Goal: Task Accomplishment & Management: Manage account settings

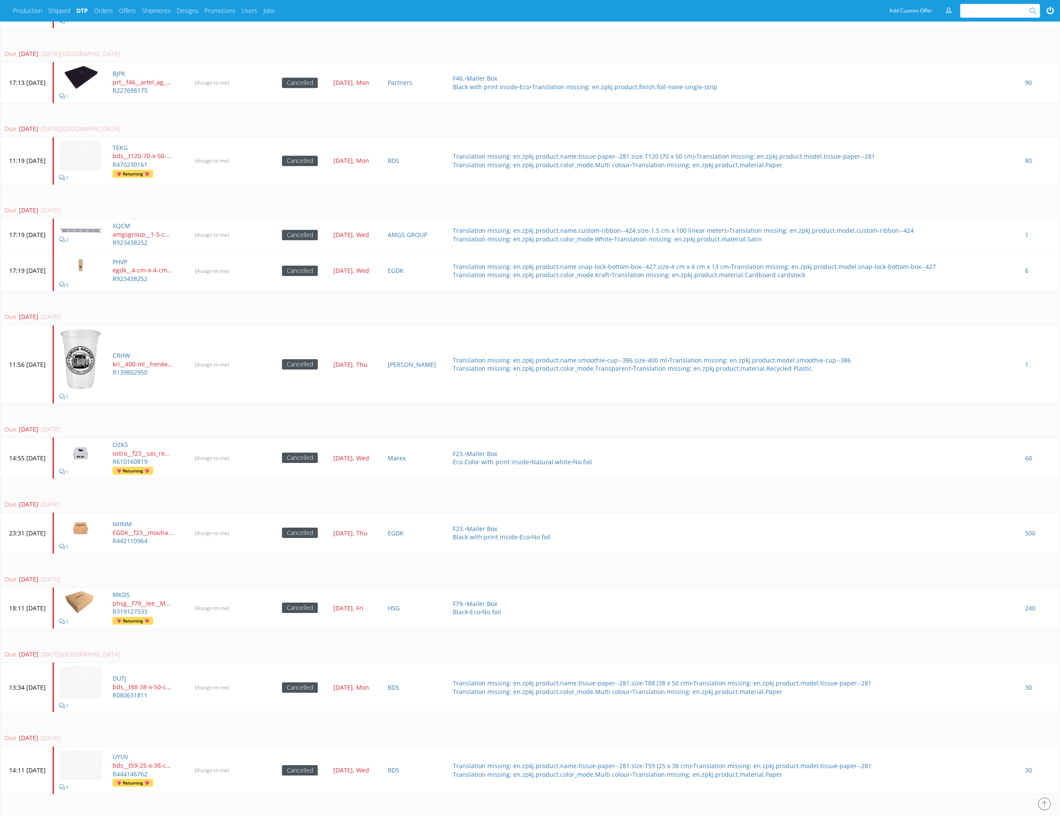
scroll to position [1482, 0]
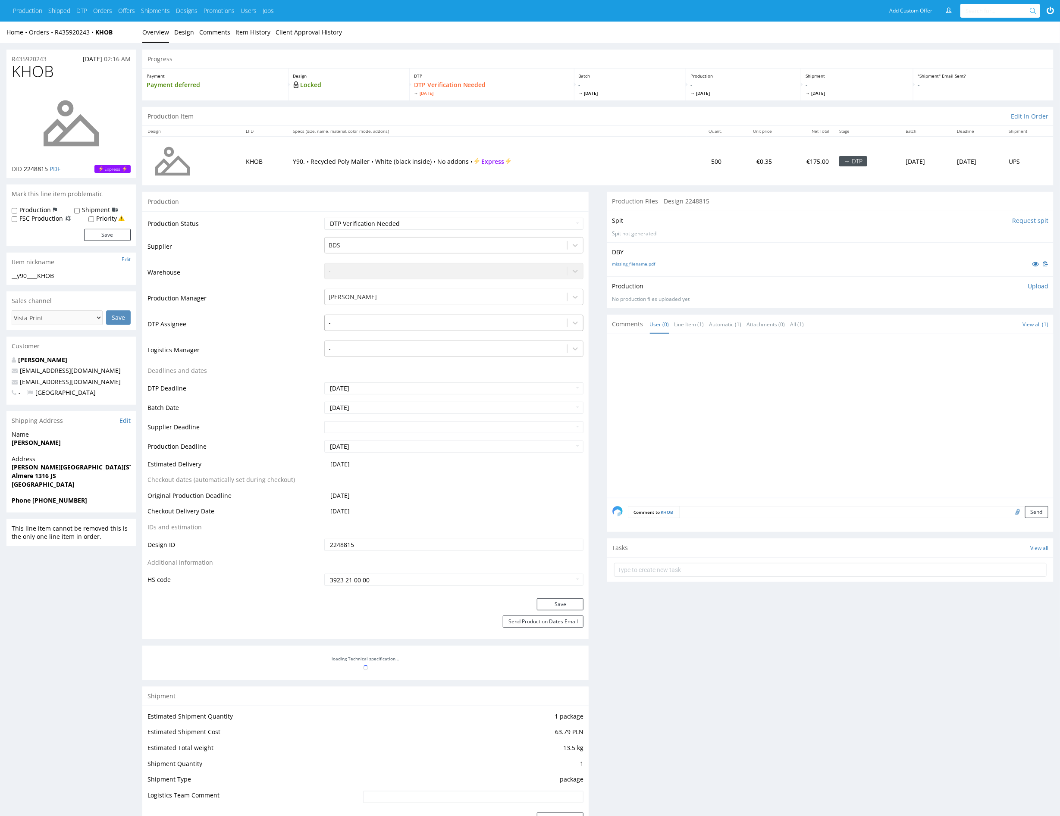
click at [379, 325] on div at bounding box center [446, 323] width 234 height 10
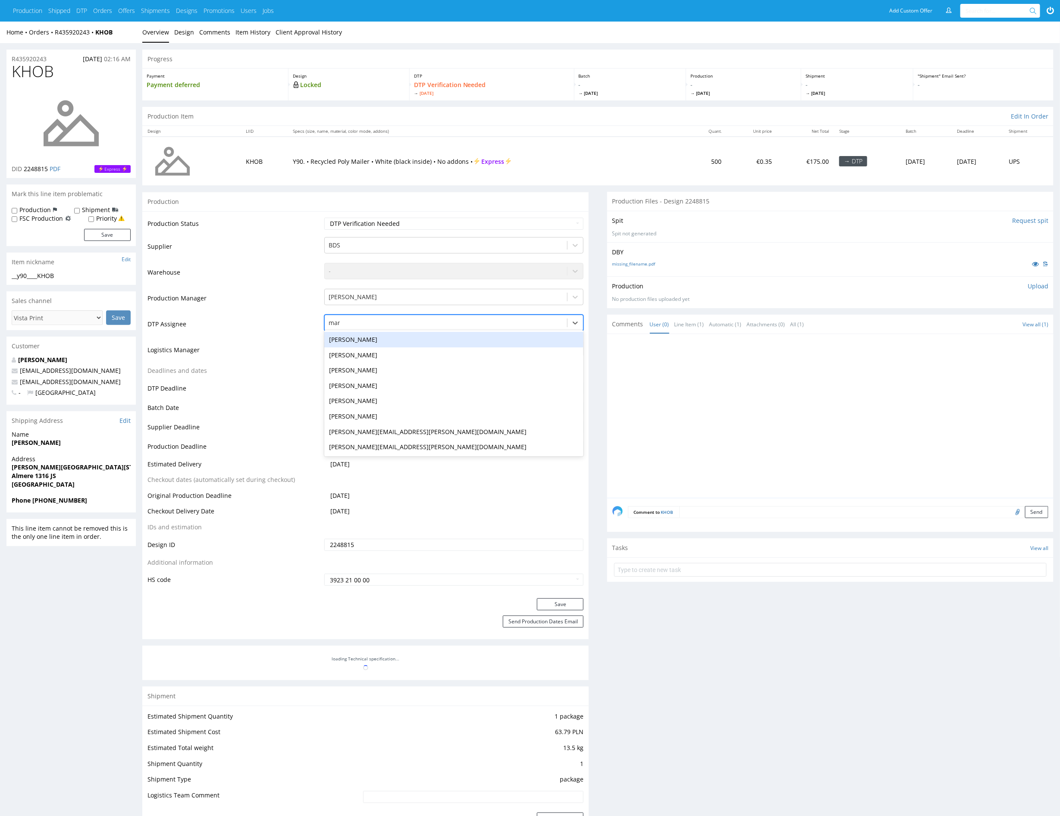
type input "mark"
click at [393, 338] on div "[PERSON_NAME]" at bounding box center [454, 340] width 260 height 16
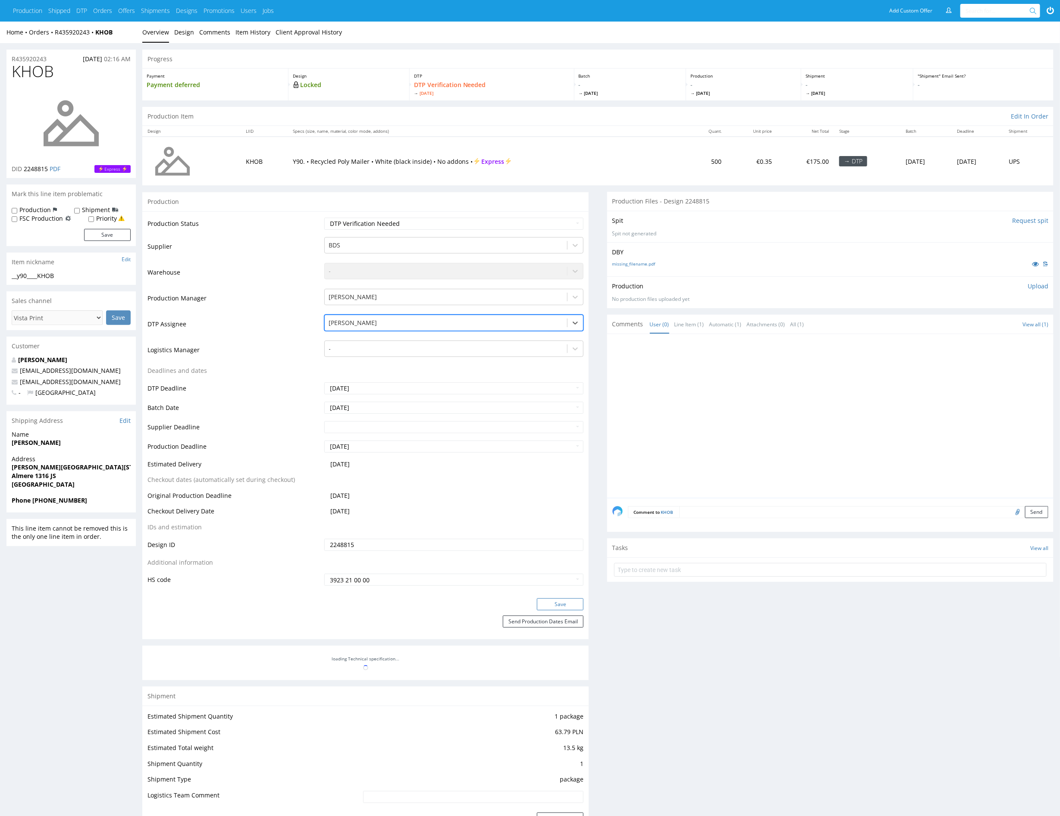
click at [549, 604] on button "Save" at bounding box center [560, 604] width 47 height 12
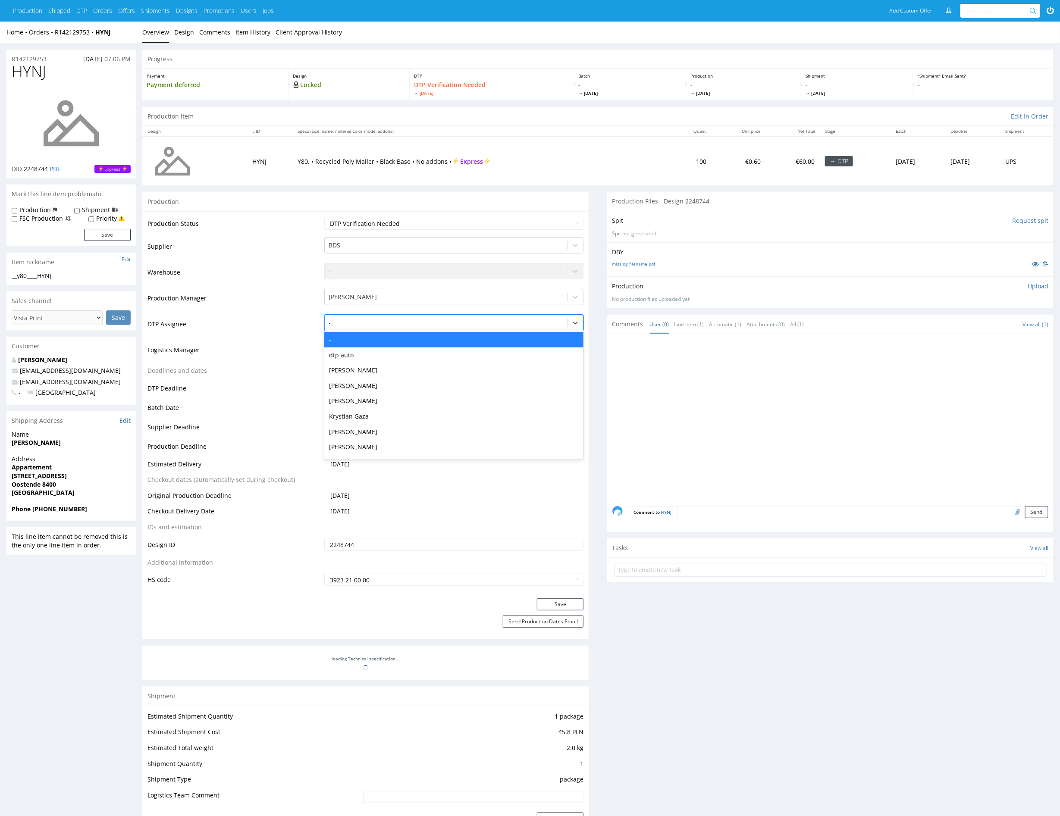
click at [441, 322] on div at bounding box center [446, 323] width 234 height 10
type input "mark"
click at [469, 341] on div "[PERSON_NAME]" at bounding box center [454, 340] width 260 height 16
click at [571, 607] on button "Save" at bounding box center [560, 604] width 47 height 12
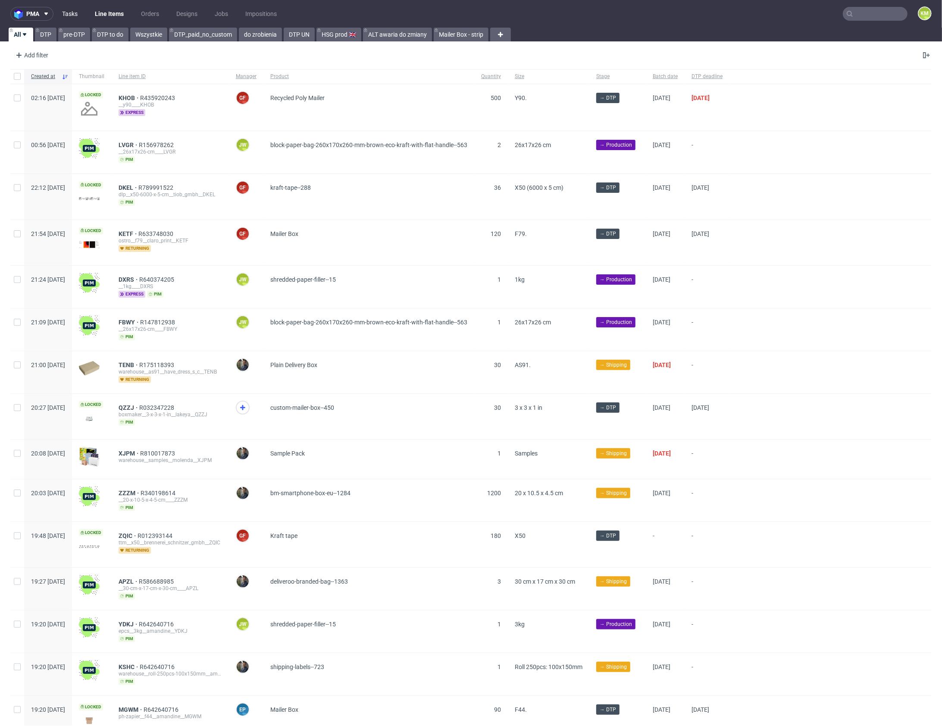
click at [71, 17] on link "Tasks" at bounding box center [70, 14] width 26 height 14
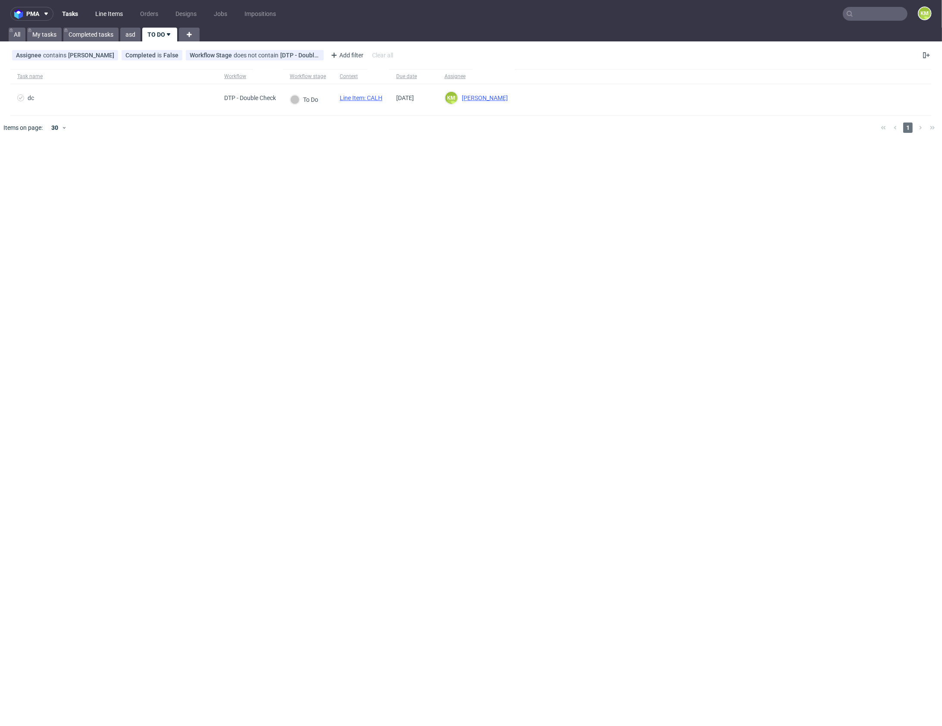
click at [106, 11] on link "Line Items" at bounding box center [109, 14] width 38 height 14
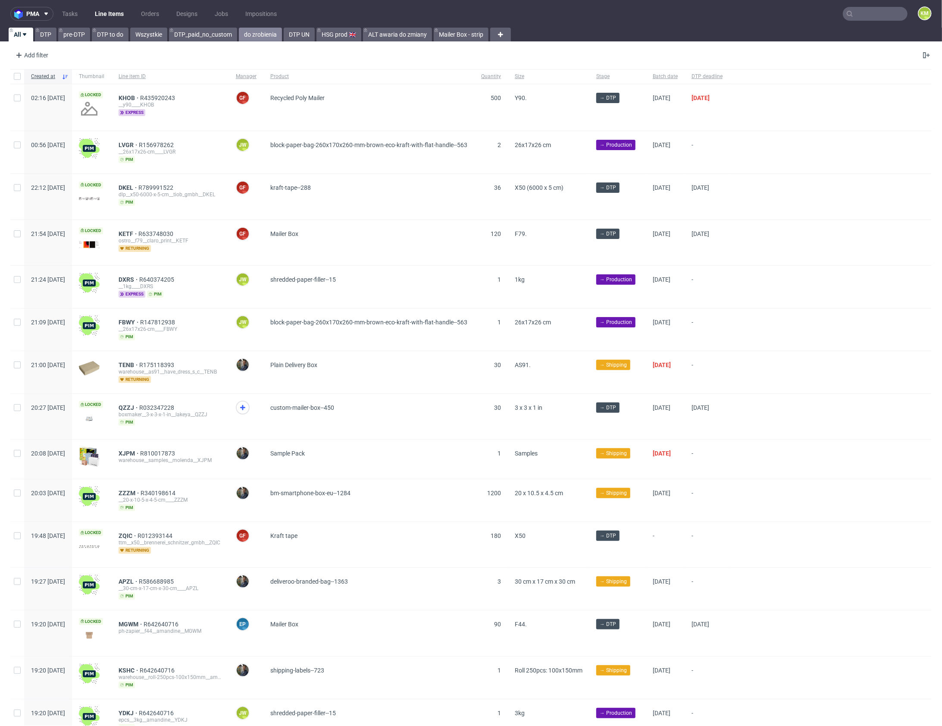
click at [255, 38] on link "do zrobienia" at bounding box center [260, 35] width 43 height 14
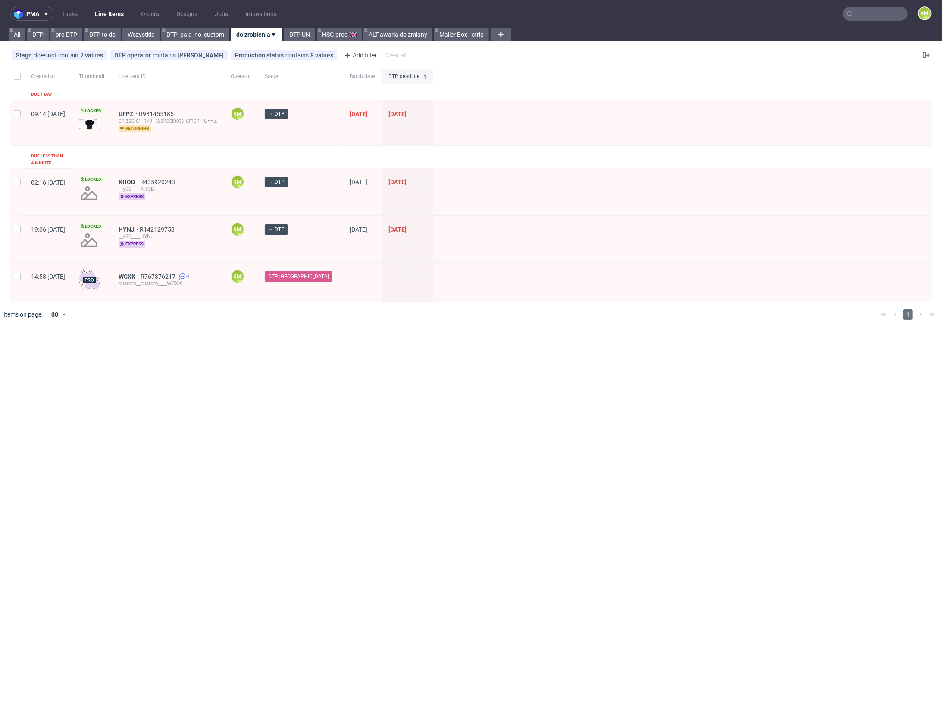
click at [359, 341] on div "pma Tasks Line Items Orders Designs Jobs Impositions KM All DTP pre-DTP DTP to …" at bounding box center [471, 363] width 942 height 726
click at [431, 155] on div "Created at Thumbnail Line item ID Operator Stage Batch date DTP deadline Due 1 …" at bounding box center [470, 185] width 921 height 233
drag, startPoint x: 157, startPoint y: 172, endPoint x: 269, endPoint y: 98, distance: 133.4
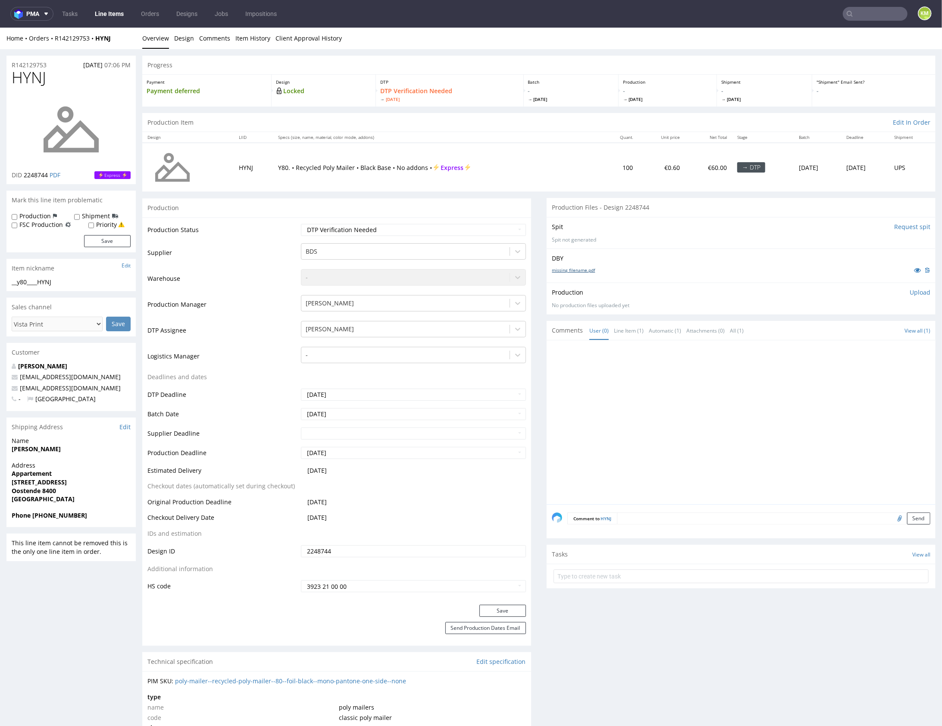
click at [584, 269] on link "missing_filename.pdf" at bounding box center [573, 269] width 43 height 6
click at [179, 39] on link "Design" at bounding box center [184, 37] width 20 height 21
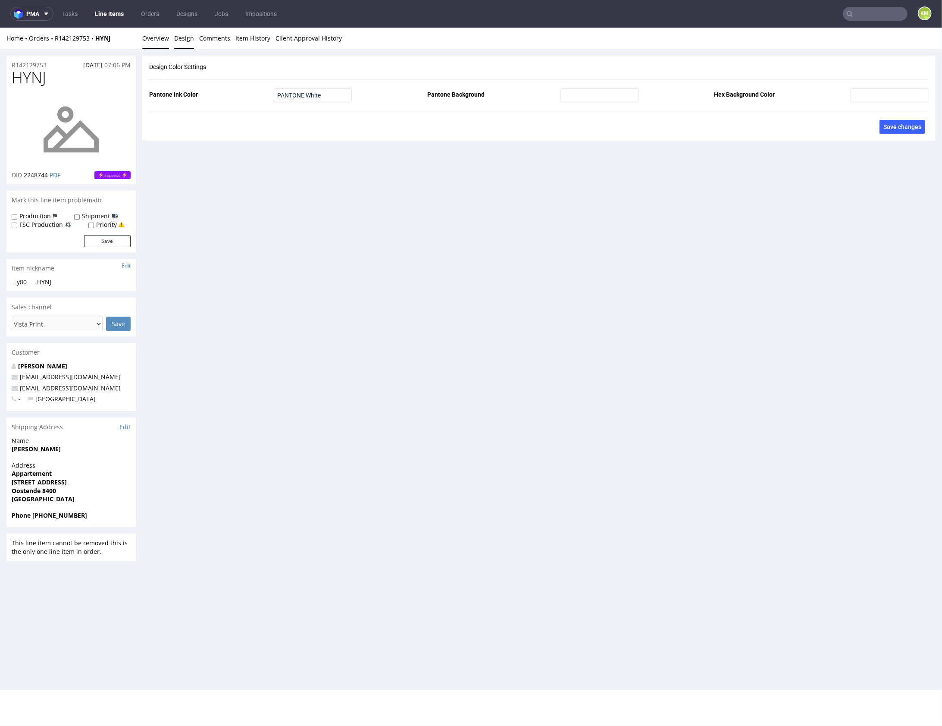
click at [156, 38] on link "Overview" at bounding box center [155, 37] width 27 height 21
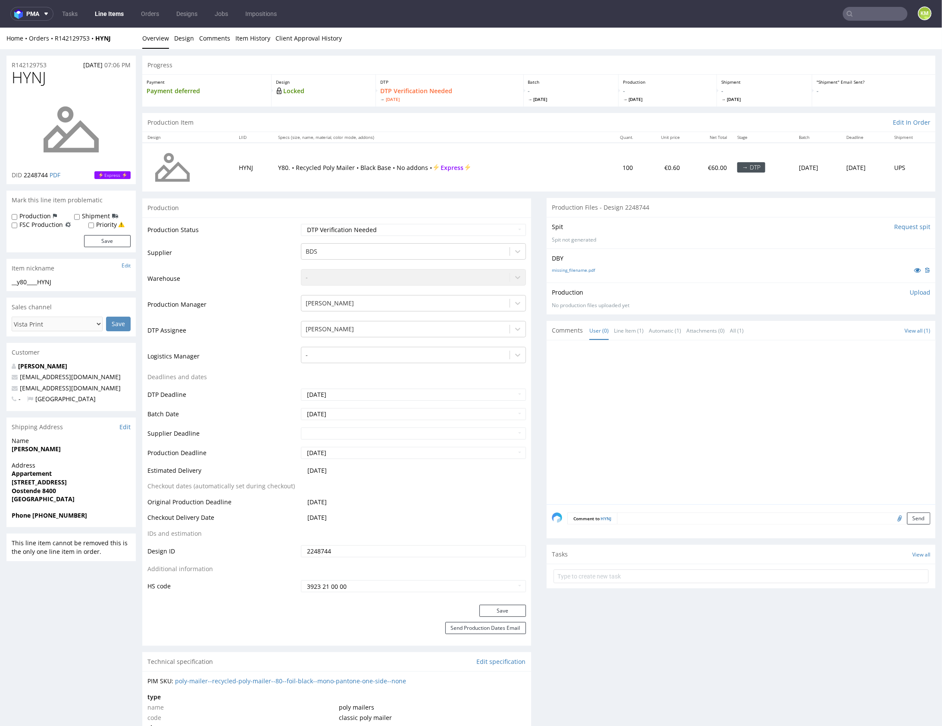
click at [56, 283] on div "__y80____HYNJ" at bounding box center [71, 281] width 119 height 9
click at [56, 282] on div "__y80____HYNJ" at bounding box center [71, 281] width 119 height 9
copy div "__y80____HYNJ"
click at [342, 547] on input "2248744" at bounding box center [413, 550] width 225 height 12
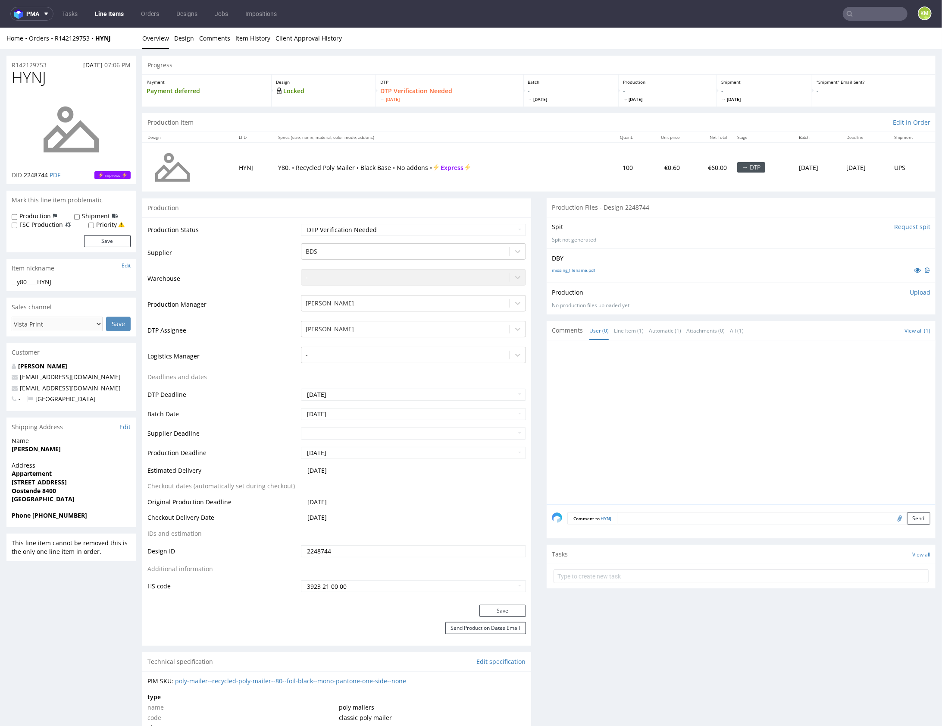
click at [910, 291] on p "Upload" at bounding box center [920, 292] width 21 height 9
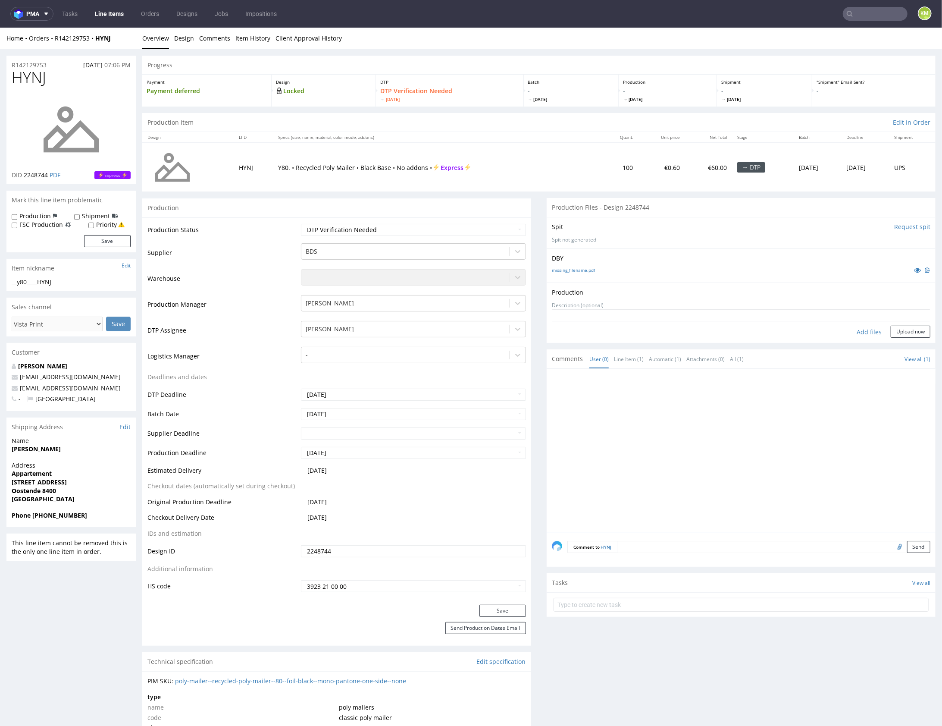
click at [856, 331] on div "Add files" at bounding box center [868, 331] width 43 height 13
type input "C:\fakepath\__y80____HYNJ__d2248744__oR142129753.pdf"
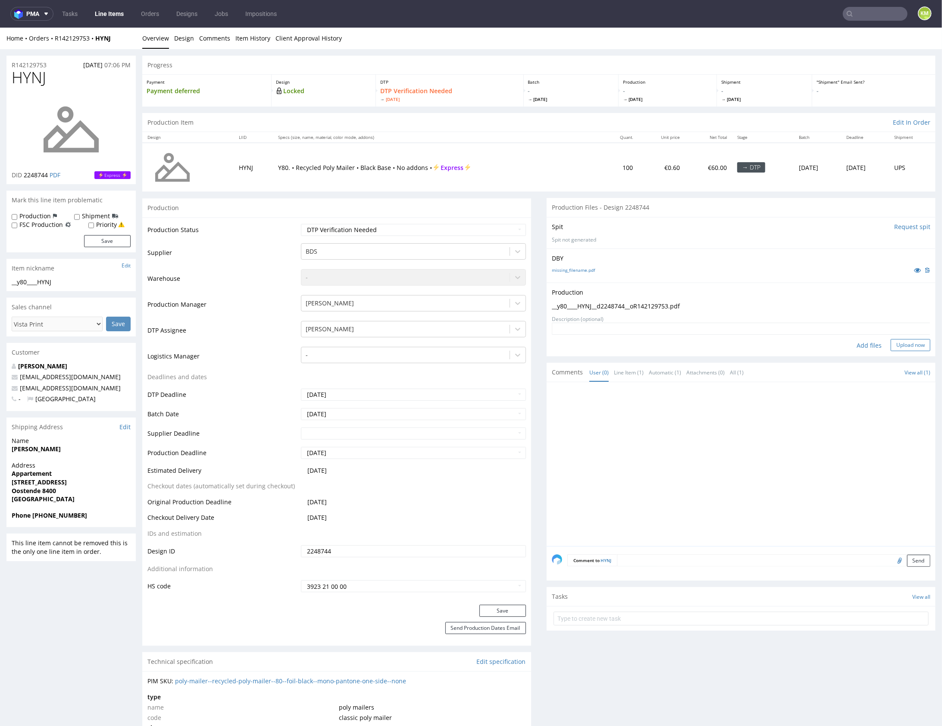
click at [905, 346] on button "Upload now" at bounding box center [911, 344] width 40 height 12
click at [701, 338] on div "Production Trigger Imposition Remove production files Files uploaded by Karol M…" at bounding box center [741, 317] width 389 height 70
click at [462, 228] on select "Waiting for Artwork Waiting for Diecut Waiting for Mockup Waiting for DTP Waiti…" at bounding box center [413, 229] width 225 height 12
select select "dtp_production_ready"
click at [301, 223] on select "Waiting for Artwork Waiting for Diecut Waiting for Mockup Waiting for DTP Waiti…" at bounding box center [413, 229] width 225 height 12
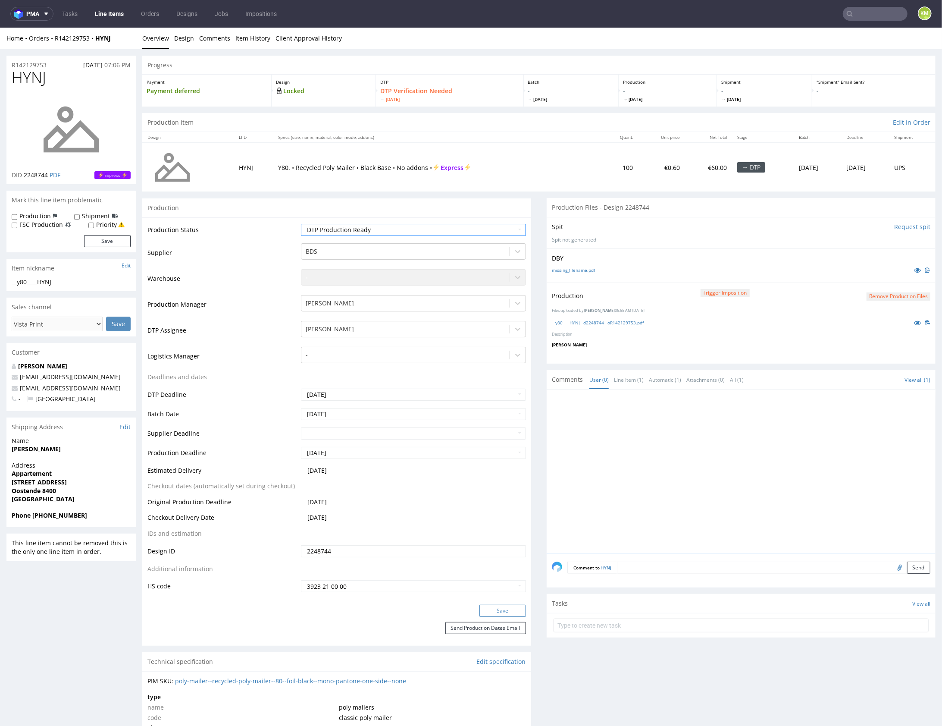
click at [506, 612] on button "Save" at bounding box center [502, 610] width 47 height 12
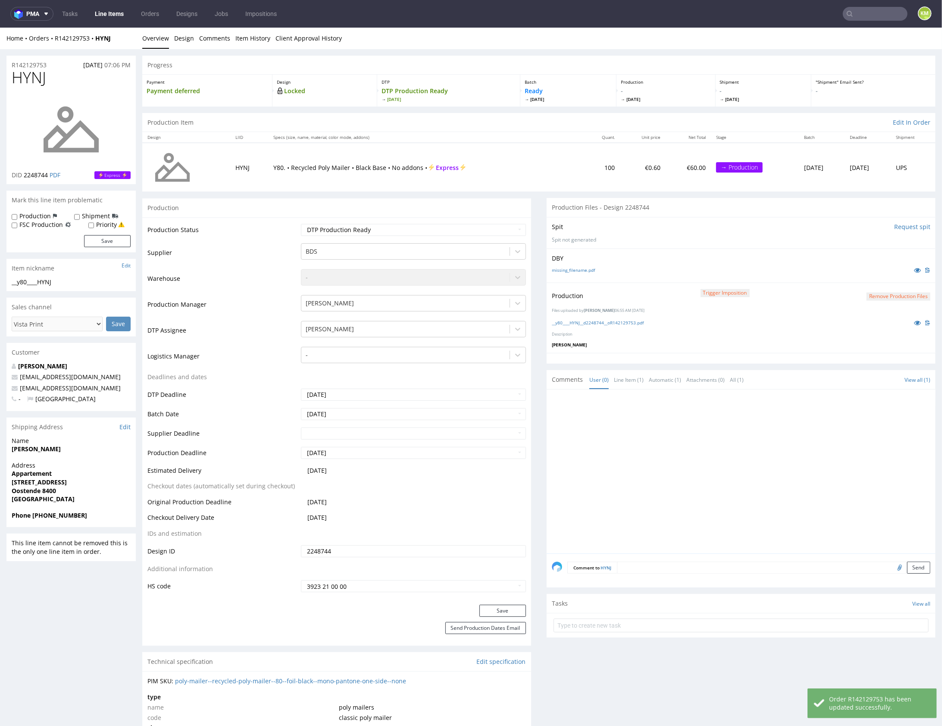
click at [665, 477] on div at bounding box center [744, 473] width 384 height 159
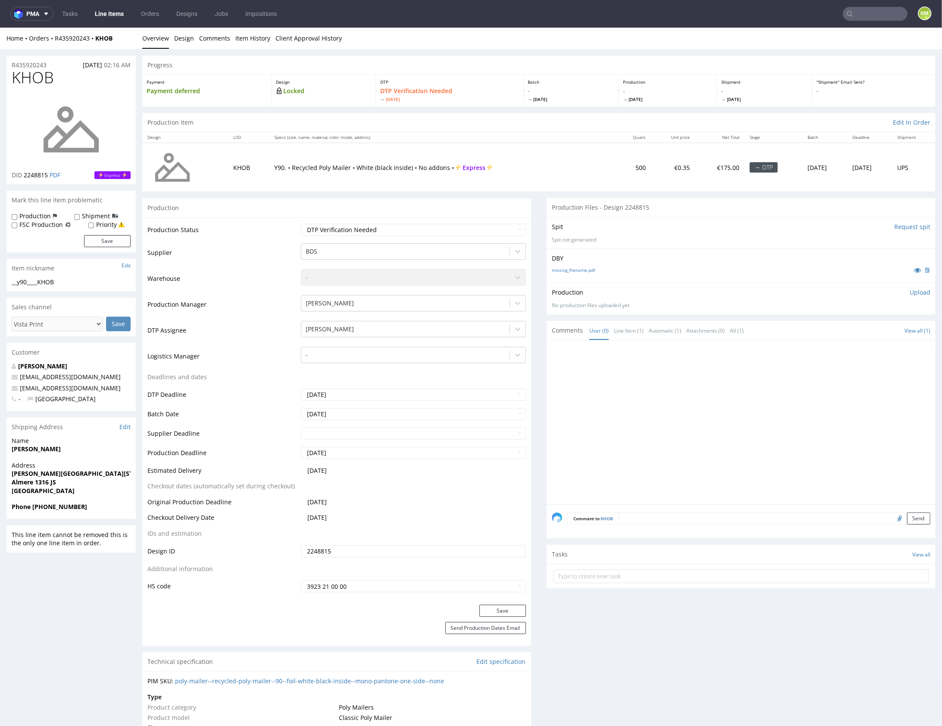
click at [620, 280] on div "DBY missing_filename.pdf" at bounding box center [741, 265] width 389 height 34
click at [580, 270] on link "missing_filename.pdf" at bounding box center [573, 269] width 43 height 6
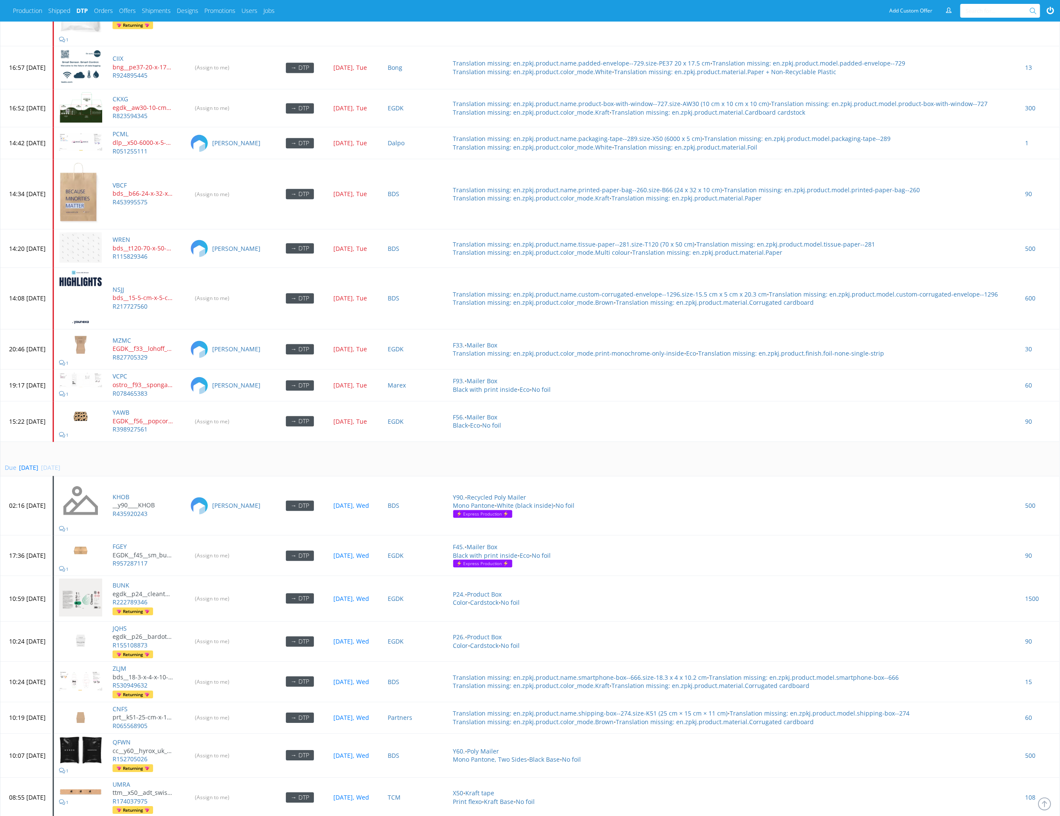
scroll to position [3364, 0]
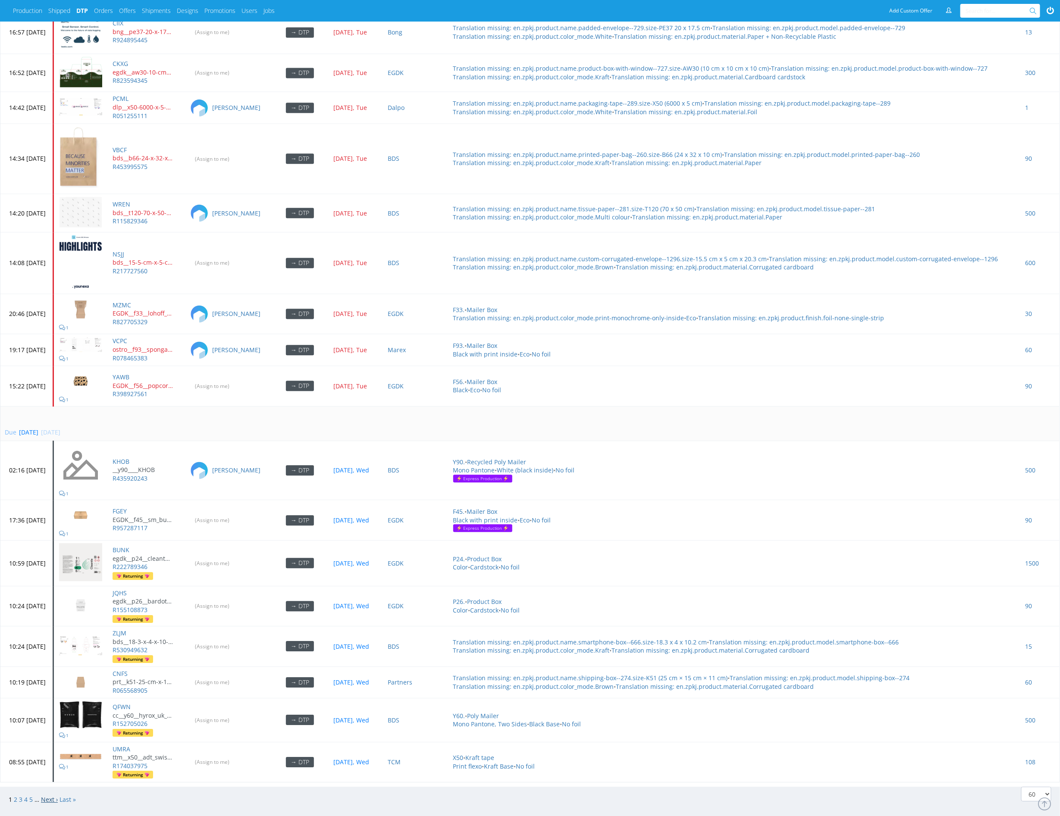
click at [47, 795] on link "Next ›" at bounding box center [49, 799] width 17 height 8
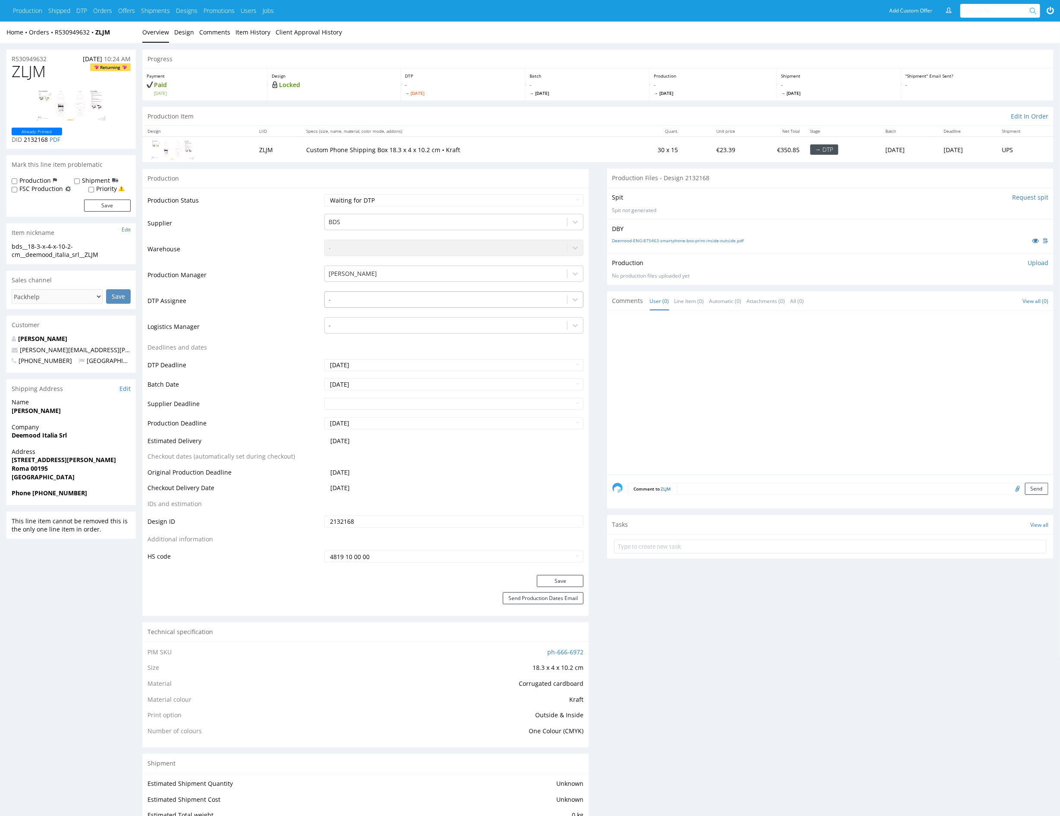
click at [390, 298] on div at bounding box center [446, 299] width 234 height 10
type input "mark"
click at [394, 316] on div "[PERSON_NAME]" at bounding box center [454, 317] width 260 height 16
click at [576, 580] on button "Save" at bounding box center [560, 581] width 47 height 12
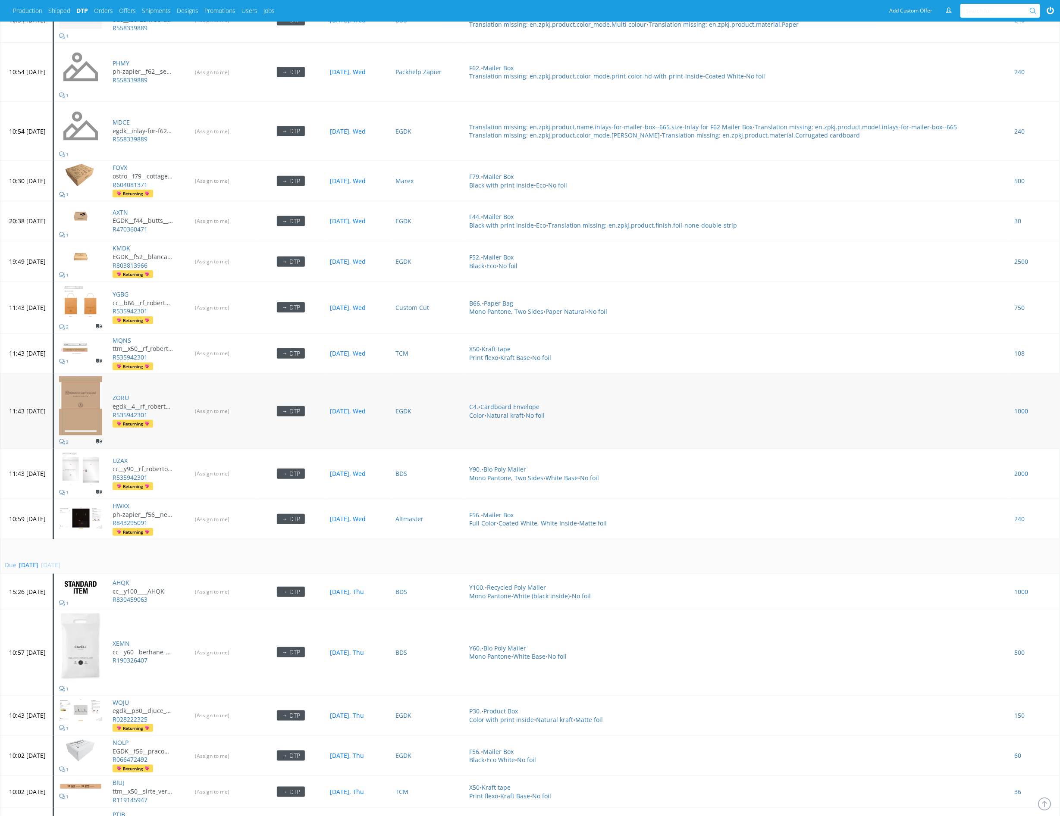
scroll to position [2245, 0]
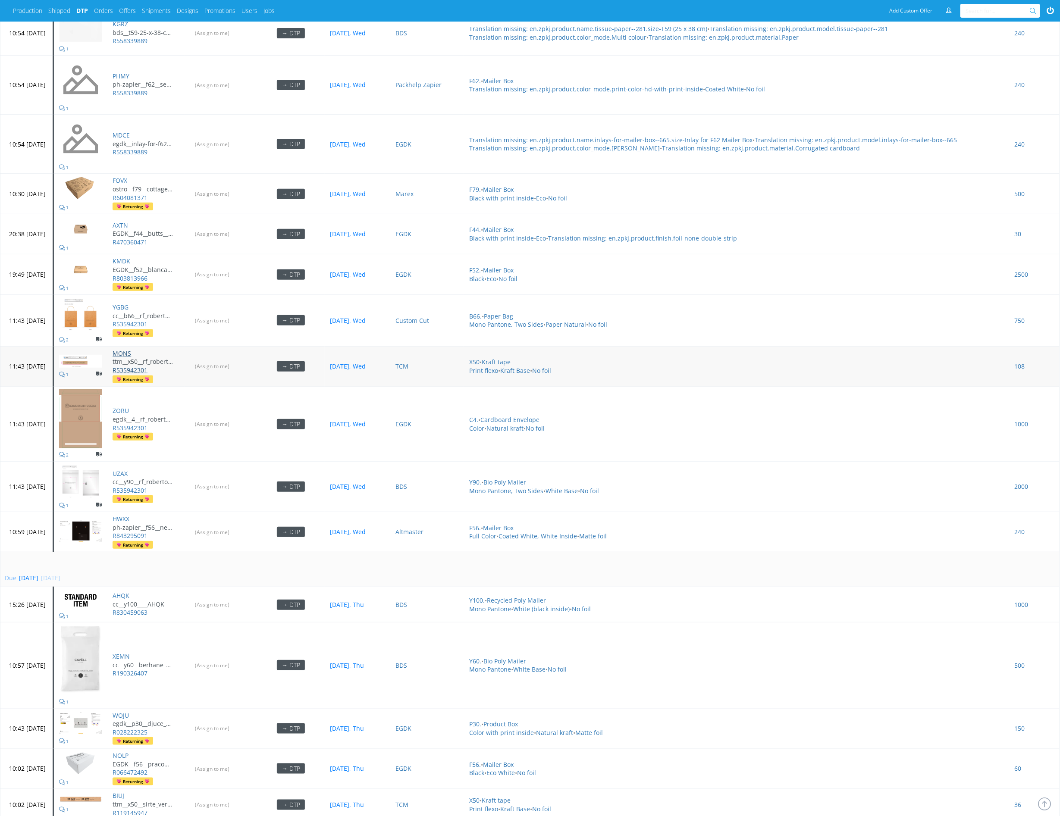
drag, startPoint x: 150, startPoint y: 336, endPoint x: 149, endPoint y: 351, distance: 15.1
drag, startPoint x: 149, startPoint y: 456, endPoint x: 153, endPoint y: 488, distance: 32.2
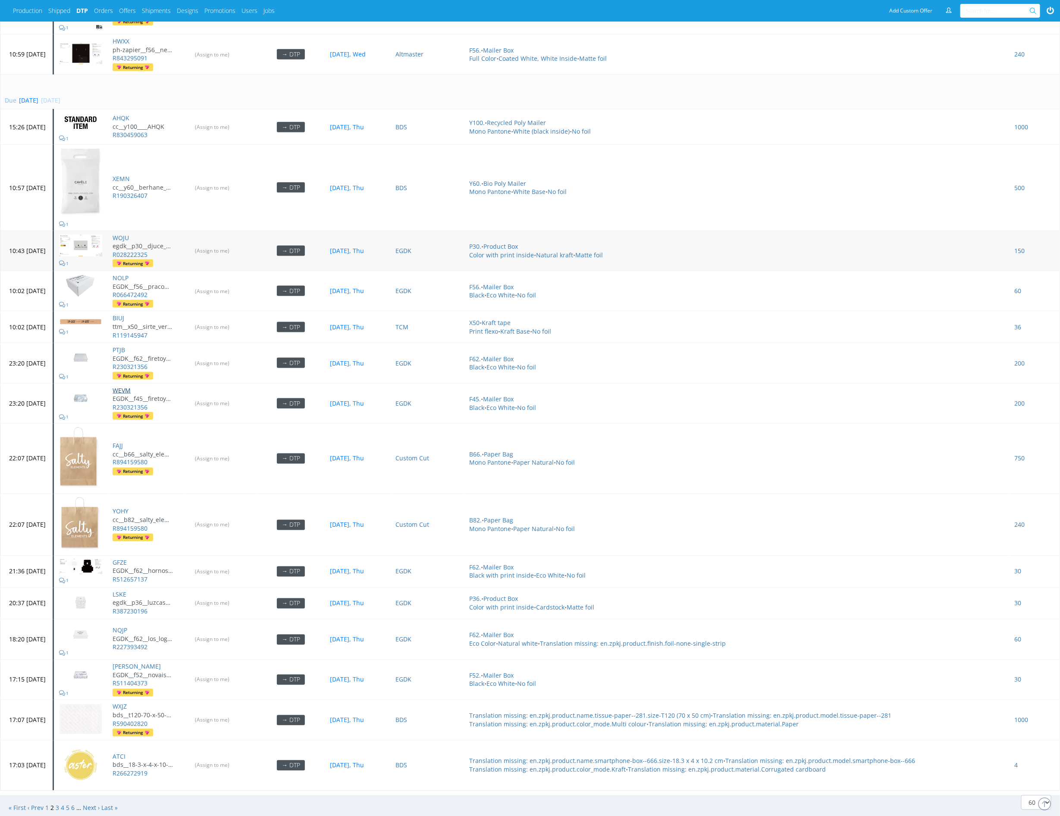
scroll to position [2729, 0]
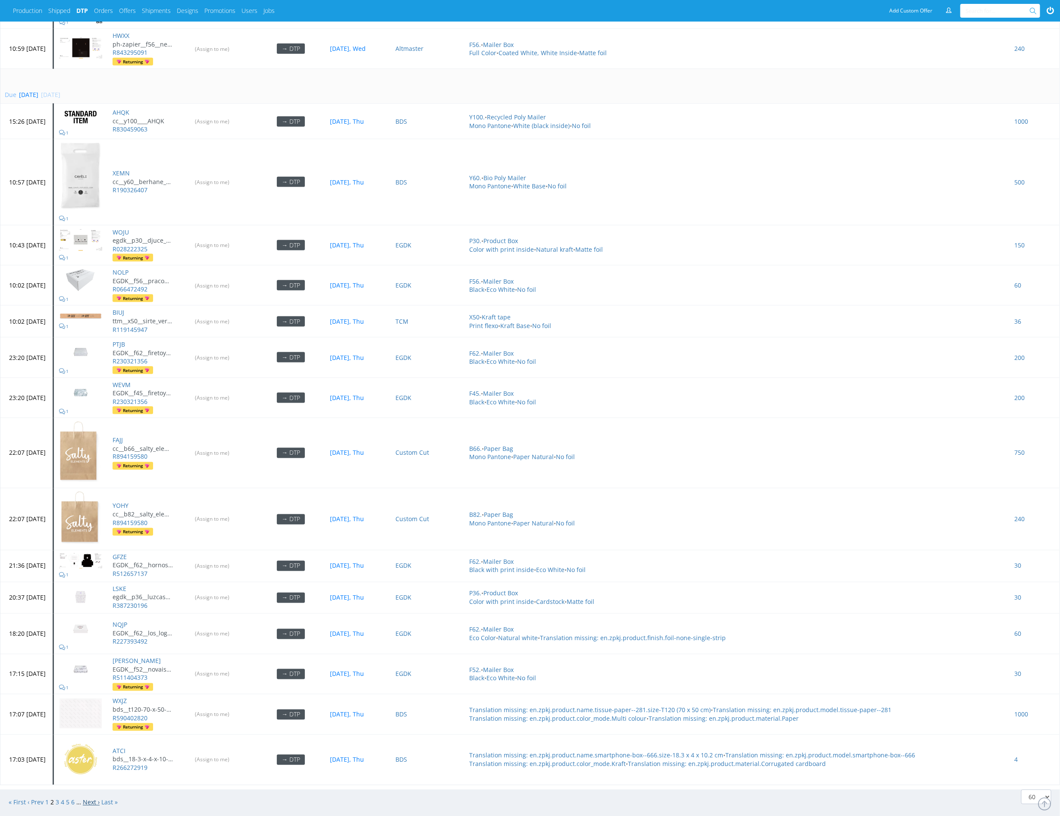
click at [88, 798] on link "Next ›" at bounding box center [91, 802] width 17 height 8
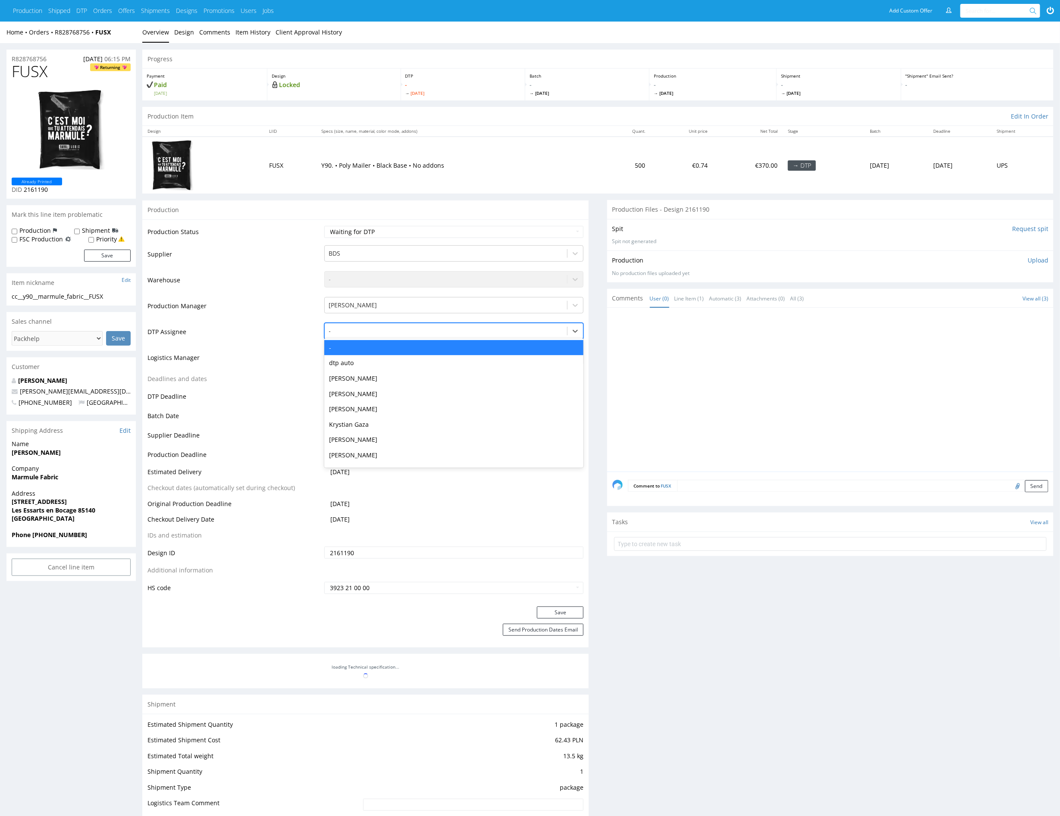
click at [411, 330] on div at bounding box center [446, 331] width 234 height 10
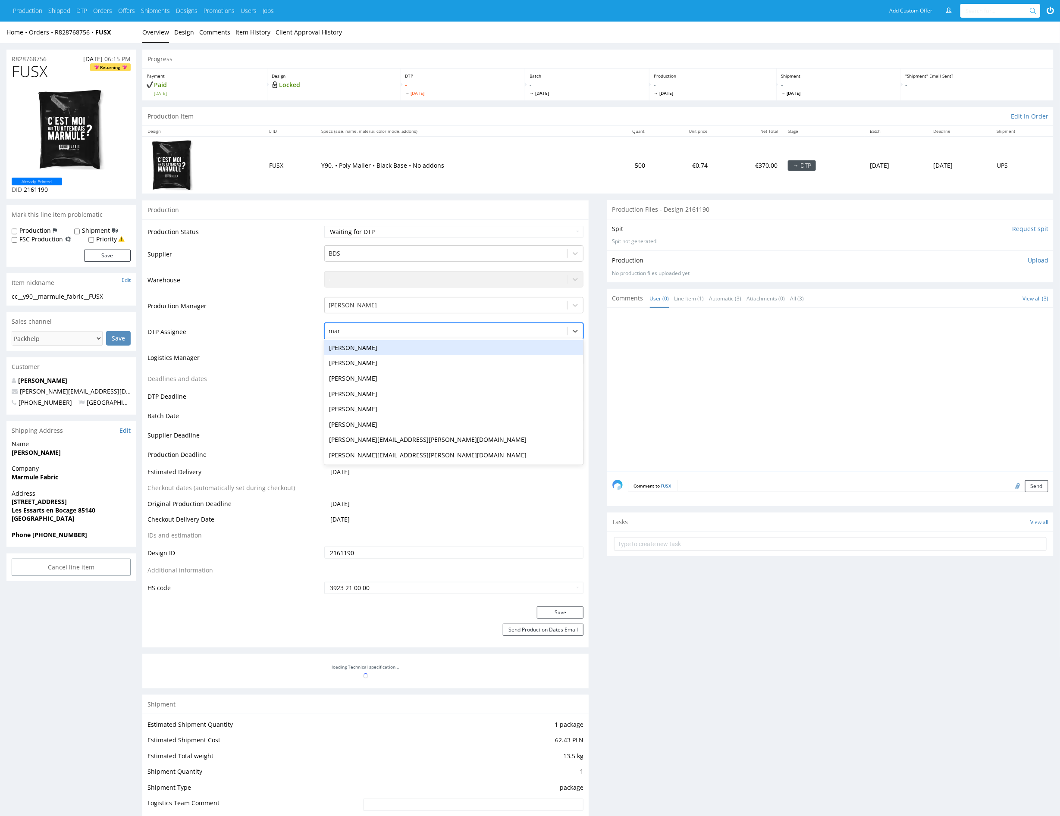
type input "mark"
drag, startPoint x: 407, startPoint y: 341, endPoint x: 411, endPoint y: 347, distance: 7.0
click at [407, 341] on div "[PERSON_NAME]" at bounding box center [454, 348] width 260 height 16
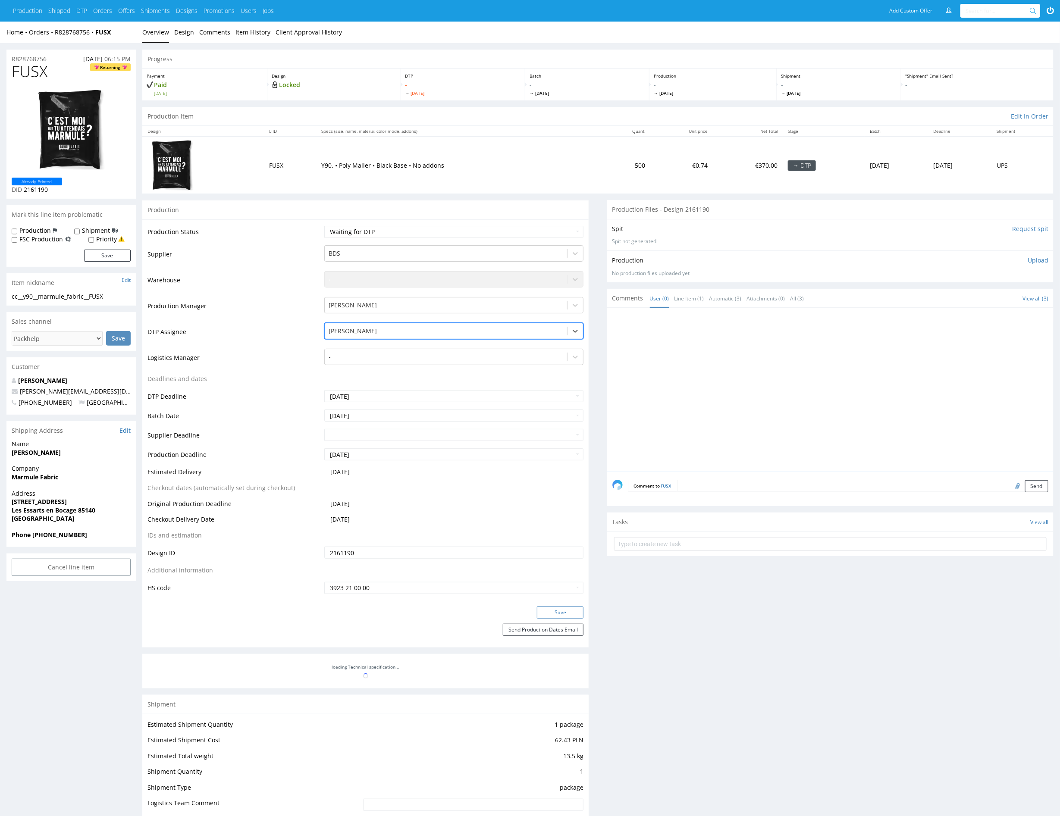
click at [569, 610] on button "Save" at bounding box center [560, 613] width 47 height 12
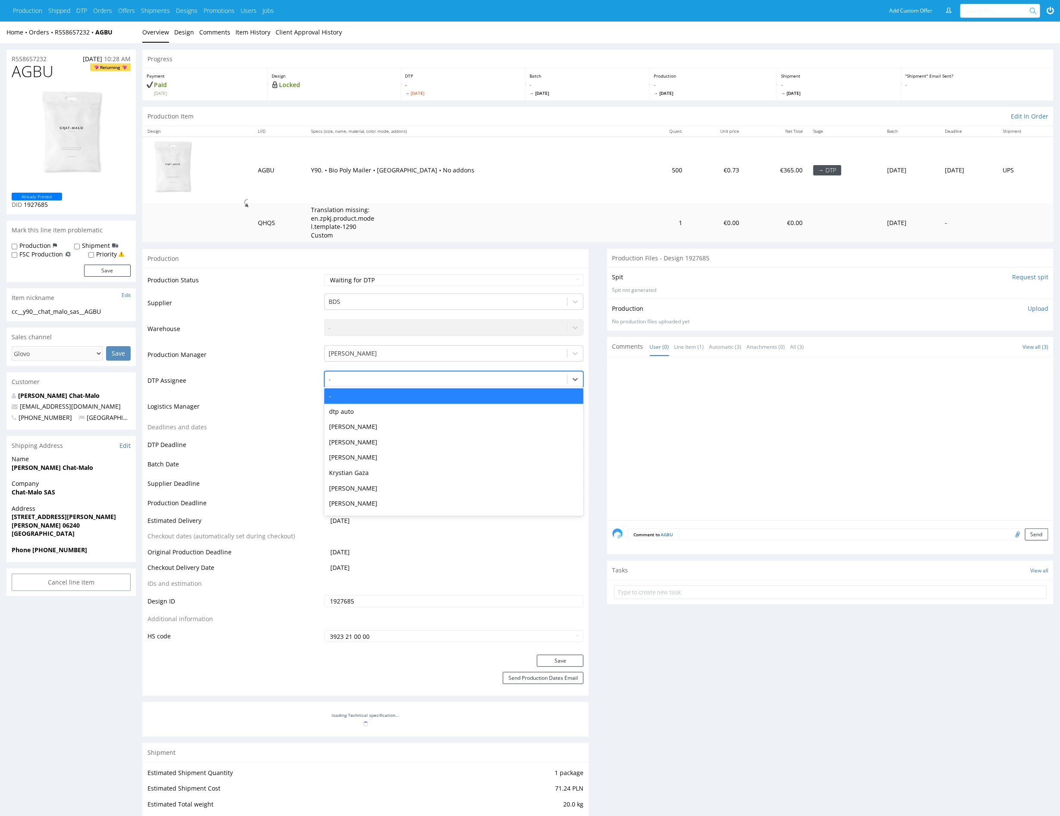
click at [422, 375] on div at bounding box center [446, 379] width 234 height 10
type input "mark"
click at [418, 396] on div "[PERSON_NAME]" at bounding box center [454, 396] width 260 height 16
click at [580, 657] on button "Save" at bounding box center [560, 661] width 47 height 12
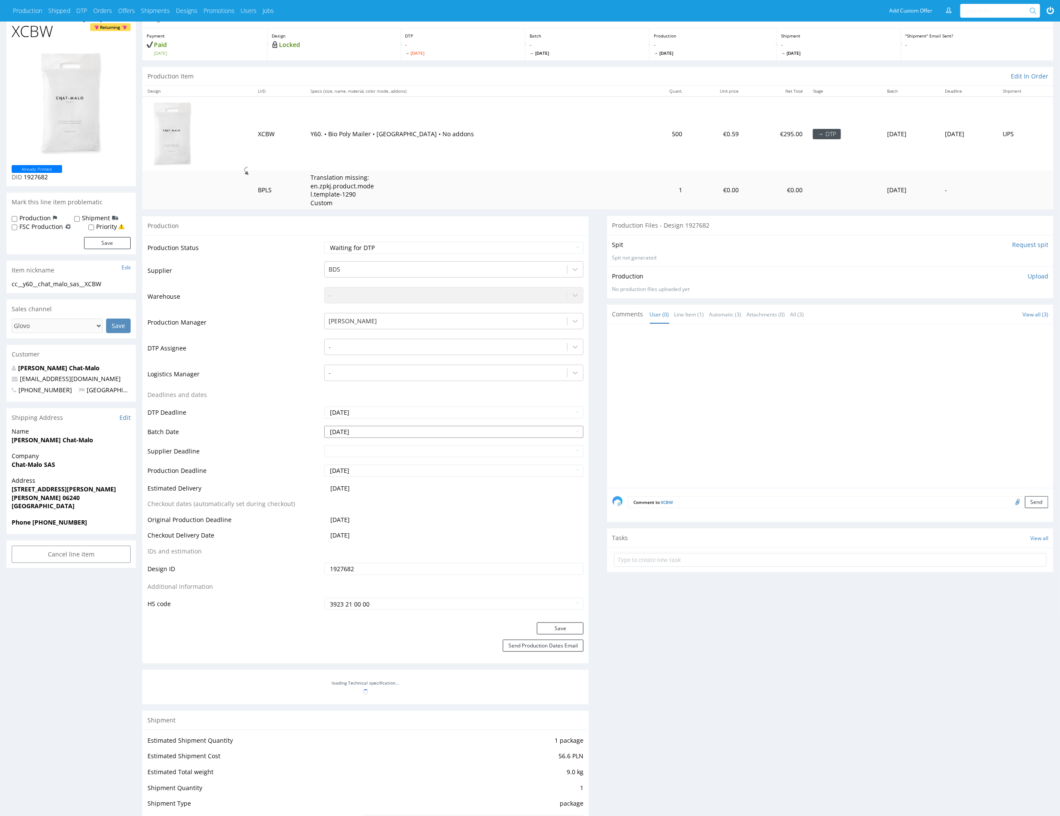
scroll to position [115, 0]
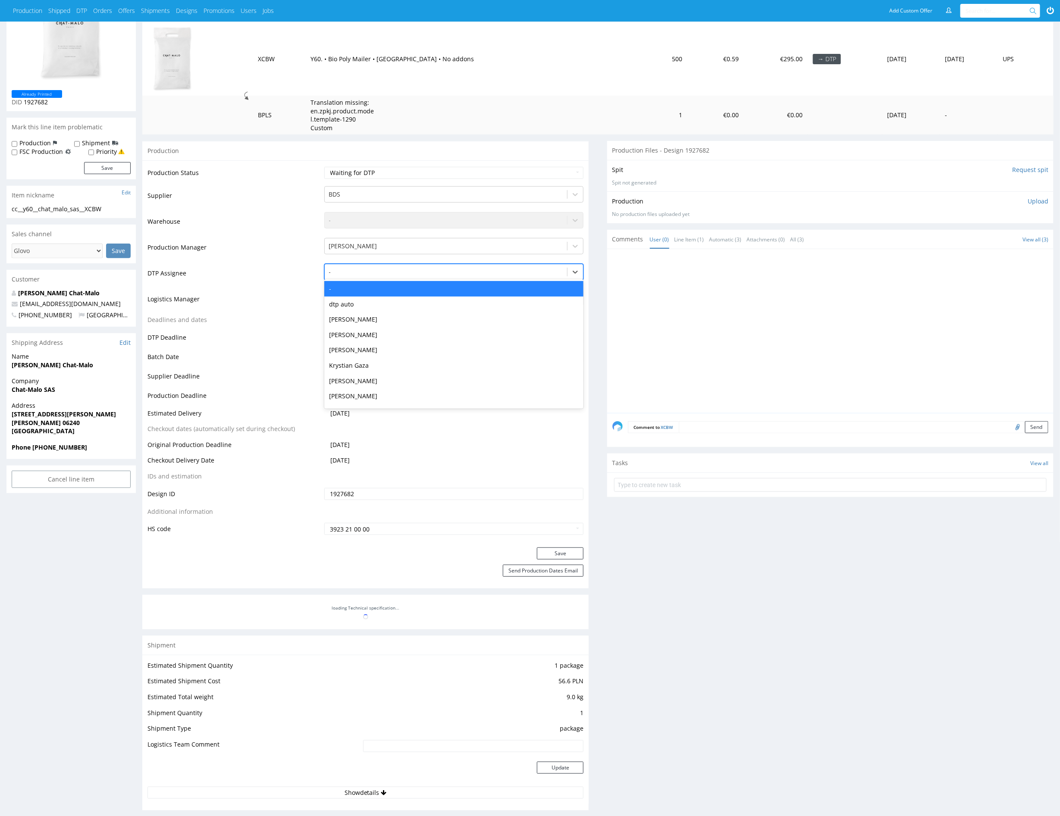
click at [397, 272] on div at bounding box center [446, 272] width 234 height 10
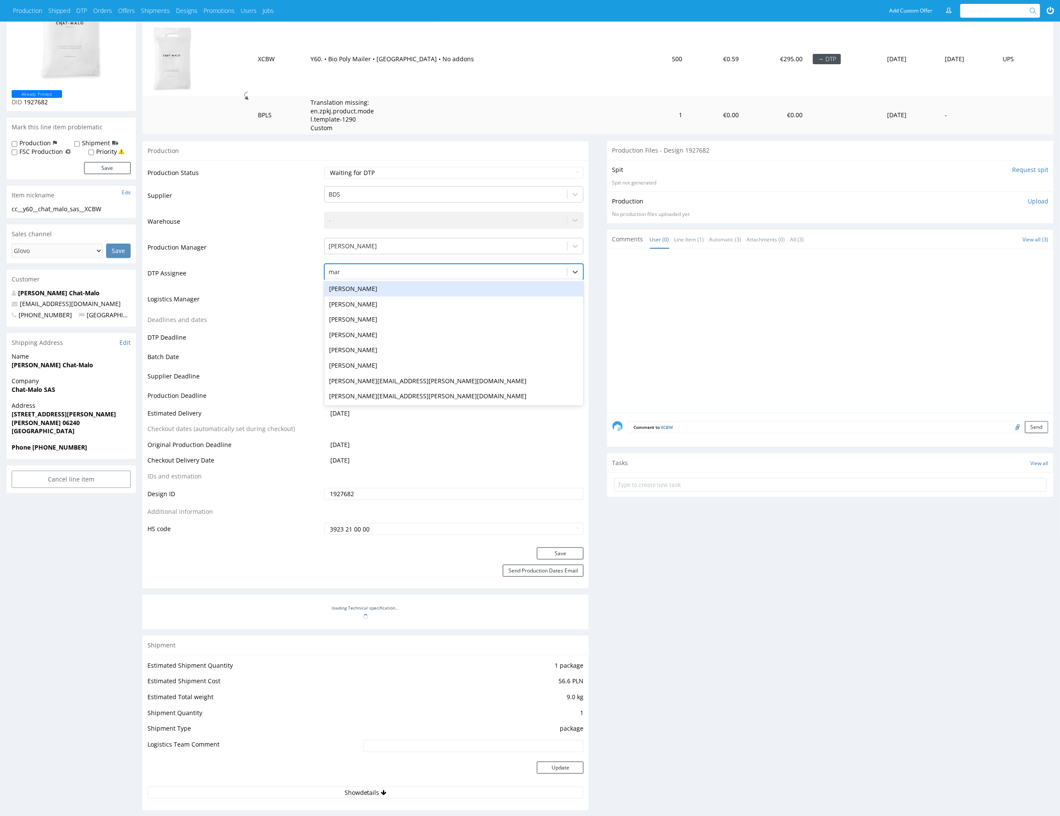
type input "mark"
click at [394, 285] on div "Karol Markowski" at bounding box center [454, 289] width 260 height 16
click at [546, 553] on button "Save" at bounding box center [560, 553] width 47 height 12
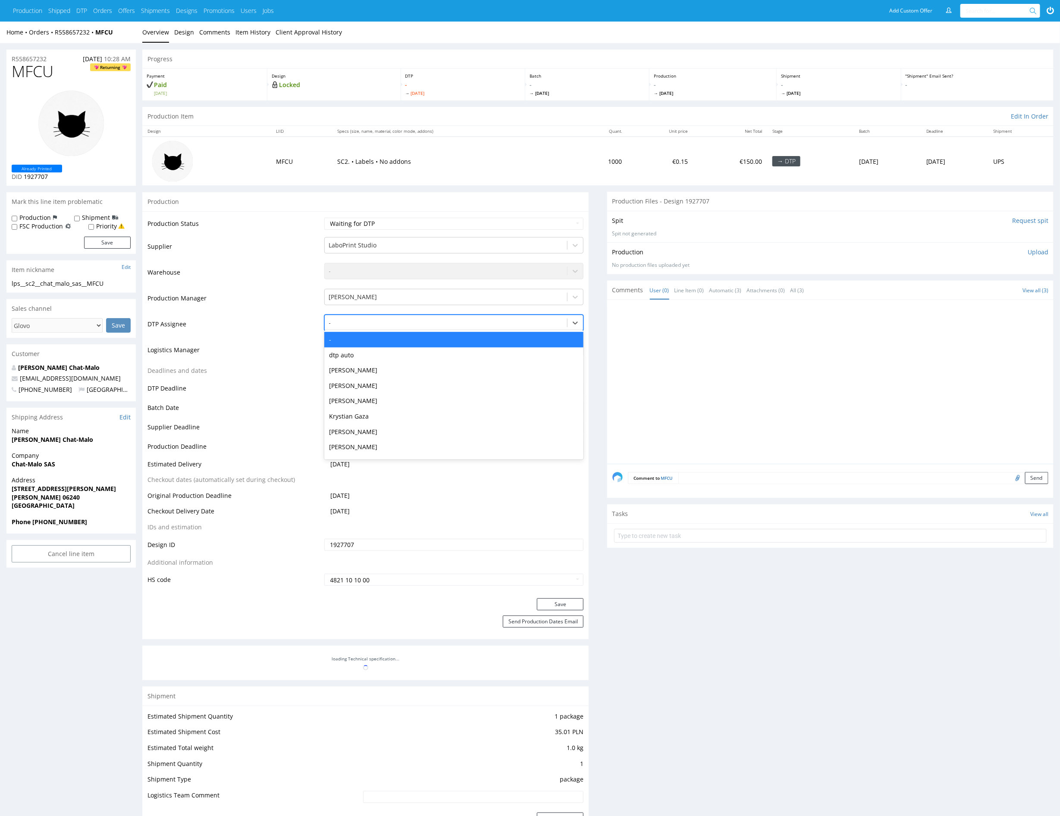
click at [406, 321] on div at bounding box center [446, 323] width 234 height 10
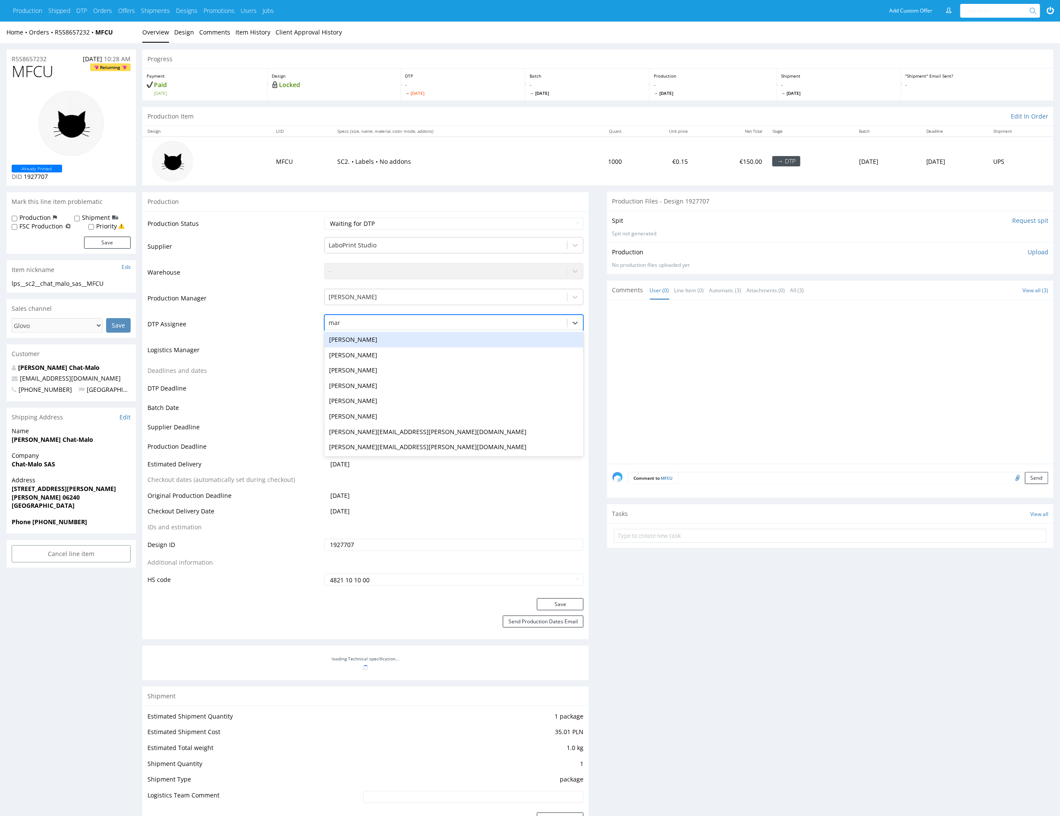
type input "mark"
click at [400, 339] on div "[PERSON_NAME]" at bounding box center [454, 340] width 260 height 16
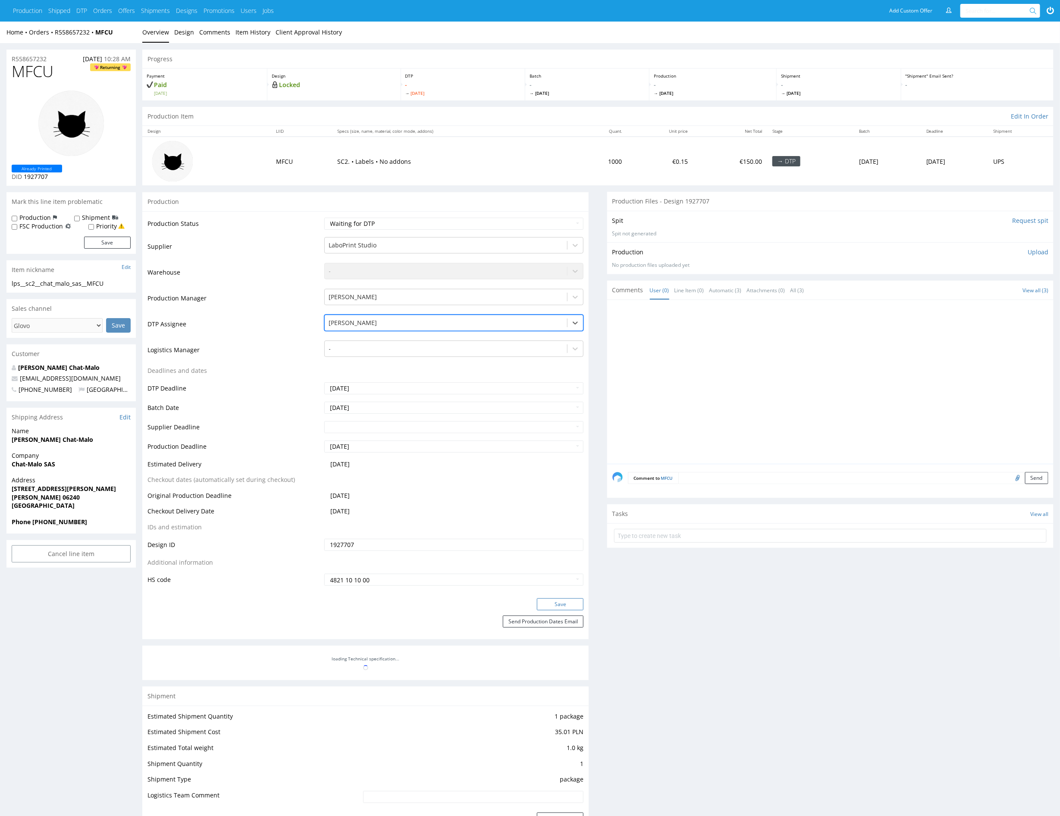
click at [556, 607] on button "Save" at bounding box center [560, 604] width 47 height 12
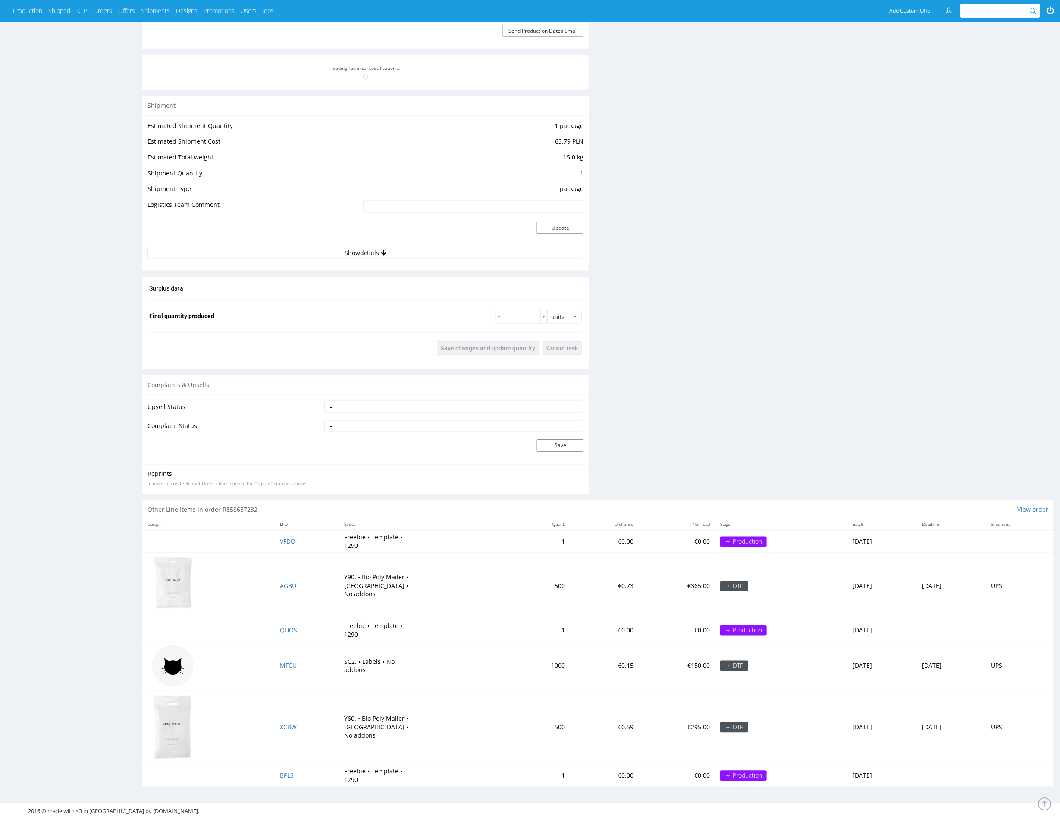
scroll to position [74, 0]
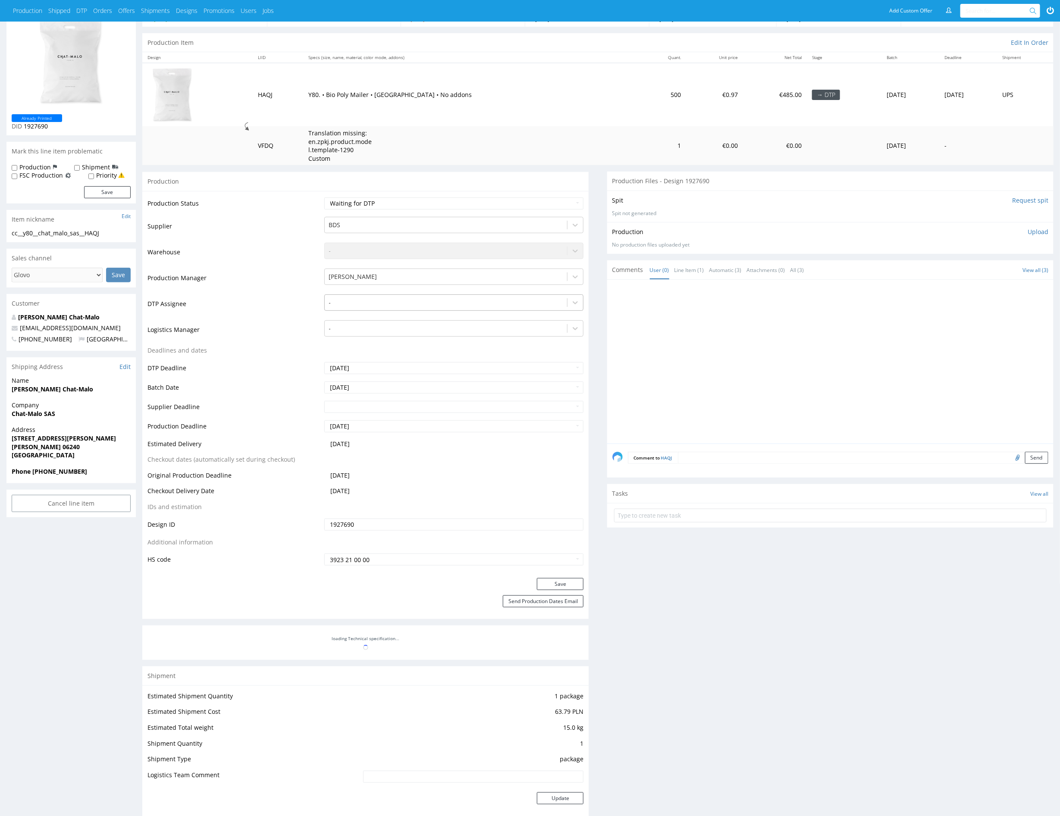
click at [414, 303] on div at bounding box center [446, 302] width 234 height 10
type input "mark"
click at [416, 316] on div "[PERSON_NAME]" at bounding box center [454, 320] width 260 height 16
click at [552, 583] on button "Save" at bounding box center [560, 584] width 47 height 12
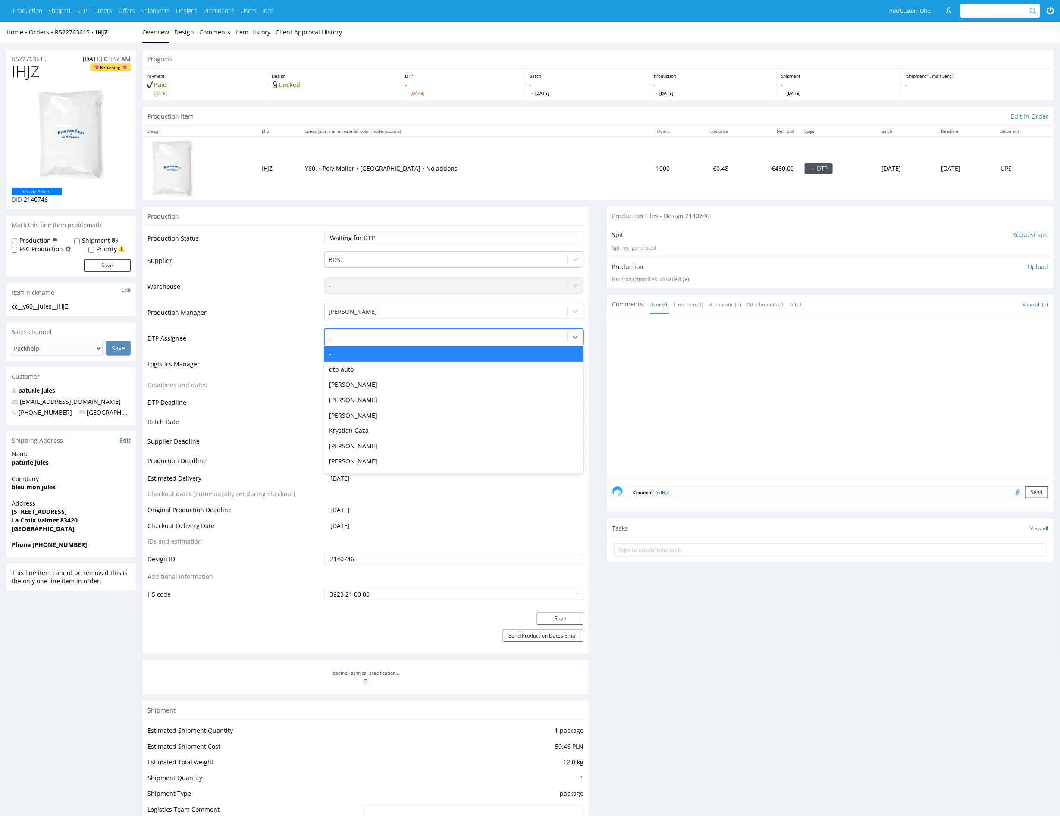
click at [398, 335] on div at bounding box center [446, 337] width 234 height 10
type input "mark"
click at [392, 355] on div "[PERSON_NAME]" at bounding box center [454, 354] width 260 height 16
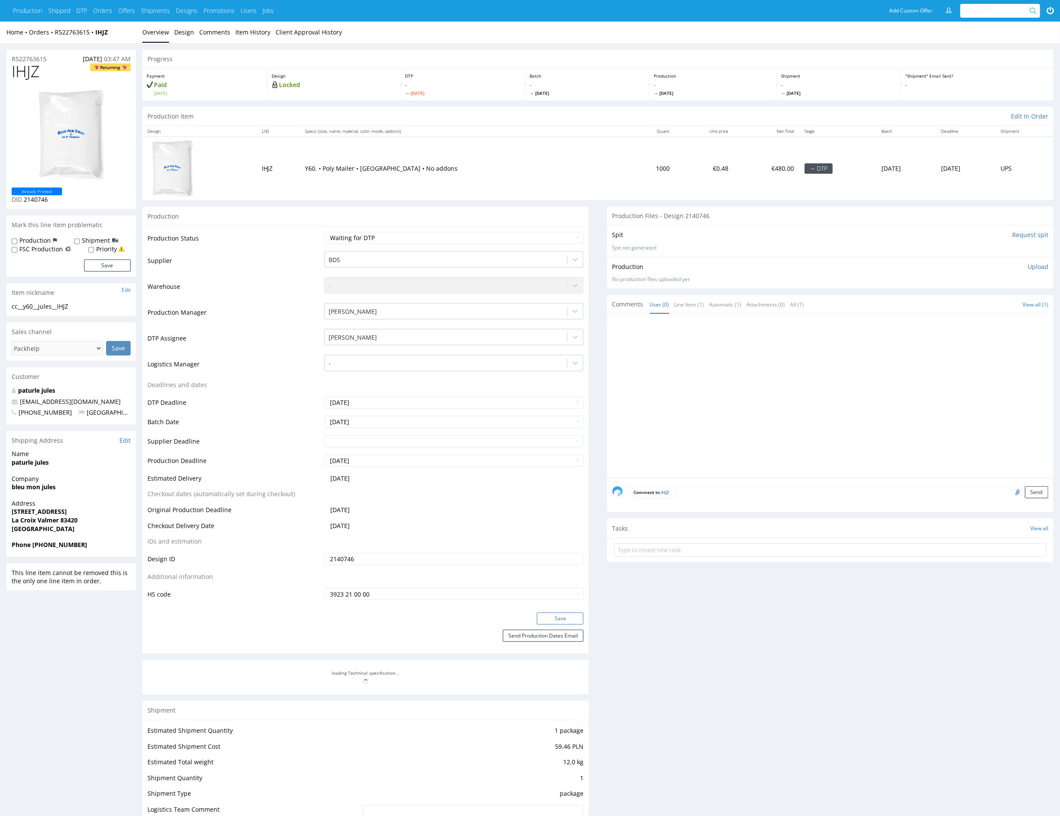
click at [575, 620] on button "Save" at bounding box center [560, 619] width 47 height 12
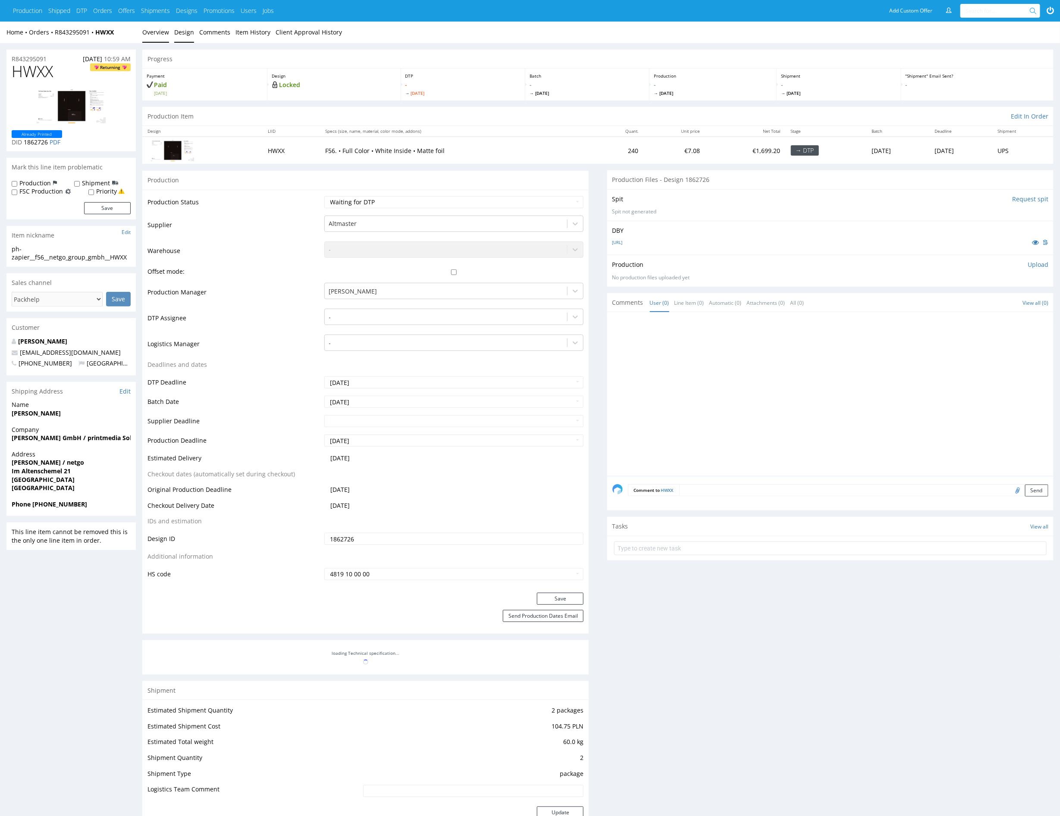
click at [181, 35] on link "Design" at bounding box center [184, 32] width 20 height 21
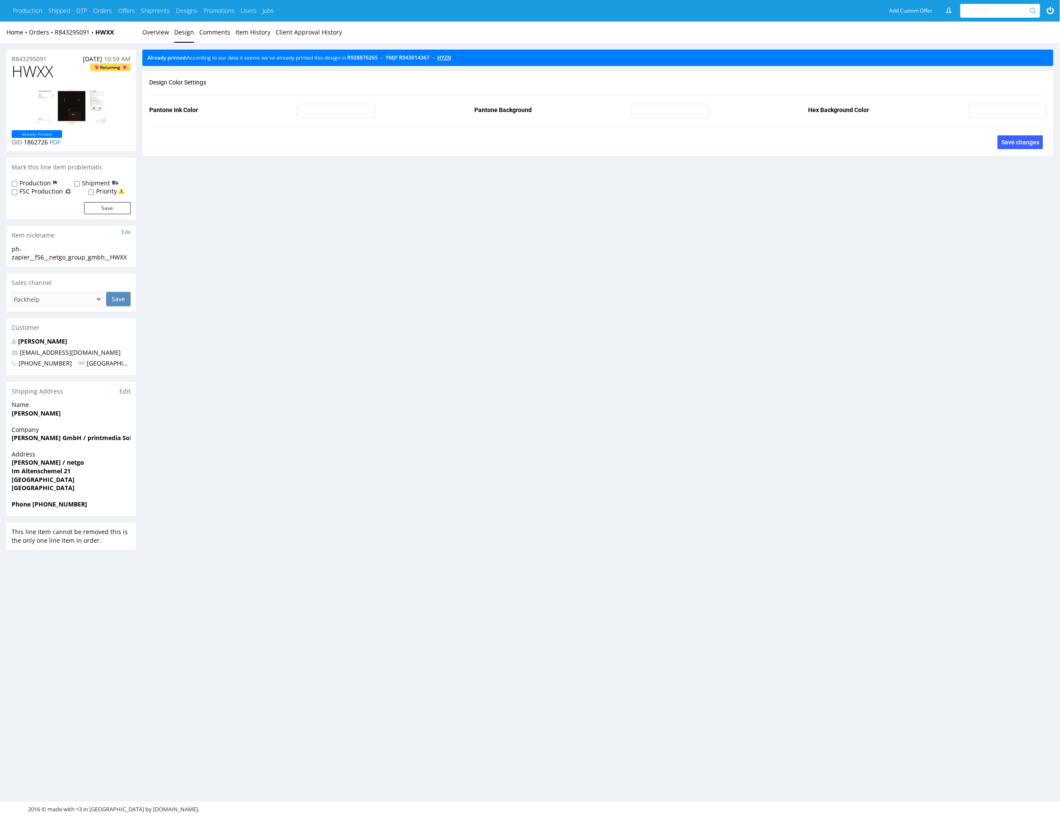
click at [451, 57] on link "HYZN" at bounding box center [444, 57] width 14 height 7
click at [400, 60] on div "Already printed: According to our data it seems we've already printed this desi…" at bounding box center [597, 58] width 911 height 16
click at [397, 58] on link "YMJF" at bounding box center [391, 57] width 12 height 7
click at [166, 38] on link "Overview" at bounding box center [155, 32] width 27 height 21
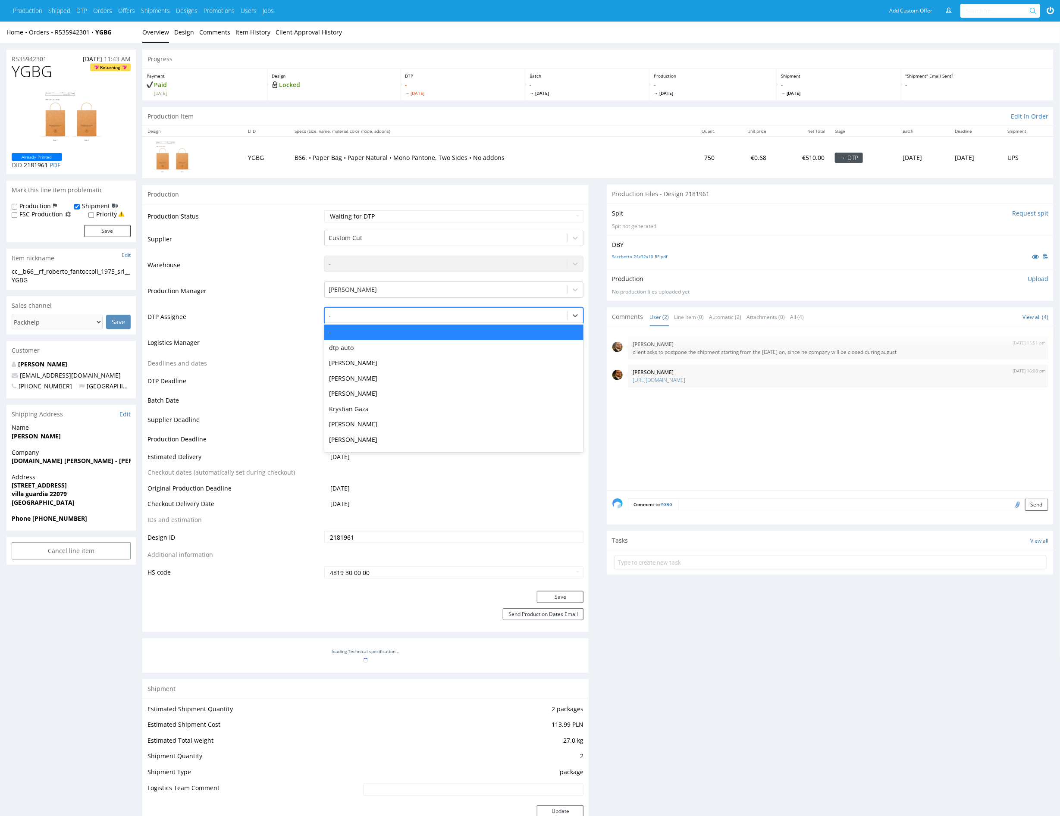
click at [388, 316] on div at bounding box center [446, 315] width 234 height 10
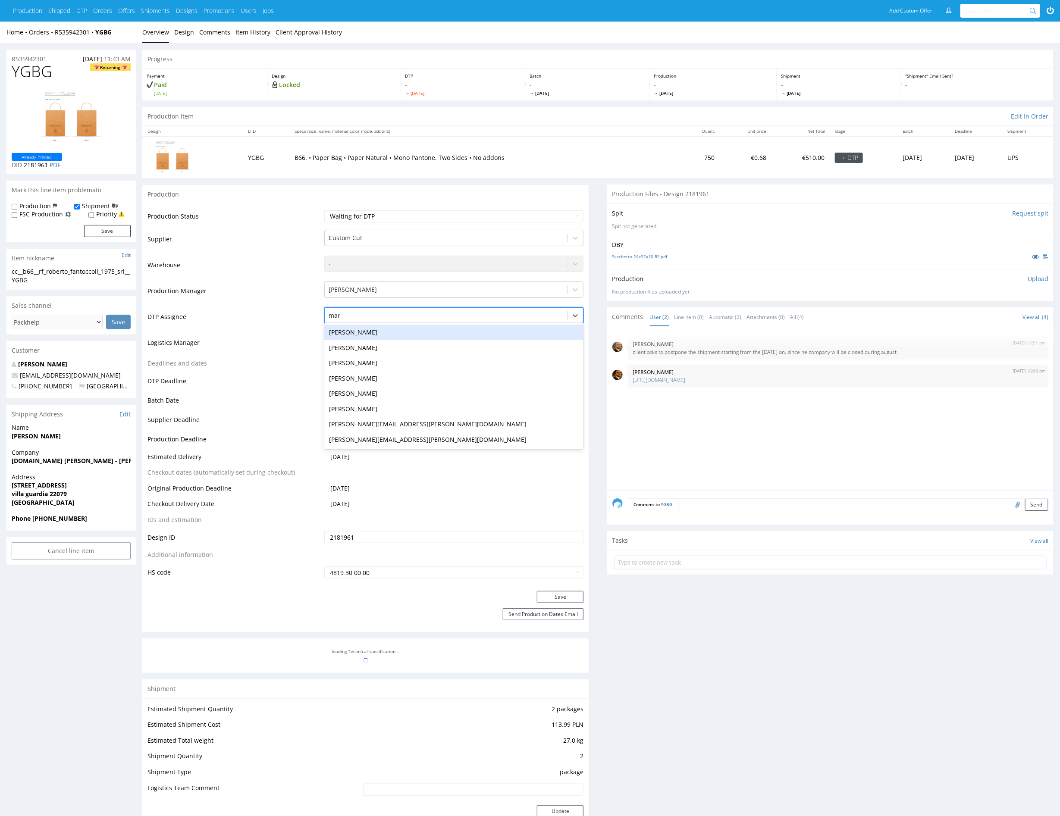
type input "mark"
click at [397, 330] on div "Karol Markowski" at bounding box center [454, 333] width 260 height 16
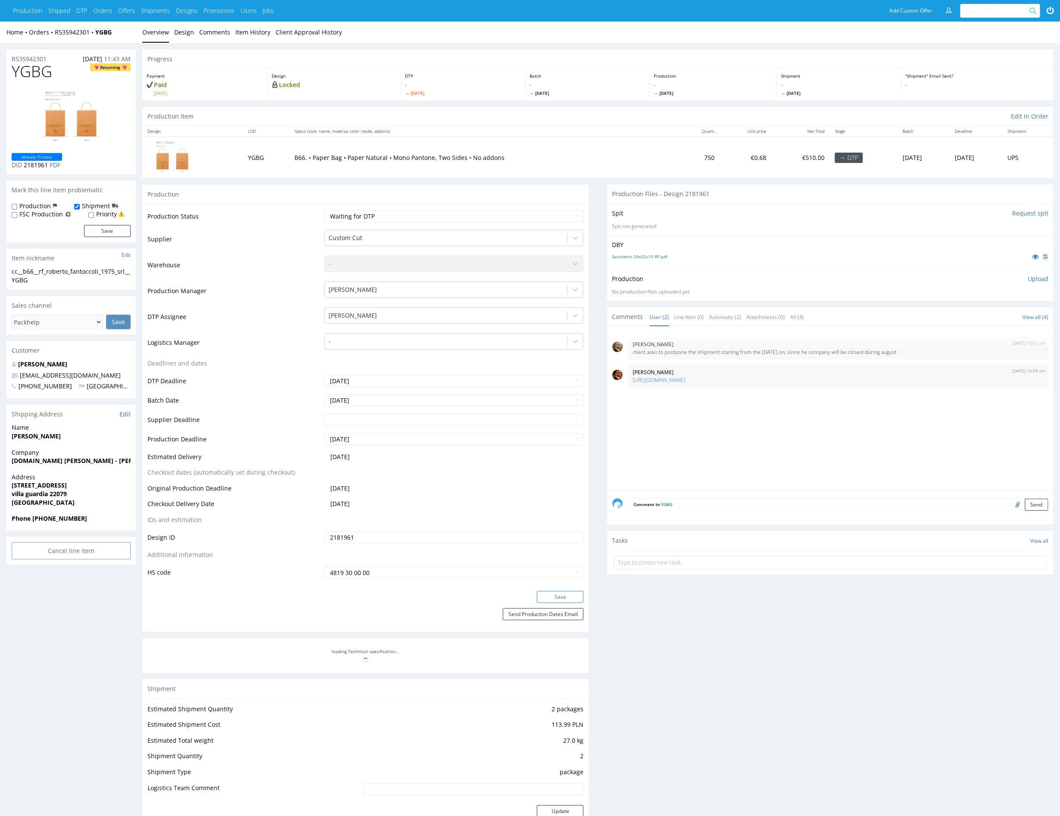
click at [560, 596] on button "Save" at bounding box center [560, 597] width 47 height 12
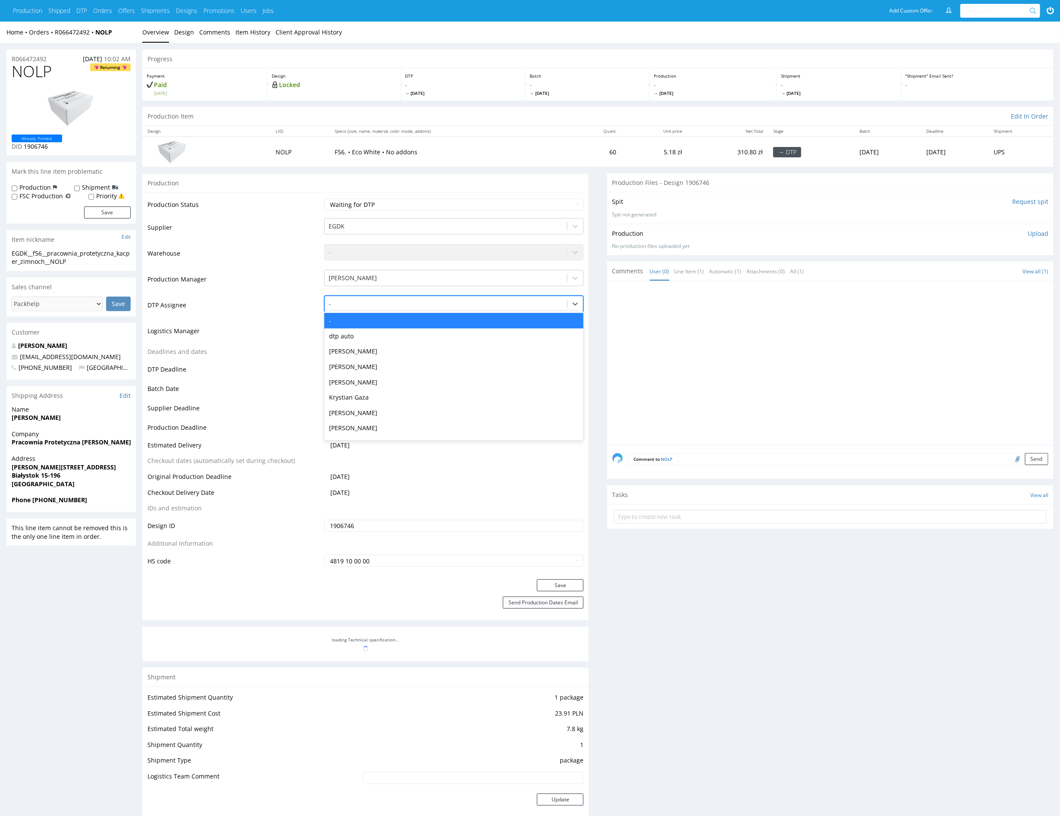
click at [352, 306] on div at bounding box center [446, 304] width 234 height 10
type input "mark"
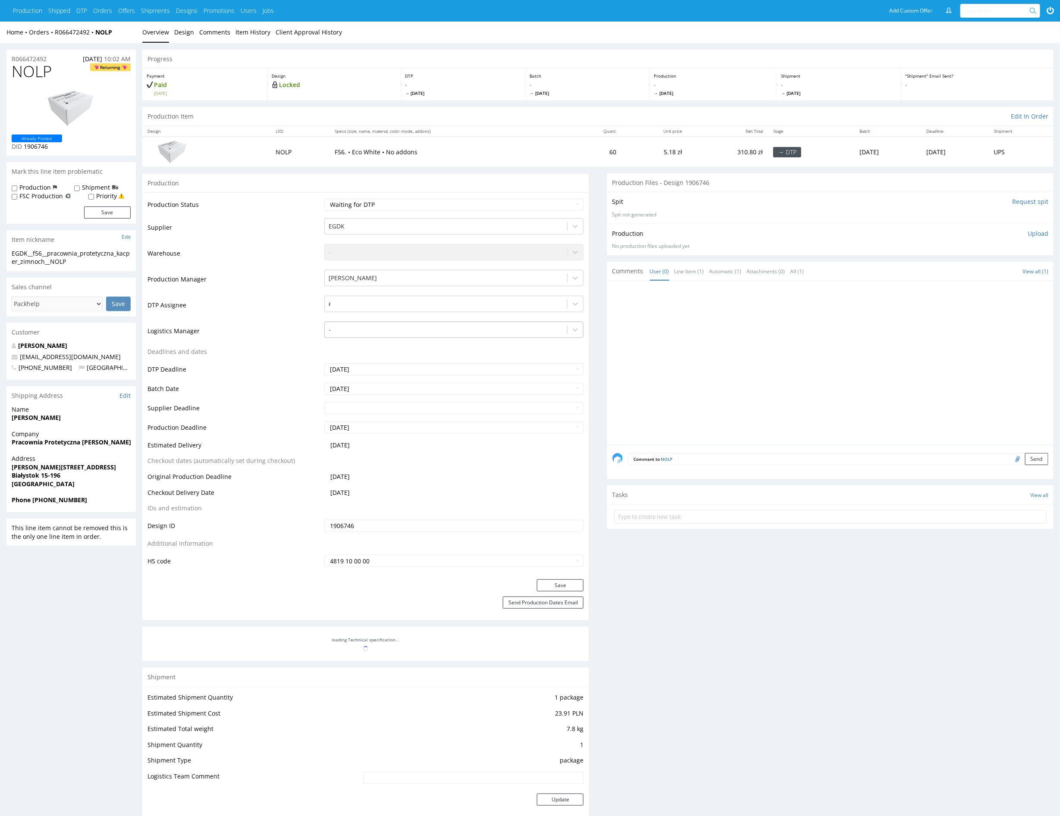
drag, startPoint x: 333, startPoint y: 346, endPoint x: 344, endPoint y: 325, distance: 23.3
click at [333, 346] on table "Production Status Waiting for Artwork Waiting for Diecut Waiting for Mockup Wai…" at bounding box center [365, 383] width 436 height 370
click at [351, 308] on div "mark" at bounding box center [446, 304] width 234 height 10
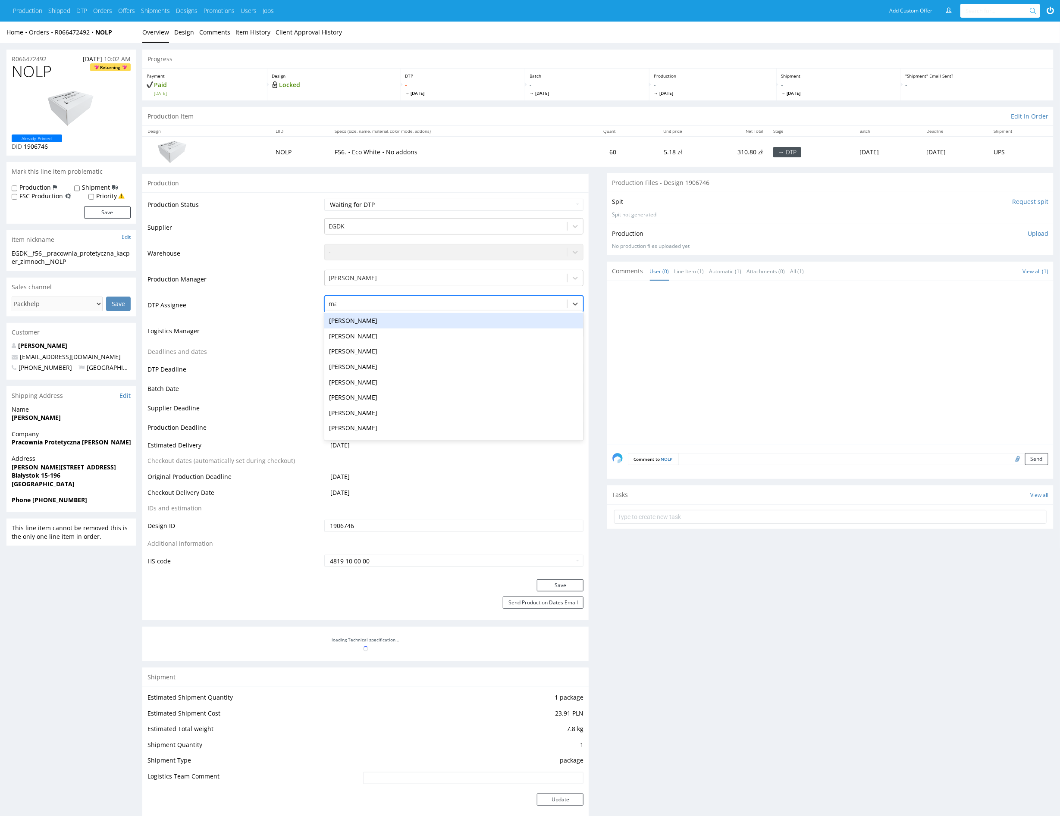
type input "mark"
click at [338, 320] on div "[PERSON_NAME]" at bounding box center [454, 321] width 260 height 16
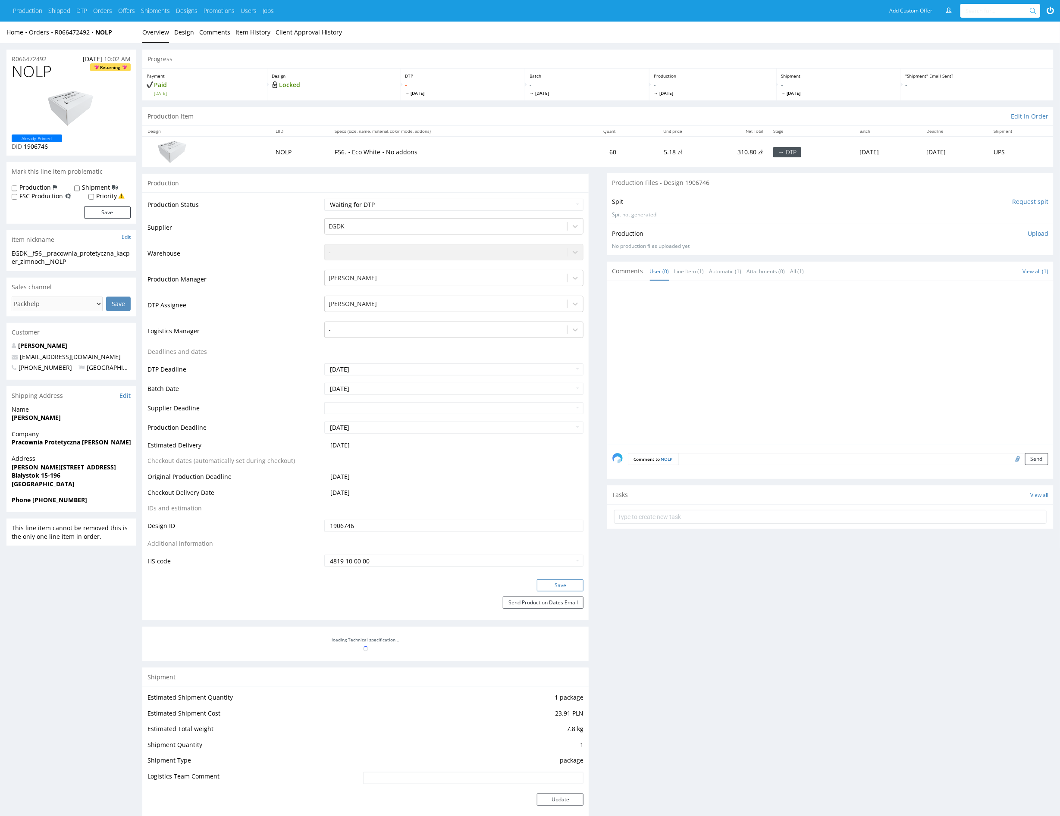
click at [547, 583] on button "Save" at bounding box center [560, 585] width 47 height 12
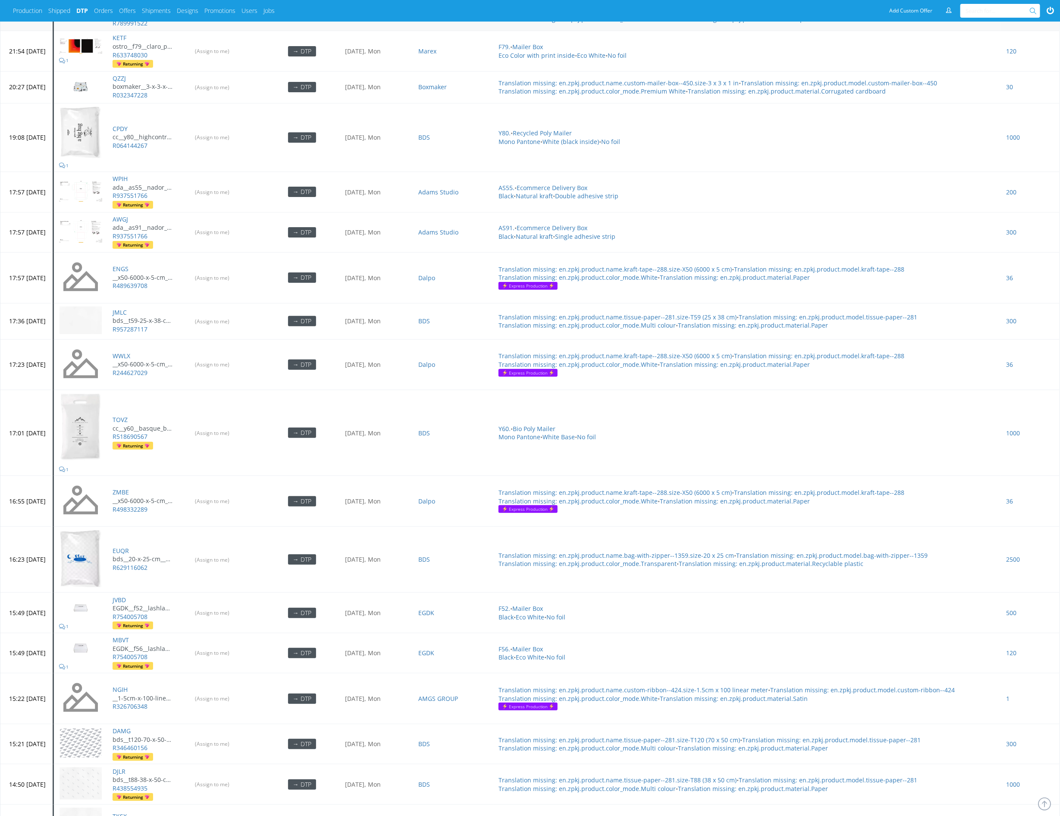
scroll to position [1981, 0]
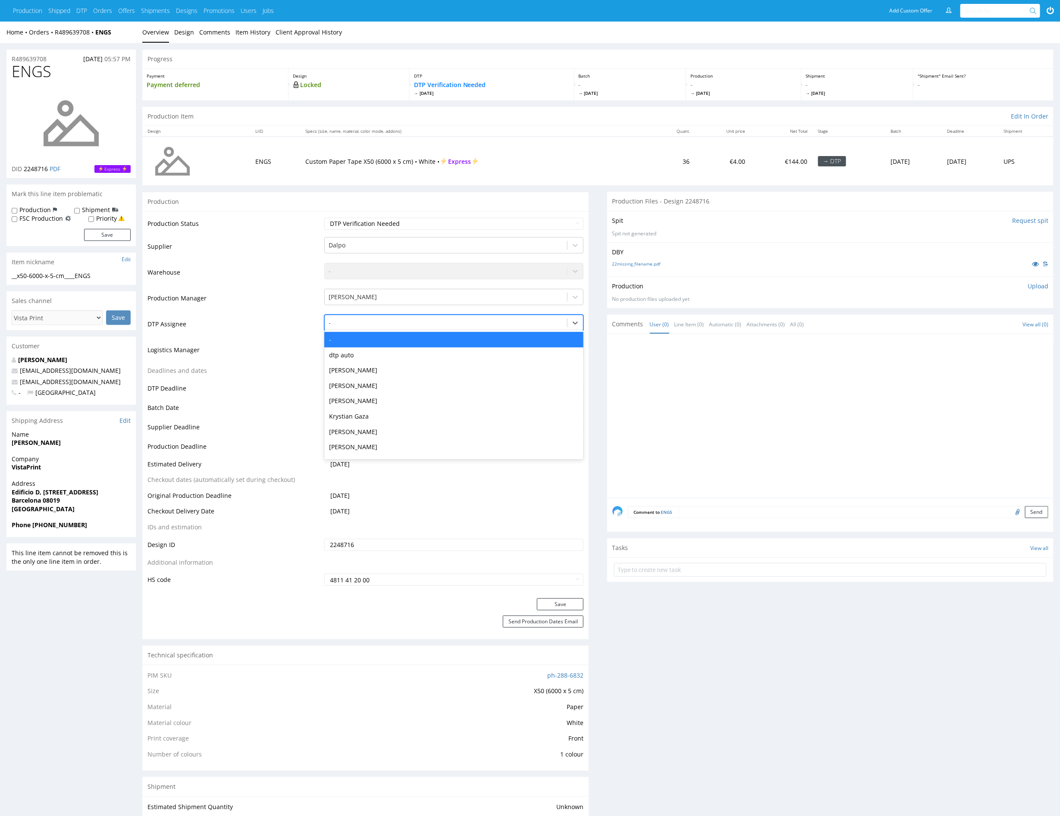
click at [405, 322] on div at bounding box center [446, 323] width 234 height 10
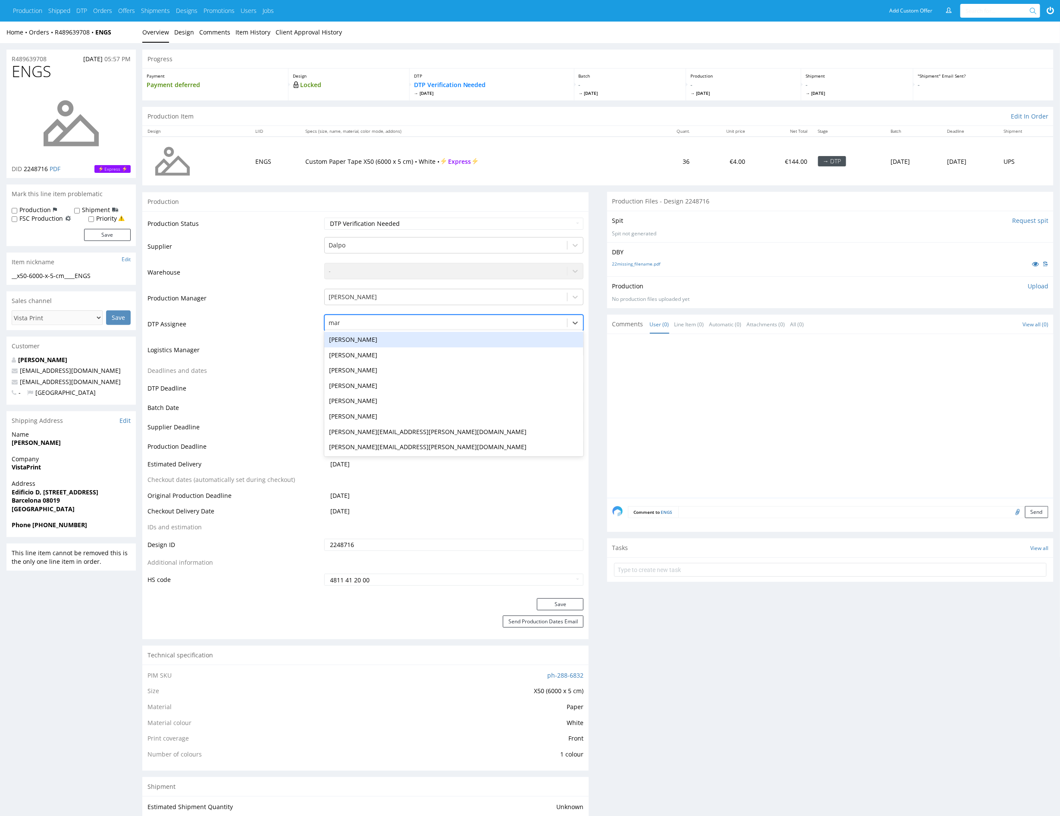
type input "mark"
click at [419, 335] on div "[PERSON_NAME]" at bounding box center [454, 340] width 260 height 16
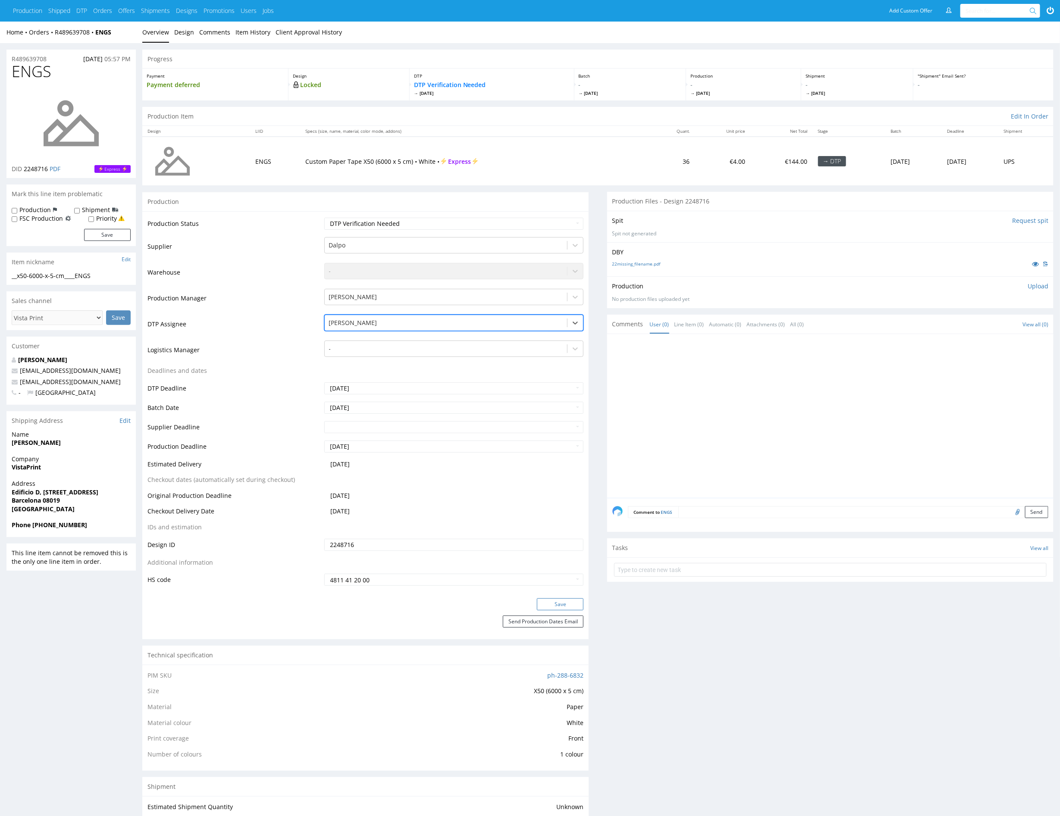
click at [569, 604] on button "Save" at bounding box center [560, 604] width 47 height 12
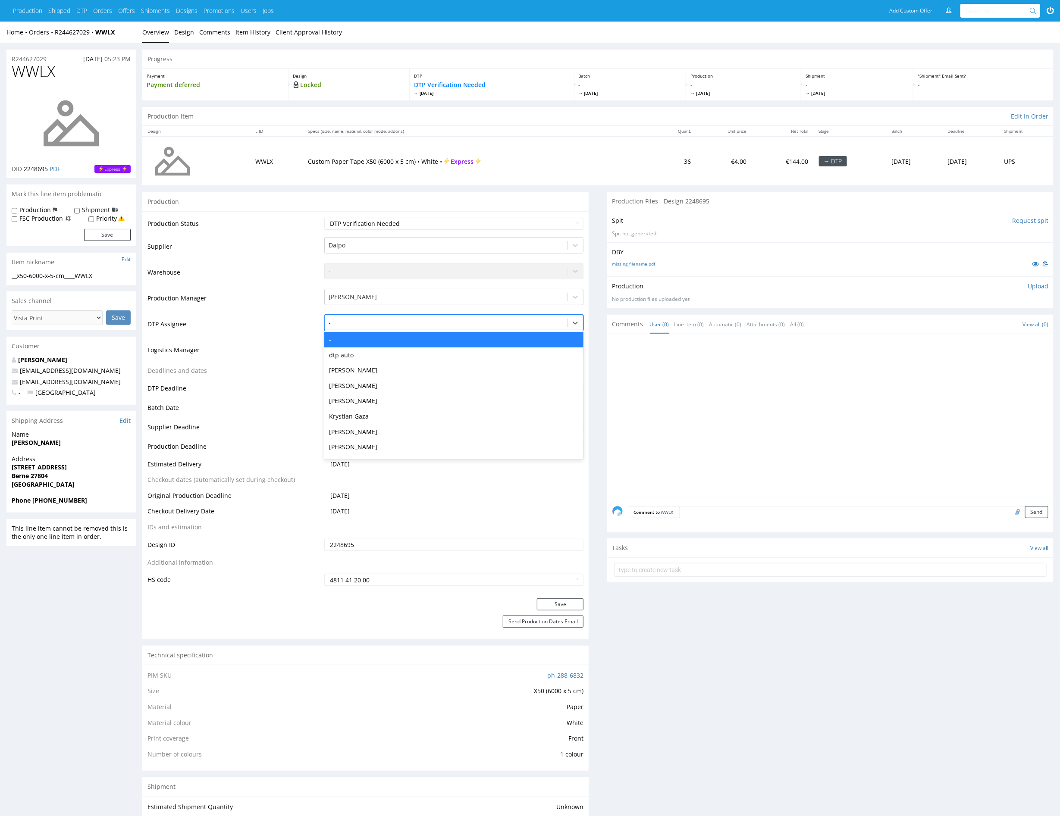
click at [480, 322] on div at bounding box center [446, 323] width 234 height 10
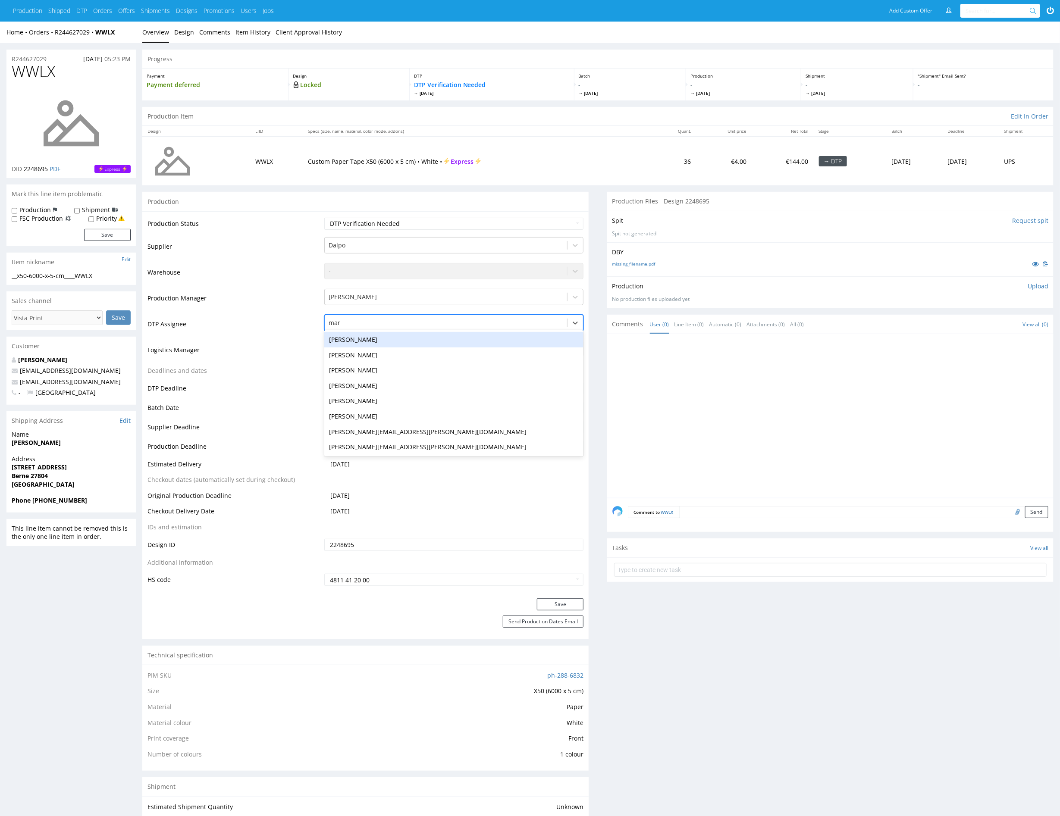
type input "mark"
click at [476, 337] on div "[PERSON_NAME]" at bounding box center [454, 340] width 260 height 16
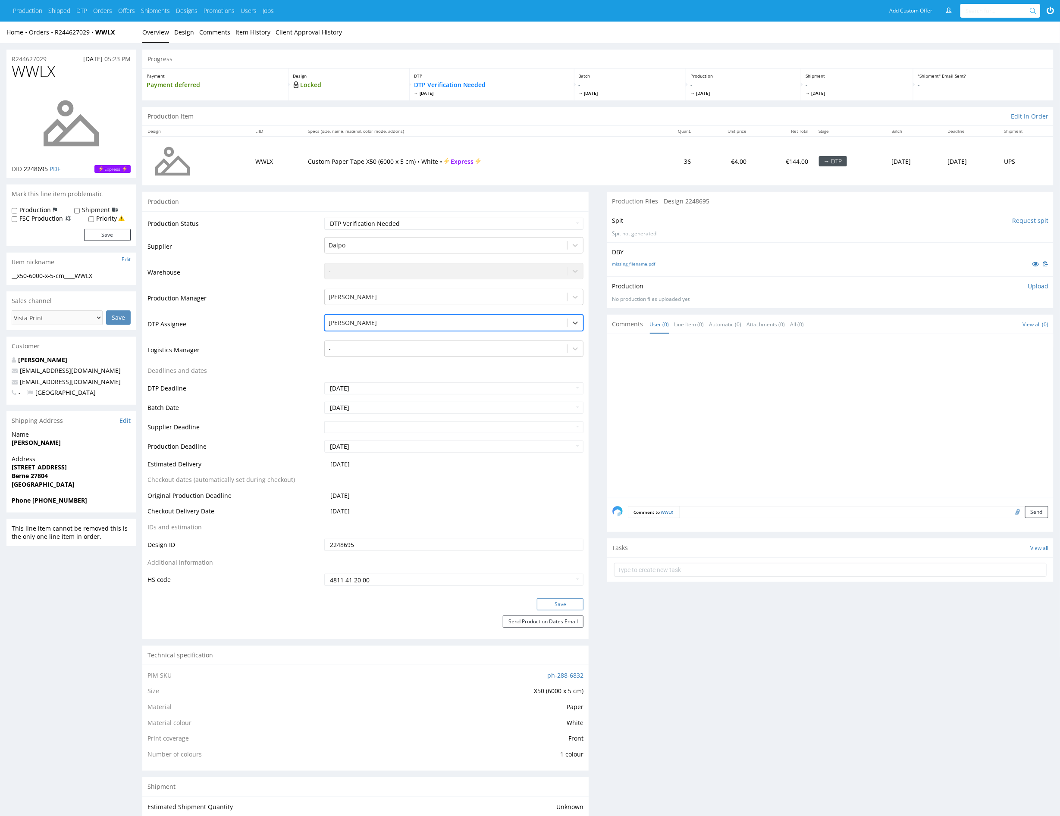
click at [574, 605] on button "Save" at bounding box center [560, 604] width 47 height 12
click at [425, 323] on div at bounding box center [446, 323] width 234 height 10
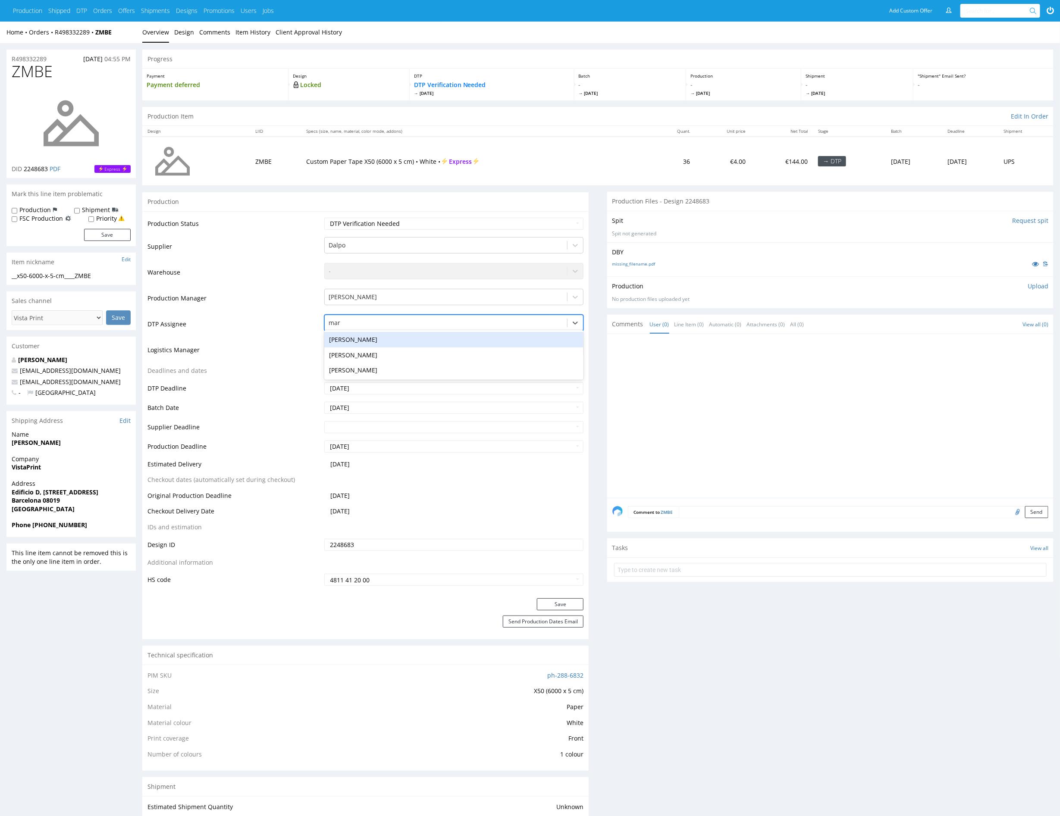
type input "mark"
drag, startPoint x: 413, startPoint y: 341, endPoint x: 422, endPoint y: 359, distance: 20.4
click at [413, 341] on div "[PERSON_NAME]" at bounding box center [454, 340] width 260 height 16
click at [561, 606] on button "Save" at bounding box center [560, 604] width 47 height 12
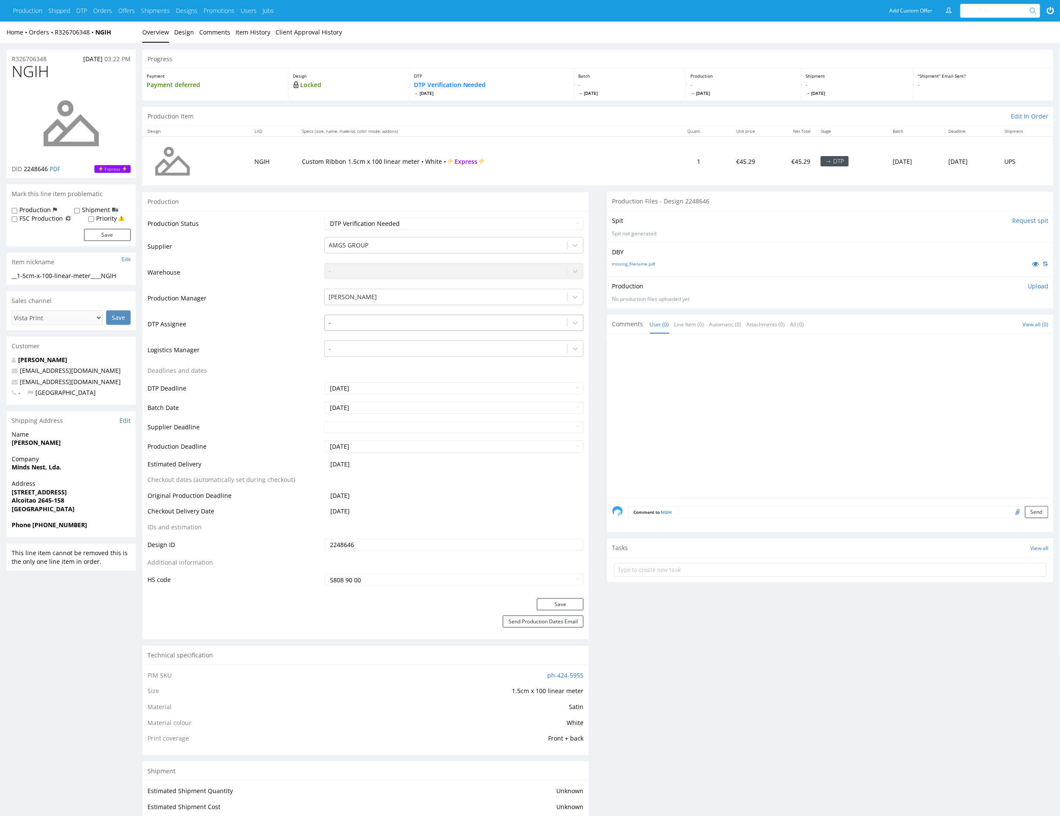
click at [476, 318] on div at bounding box center [446, 323] width 234 height 10
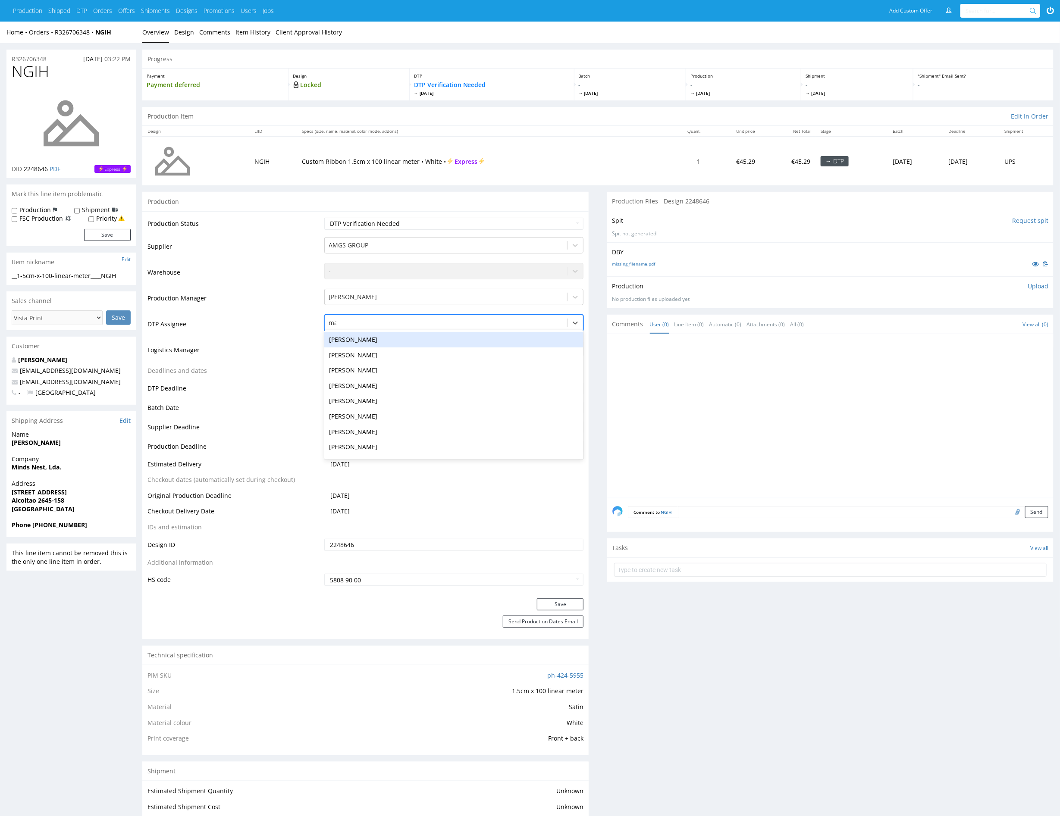
type input "mark"
click at [515, 342] on div "[PERSON_NAME]" at bounding box center [454, 340] width 260 height 16
click at [568, 607] on button "Save" at bounding box center [560, 604] width 47 height 12
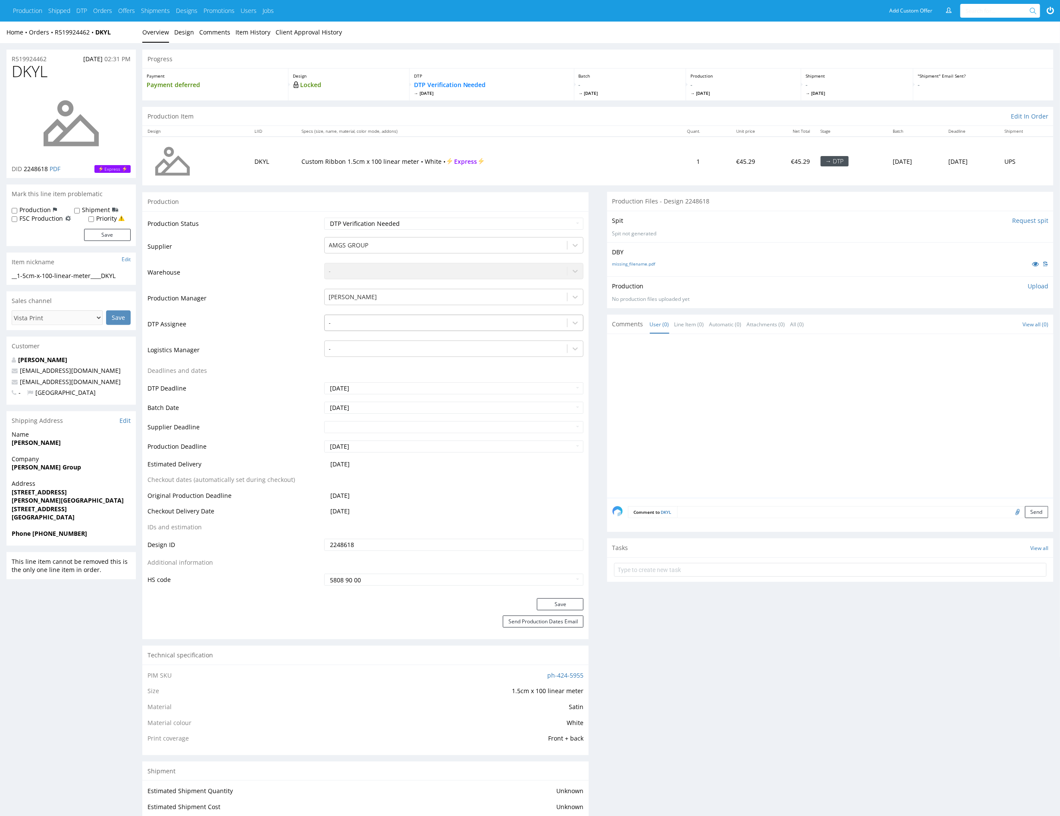
click at [422, 321] on div at bounding box center [446, 323] width 234 height 10
type input "mark"
click at [410, 335] on div "[PERSON_NAME]" at bounding box center [454, 340] width 260 height 16
click at [550, 605] on button "Save" at bounding box center [560, 604] width 47 height 12
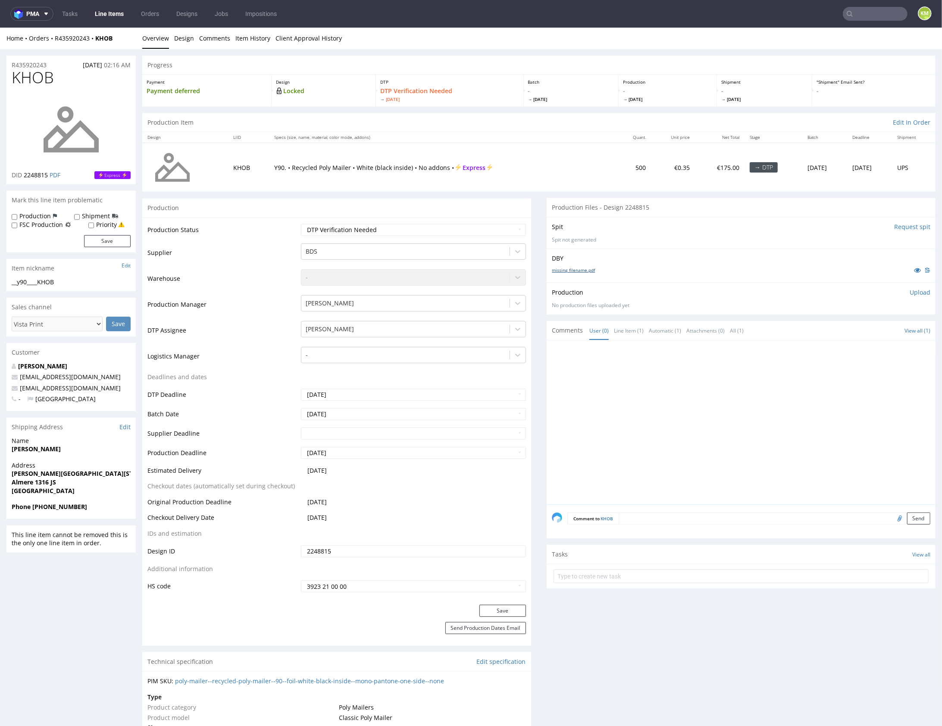
click at [581, 271] on link "missing_filename.pdf" at bounding box center [573, 269] width 43 height 6
click at [650, 413] on div at bounding box center [744, 424] width 384 height 159
click at [52, 281] on div "__y90____KHOB" at bounding box center [71, 281] width 119 height 9
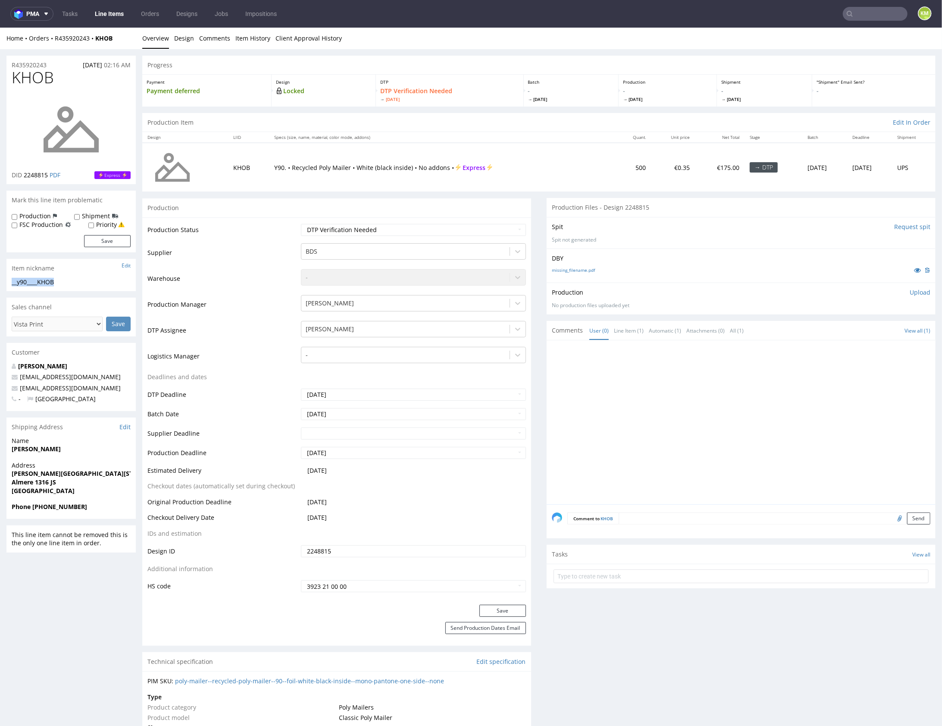
copy div "__y90____KHOB"
click at [346, 550] on input "2248815" at bounding box center [413, 550] width 225 height 12
click at [910, 290] on p "Upload" at bounding box center [920, 292] width 21 height 9
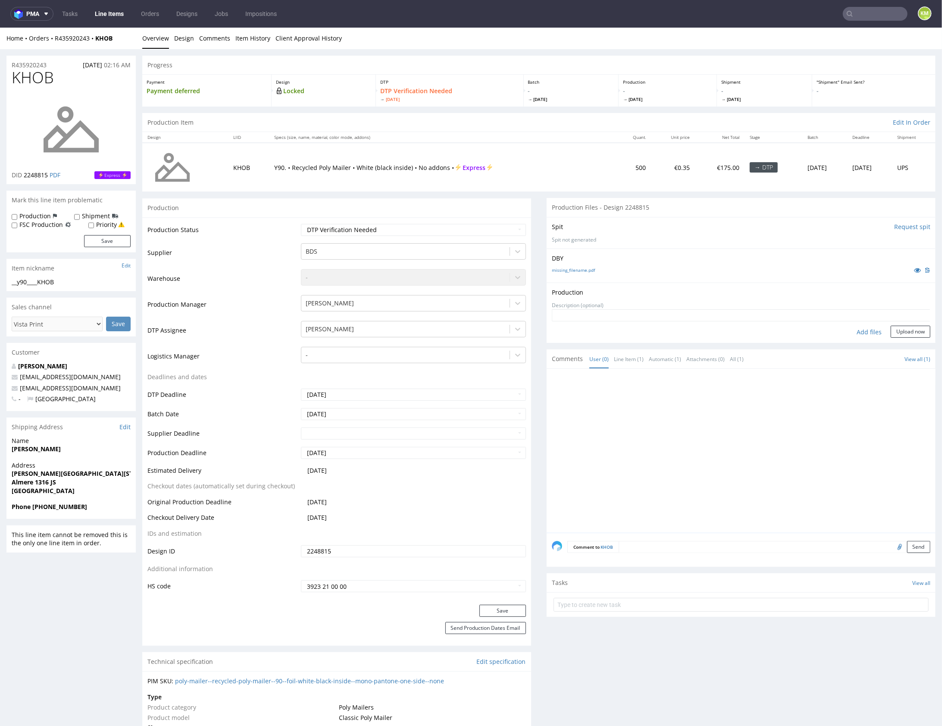
click at [866, 328] on div "Add files" at bounding box center [868, 331] width 43 height 13
type input "C:\fakepath\__y90____KHOB__d2248815__oR435920243.pdf"
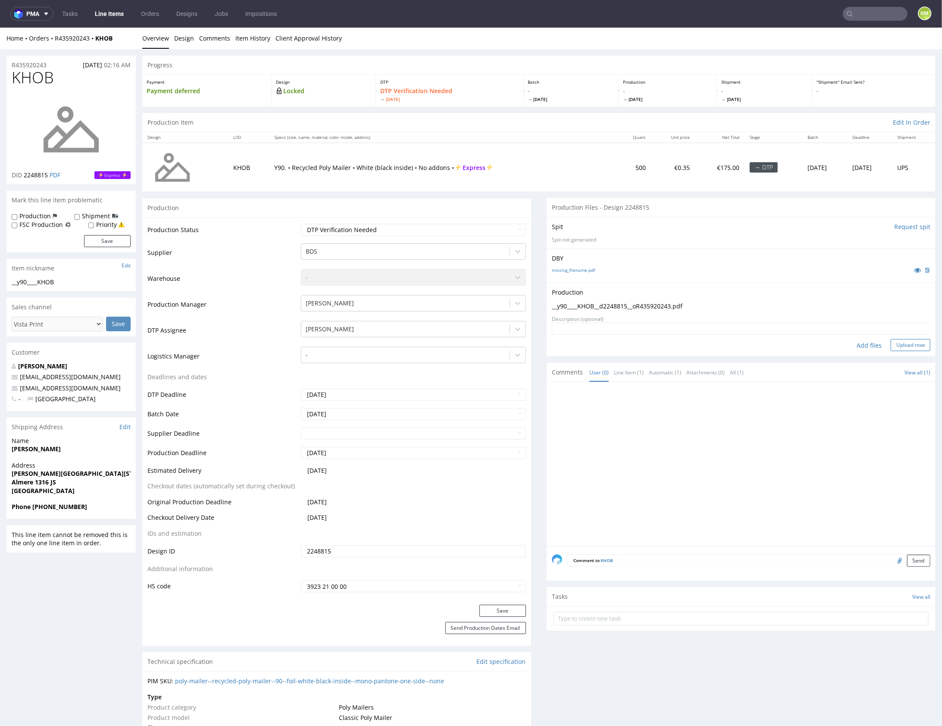
click at [912, 346] on button "Upload now" at bounding box center [911, 344] width 40 height 12
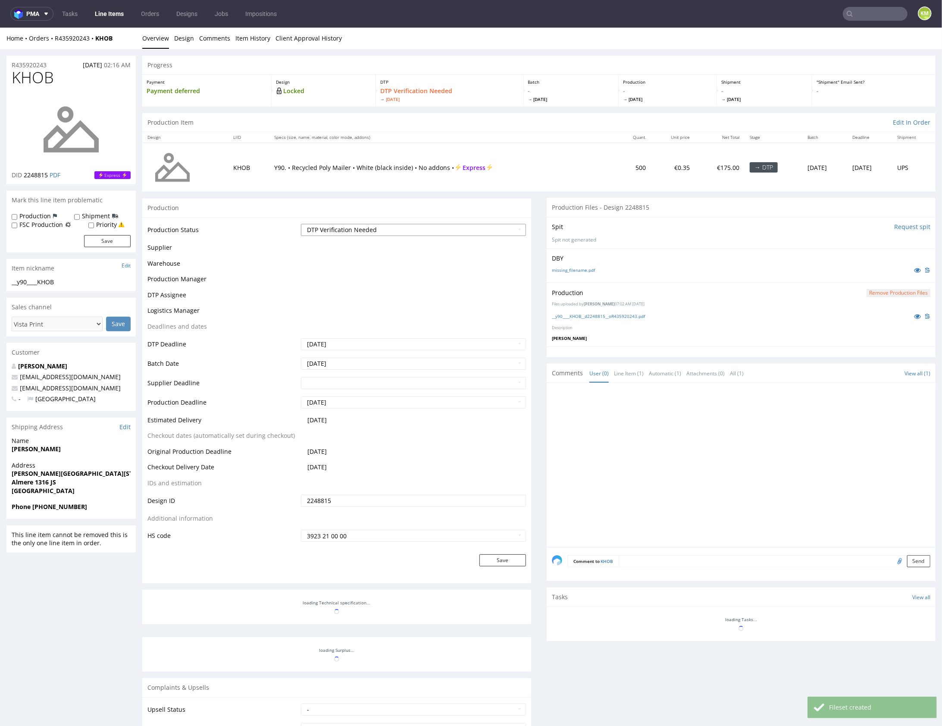
click at [452, 230] on select "Waiting for Artwork Waiting for Diecut Waiting for Mockup Waiting for DTP Waiti…" at bounding box center [413, 229] width 225 height 12
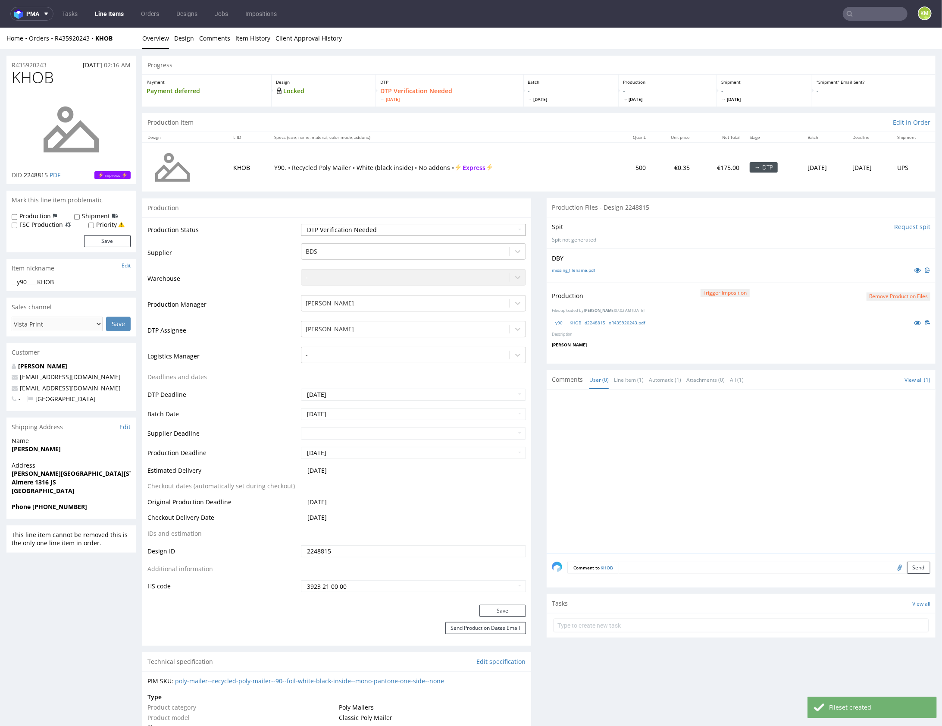
select select "dtp_production_ready"
click at [301, 223] on select "Waiting for Artwork Waiting for Diecut Waiting for Mockup Waiting for DTP Waiti…" at bounding box center [413, 229] width 225 height 12
click at [495, 619] on div "Save" at bounding box center [336, 612] width 389 height 17
click at [499, 608] on button "Save" at bounding box center [502, 610] width 47 height 12
click at [670, 449] on div at bounding box center [744, 473] width 384 height 159
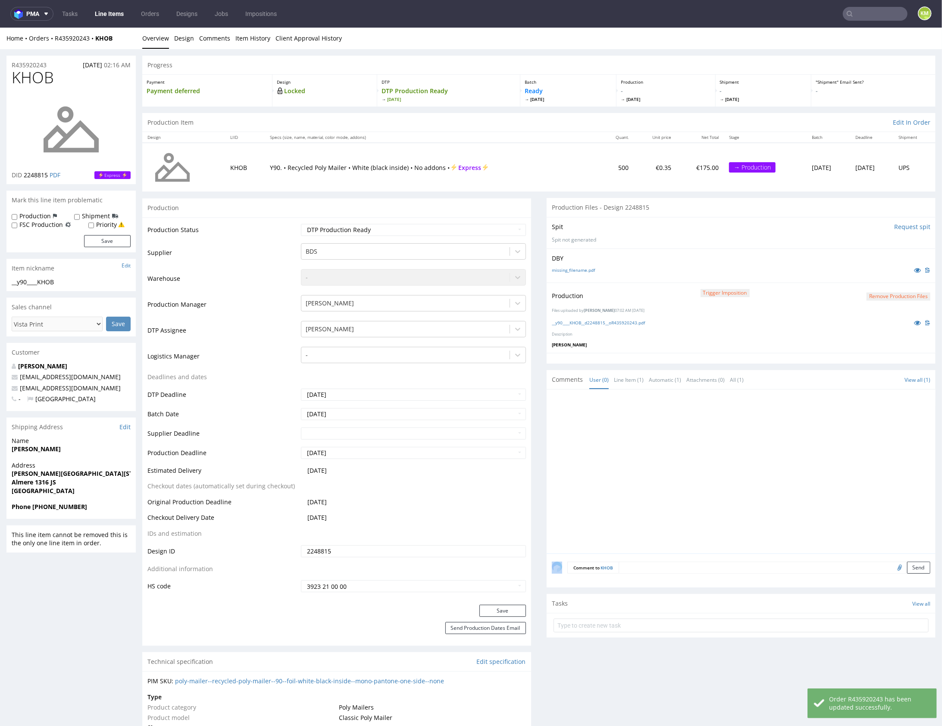
click at [670, 449] on div at bounding box center [744, 473] width 384 height 159
click at [657, 462] on div at bounding box center [744, 473] width 384 height 159
click at [506, 206] on div "Production" at bounding box center [336, 206] width 389 height 19
click at [667, 191] on div "Progress Payment Payment deferred Design Locked DTP DTP Production Ready Wed 13…" at bounding box center [538, 727] width 793 height 1345
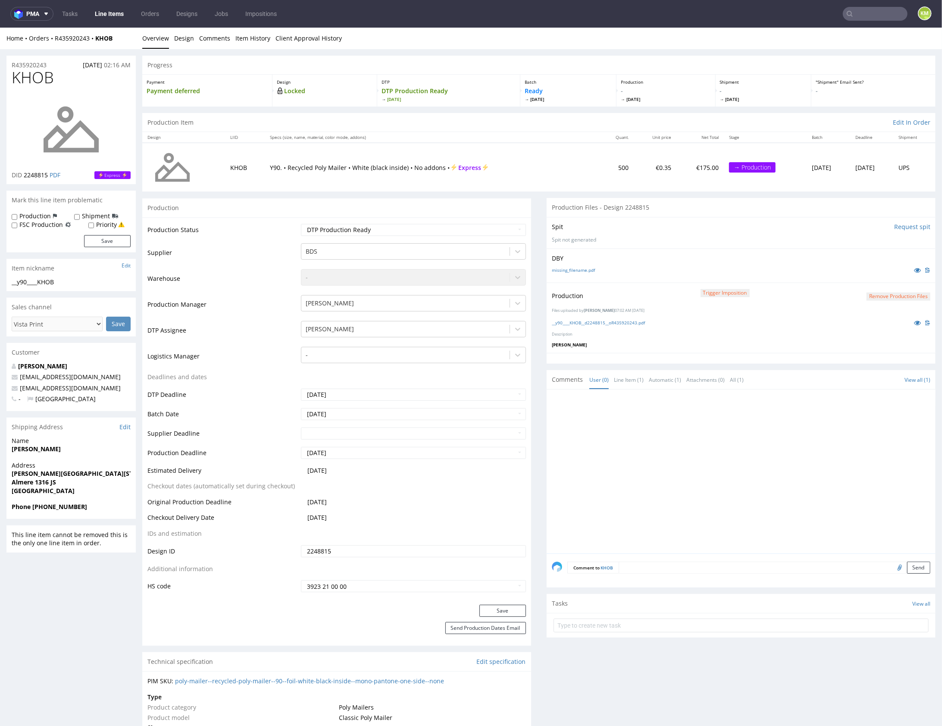
click at [678, 229] on div "Spit Request spit" at bounding box center [741, 226] width 378 height 9
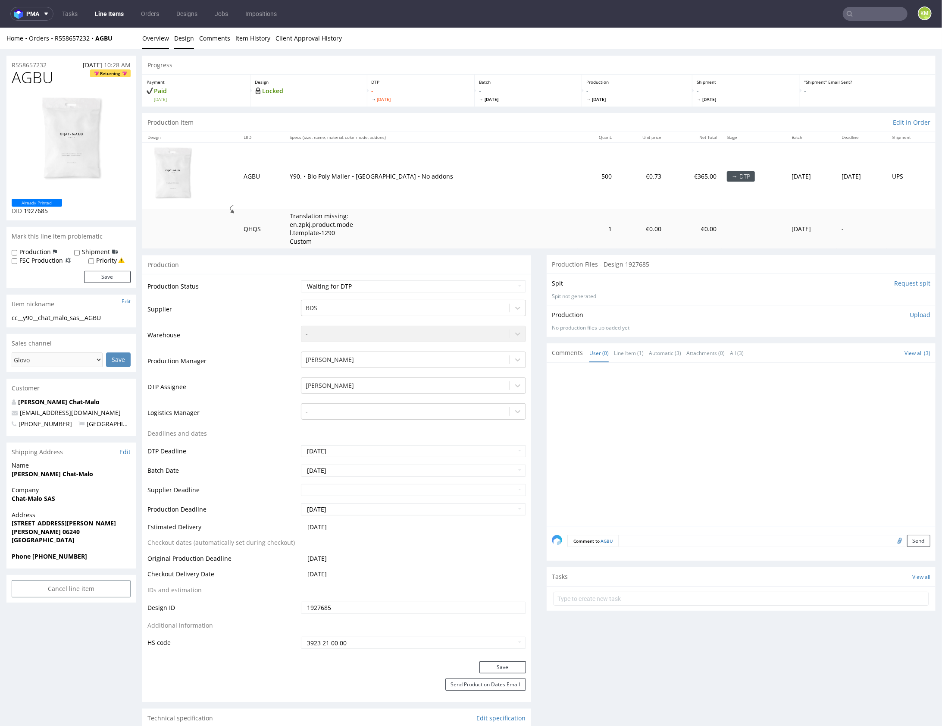
click at [187, 41] on link "Design" at bounding box center [184, 37] width 20 height 21
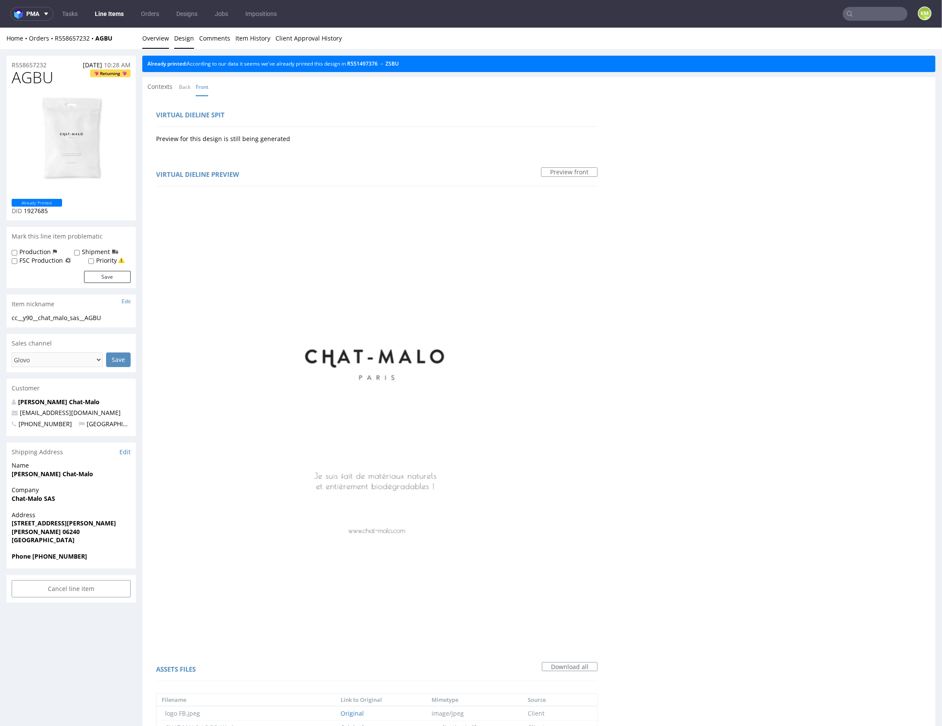
drag, startPoint x: 154, startPoint y: 40, endPoint x: 254, endPoint y: 38, distance: 100.0
click at [154, 40] on link "Overview" at bounding box center [155, 37] width 27 height 21
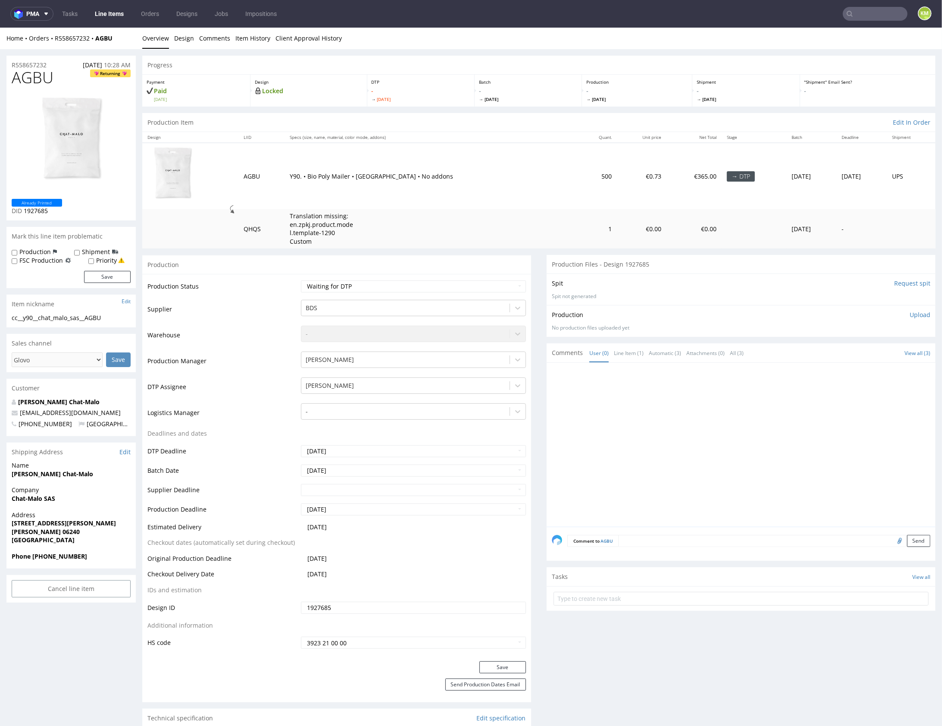
click at [39, 78] on span "AGBU" at bounding box center [33, 77] width 42 height 17
click at [688, 434] on div at bounding box center [744, 446] width 384 height 159
click at [79, 319] on div "cc__y90__chat_malo_sas__AGBU" at bounding box center [71, 317] width 119 height 9
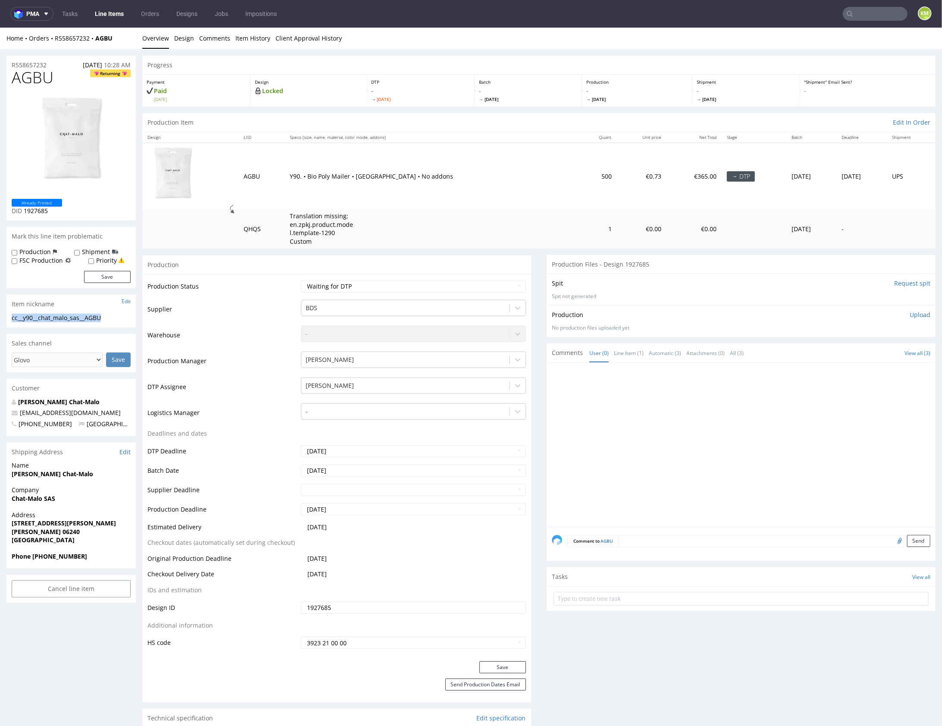
click at [79, 319] on div "cc__y90__chat_malo_sas__AGBU" at bounding box center [71, 317] width 119 height 9
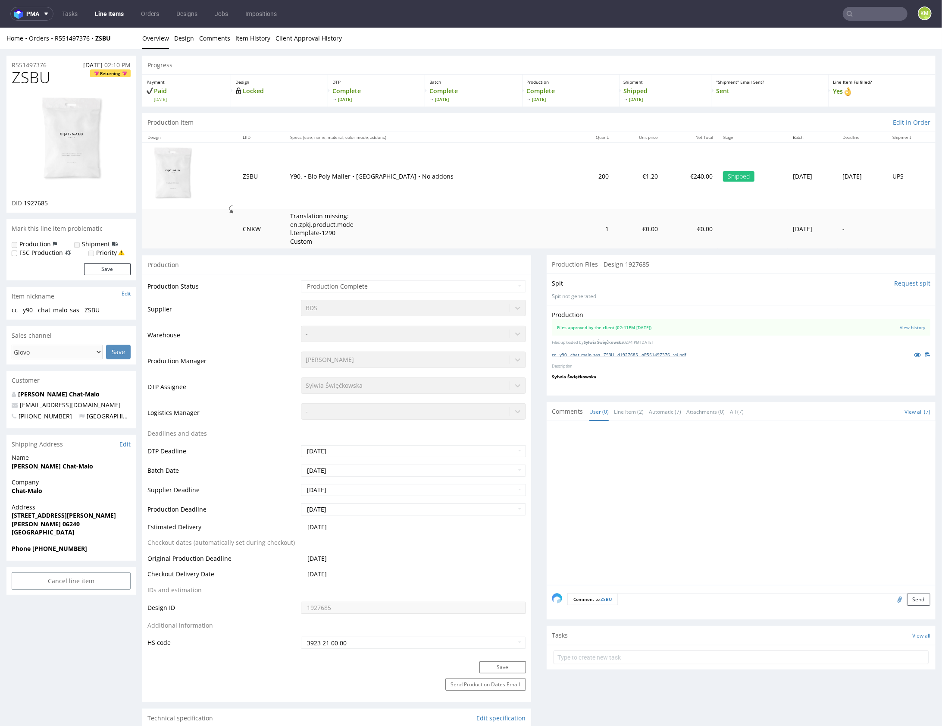
click at [635, 352] on link "cc__y90__chat_malo_sas__ZSBU__d1927685__oR551497376__v4.pdf" at bounding box center [619, 354] width 134 height 6
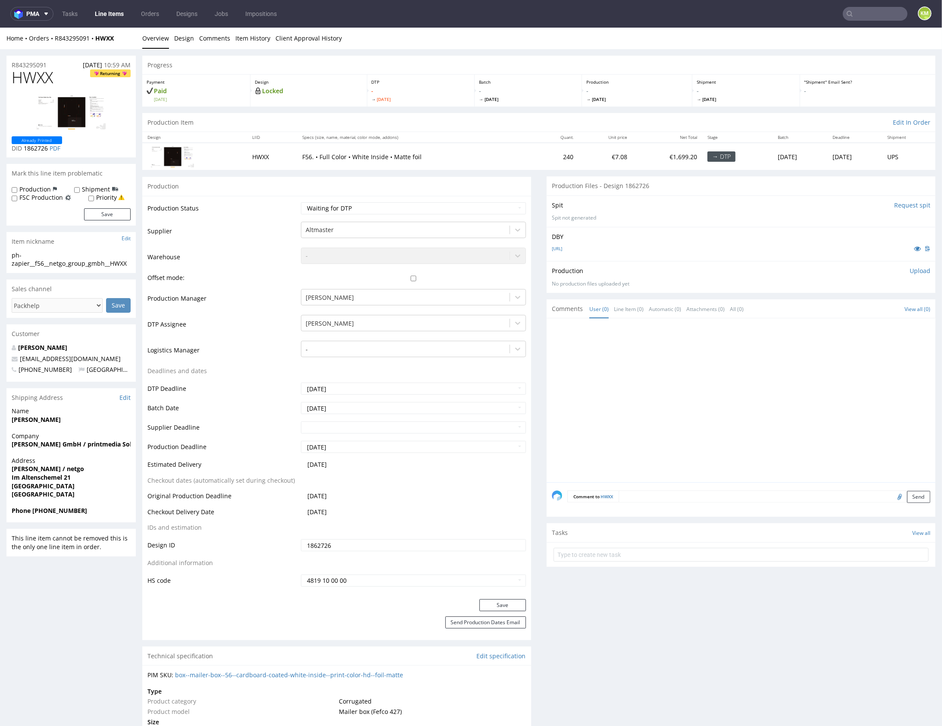
click at [638, 346] on div at bounding box center [744, 402] width 384 height 159
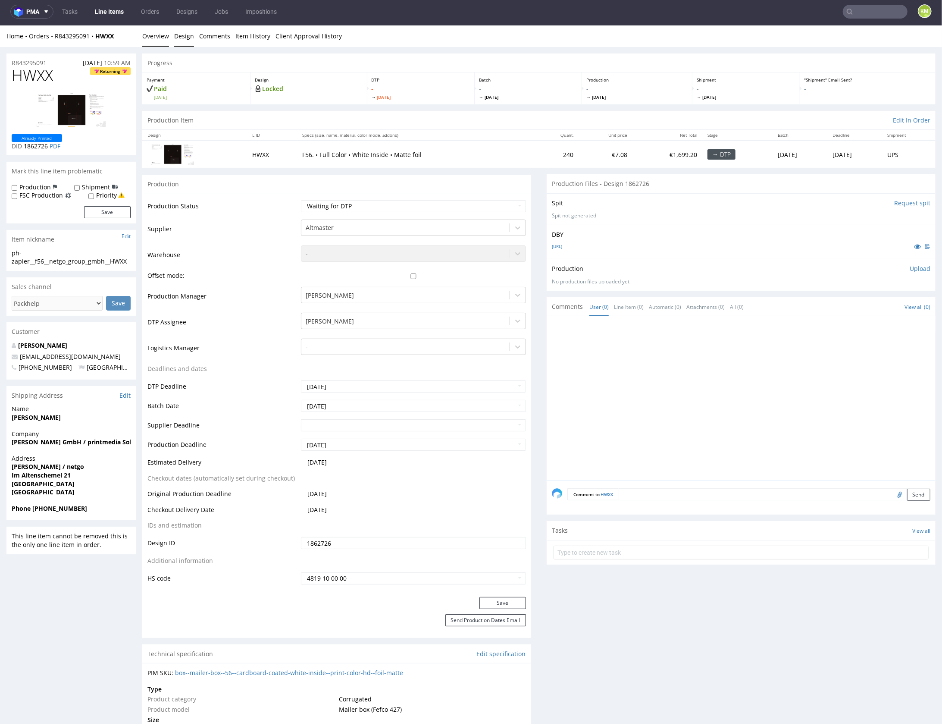
click at [185, 37] on link "Design" at bounding box center [184, 35] width 20 height 21
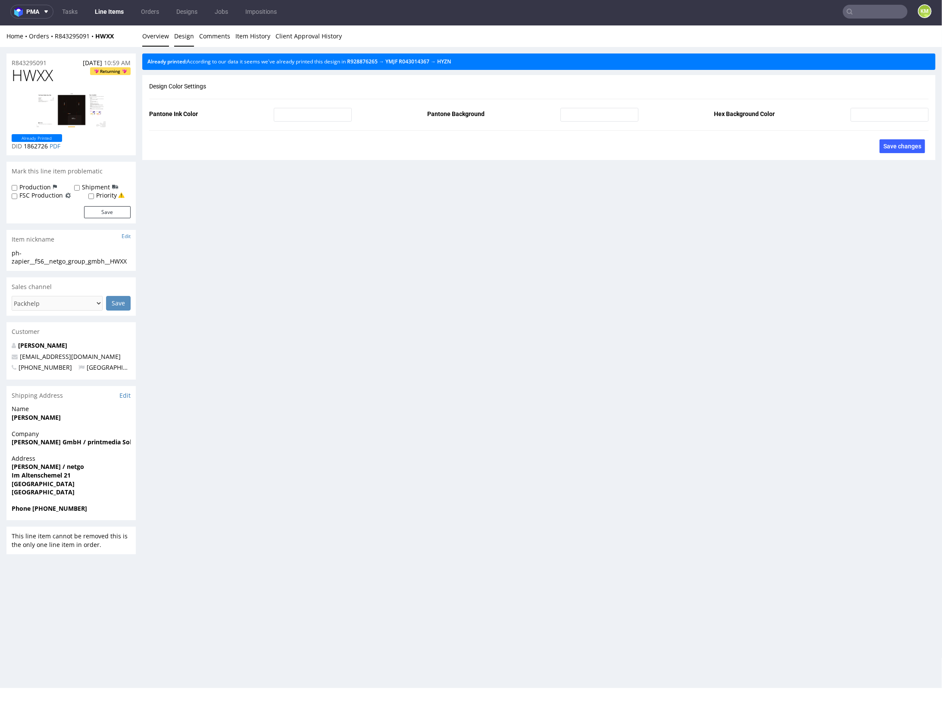
drag, startPoint x: 155, startPoint y: 37, endPoint x: 247, endPoint y: 28, distance: 92.2
click at [155, 37] on link "Overview" at bounding box center [155, 35] width 27 height 21
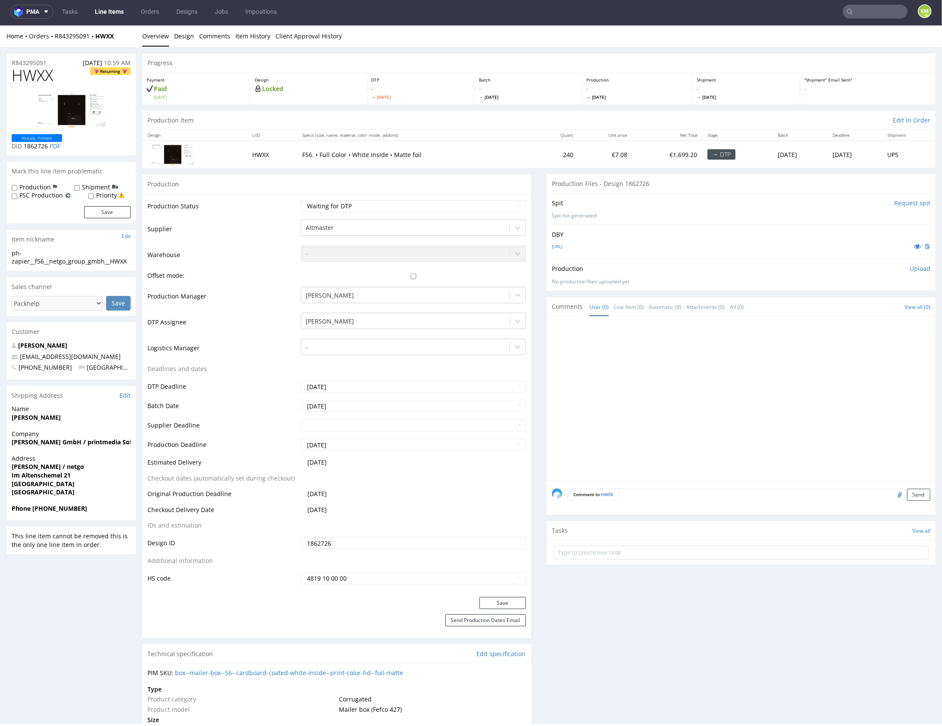
click at [101, 259] on div "ph-zapier__f56__netgo_group_gmbh__HWXX" at bounding box center [71, 256] width 119 height 17
copy div "ph-zapier__f56__netgo_group_gmbh__HWXX Update"
click at [345, 542] on input "1862726" at bounding box center [413, 542] width 225 height 12
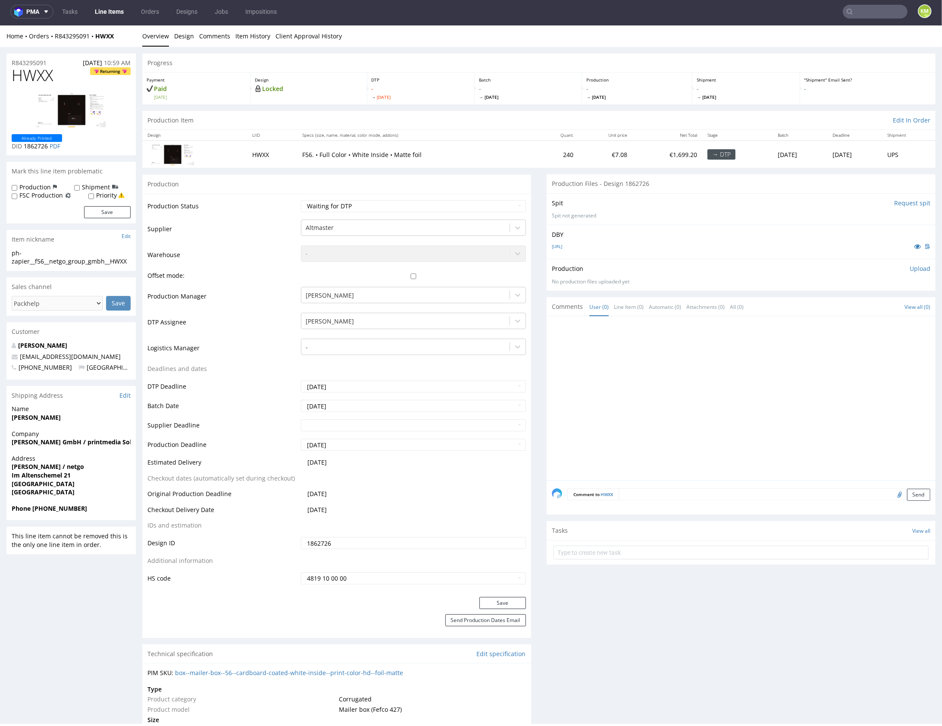
click at [345, 542] on input "1862726" at bounding box center [413, 542] width 225 height 12
click at [39, 78] on span "HWXX" at bounding box center [32, 74] width 41 height 17
click at [234, 166] on td at bounding box center [194, 153] width 105 height 27
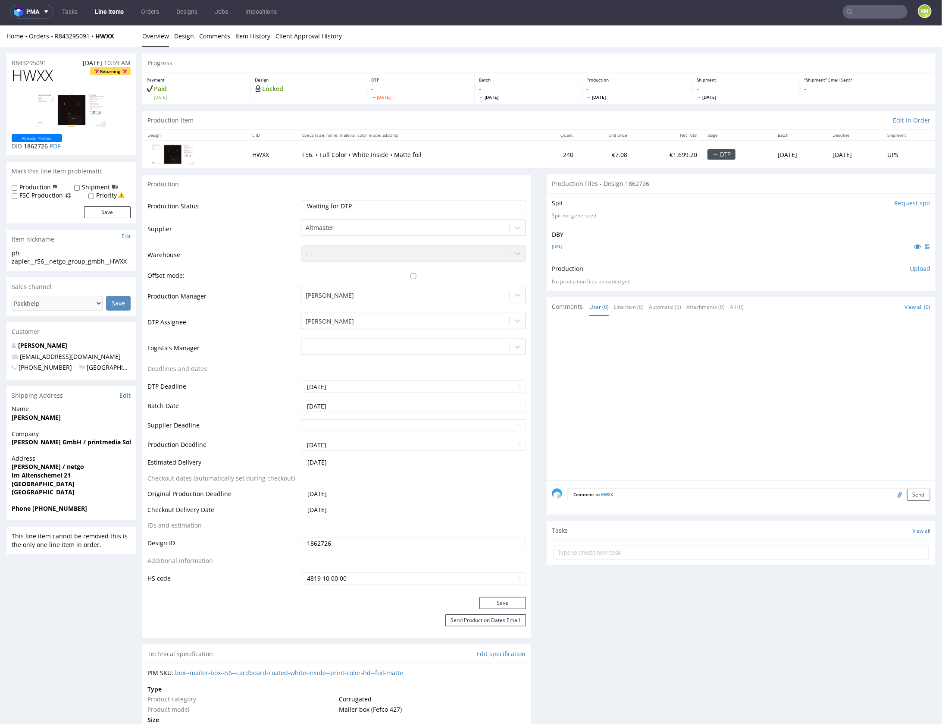
click at [622, 270] on div "Production Upload" at bounding box center [741, 268] width 378 height 9
click at [646, 394] on div at bounding box center [744, 400] width 384 height 159
click at [100, 263] on div "ph-zapier__f56__netgo_group_gmbh__HWXX" at bounding box center [71, 256] width 119 height 17
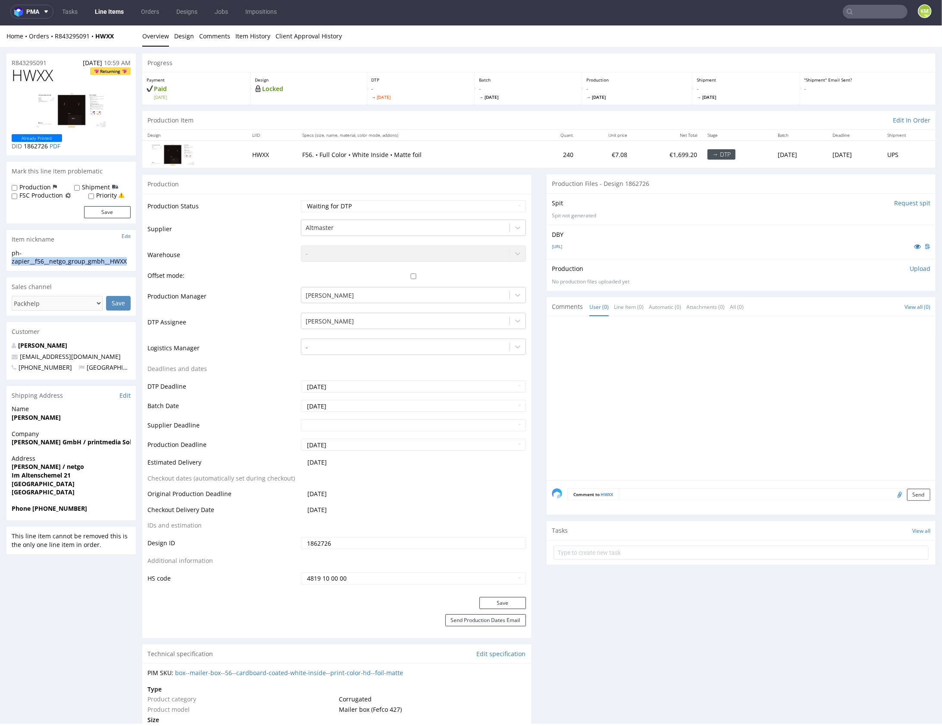
copy div "zapier__f56__netgo_group_gmbh__HWXX"
click at [681, 341] on div at bounding box center [744, 400] width 384 height 159
click at [910, 269] on p "Upload" at bounding box center [920, 268] width 21 height 9
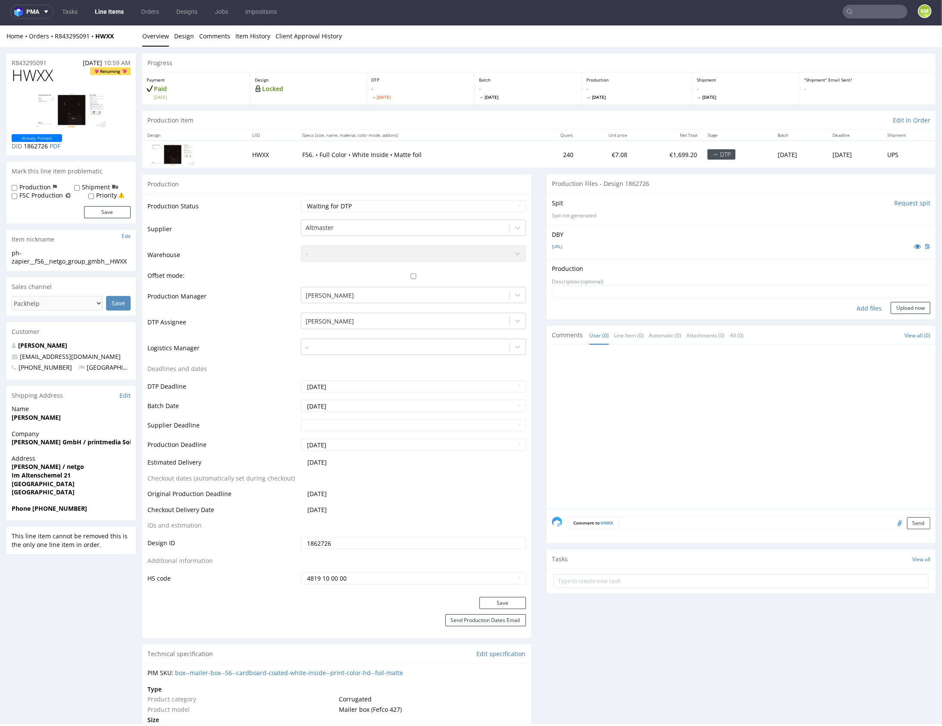
click at [860, 307] on div "Add files" at bounding box center [868, 307] width 43 height 13
type input "C:\fakepath\f56__netgo_group_gmbh__HWXX__d1862726__oR843295091.pdf"
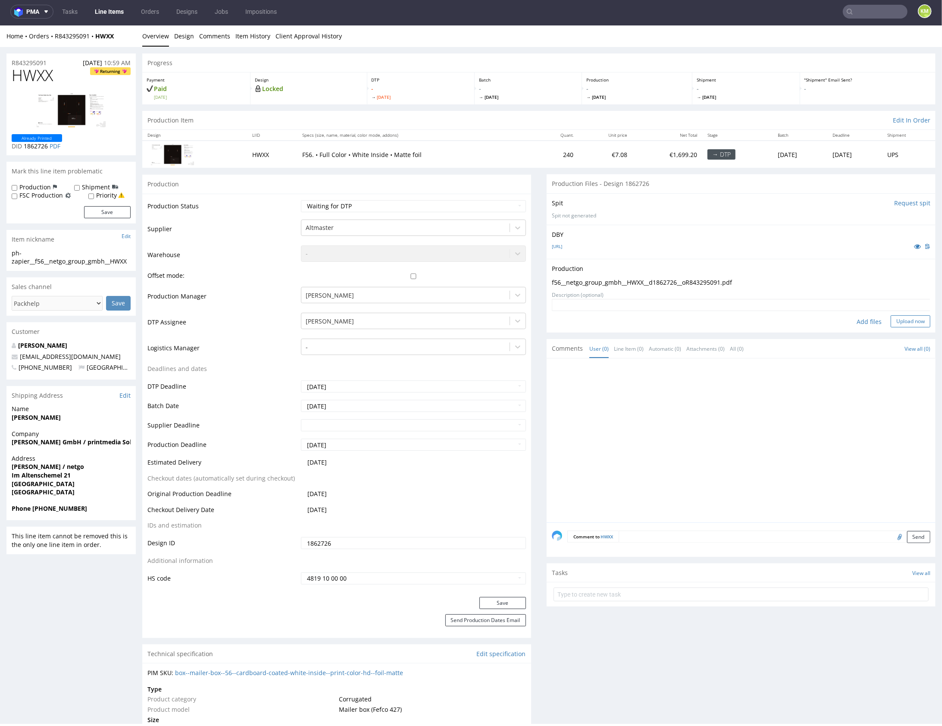
click at [894, 322] on button "Upload now" at bounding box center [911, 321] width 40 height 12
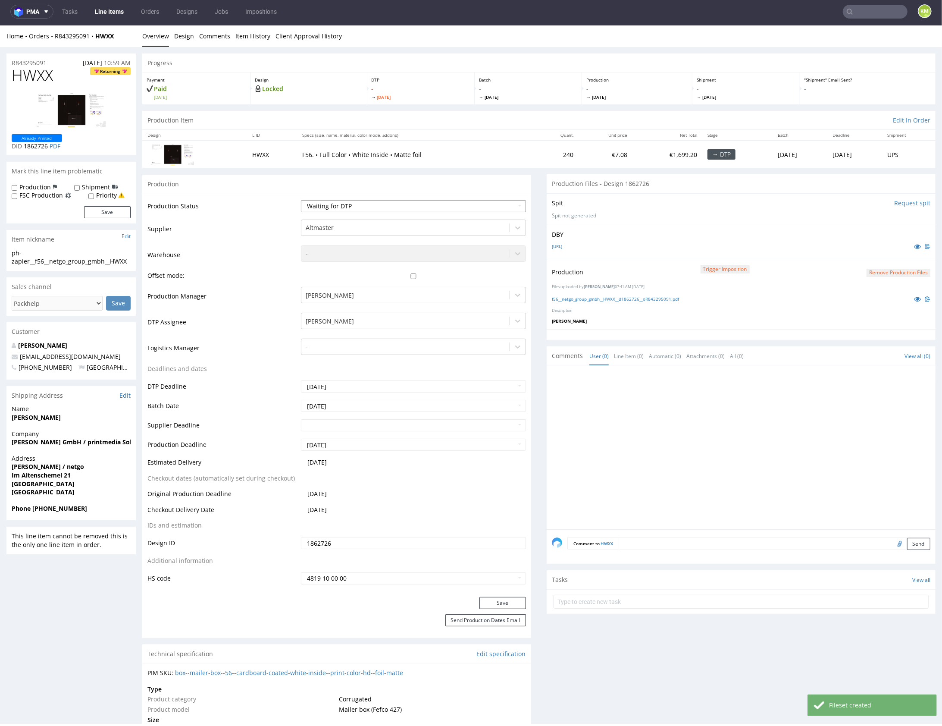
click at [446, 209] on select "Waiting for Artwork Waiting for Diecut Waiting for Mockup Waiting for DTP Waiti…" at bounding box center [413, 206] width 225 height 12
select select "dtp_production_ready"
click at [301, 200] on select "Waiting for Artwork Waiting for Diecut Waiting for Mockup Waiting for DTP Waiti…" at bounding box center [413, 206] width 225 height 12
click at [501, 600] on button "Save" at bounding box center [502, 602] width 47 height 12
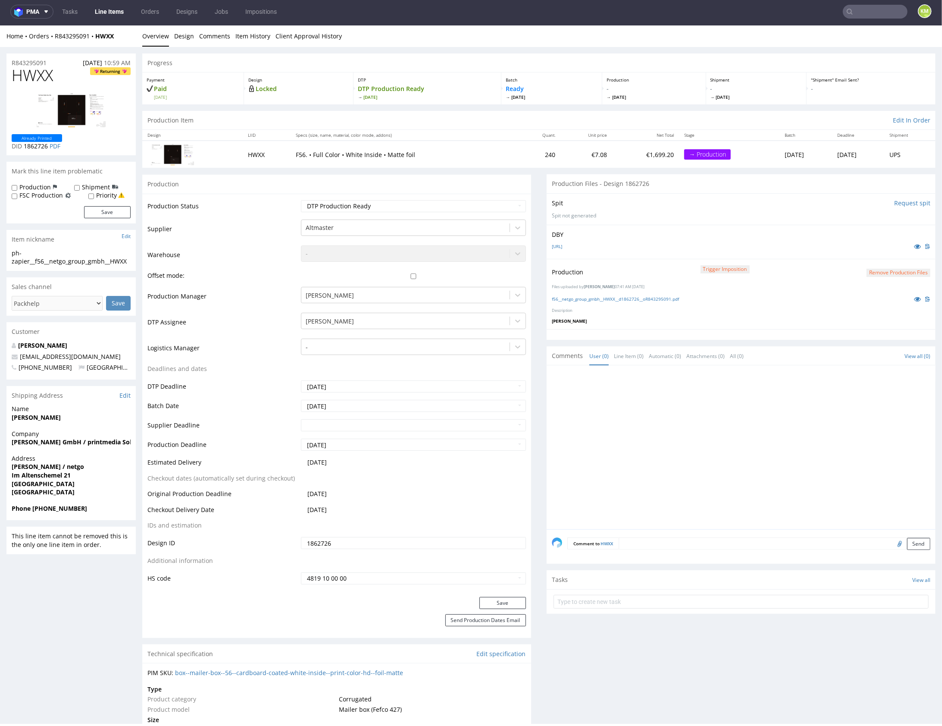
click at [735, 397] on div at bounding box center [744, 449] width 384 height 159
click at [732, 407] on div at bounding box center [744, 449] width 384 height 159
click at [26, 182] on label "Production" at bounding box center [34, 186] width 31 height 9
click at [17, 184] on input "Production" at bounding box center [15, 187] width 6 height 7
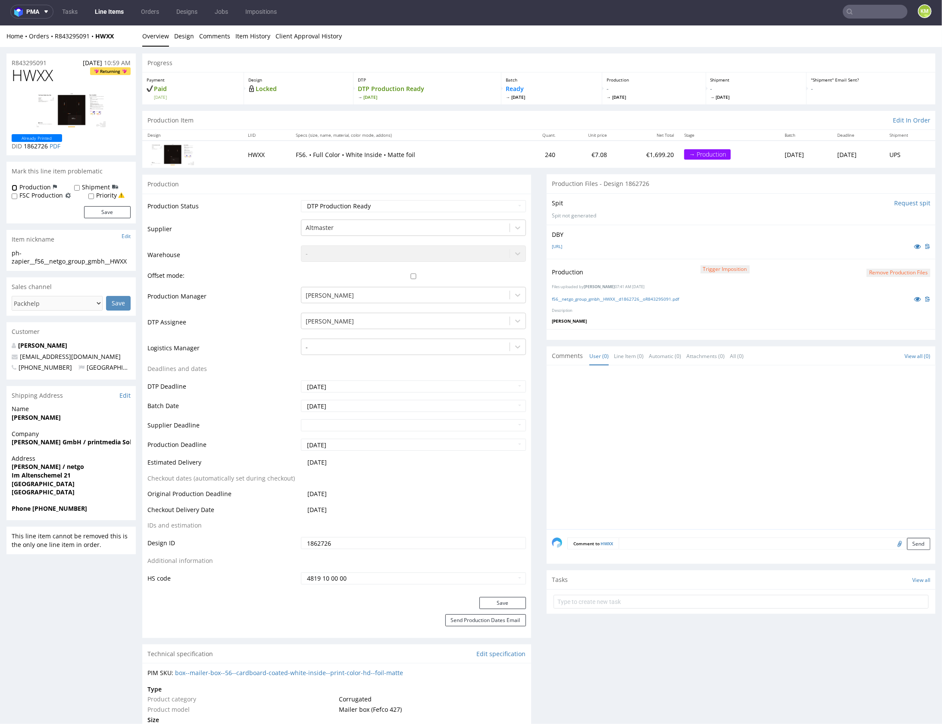
checkbox input "true"
click at [96, 213] on button "Save" at bounding box center [107, 212] width 47 height 12
click at [678, 541] on textarea at bounding box center [775, 543] width 312 height 12
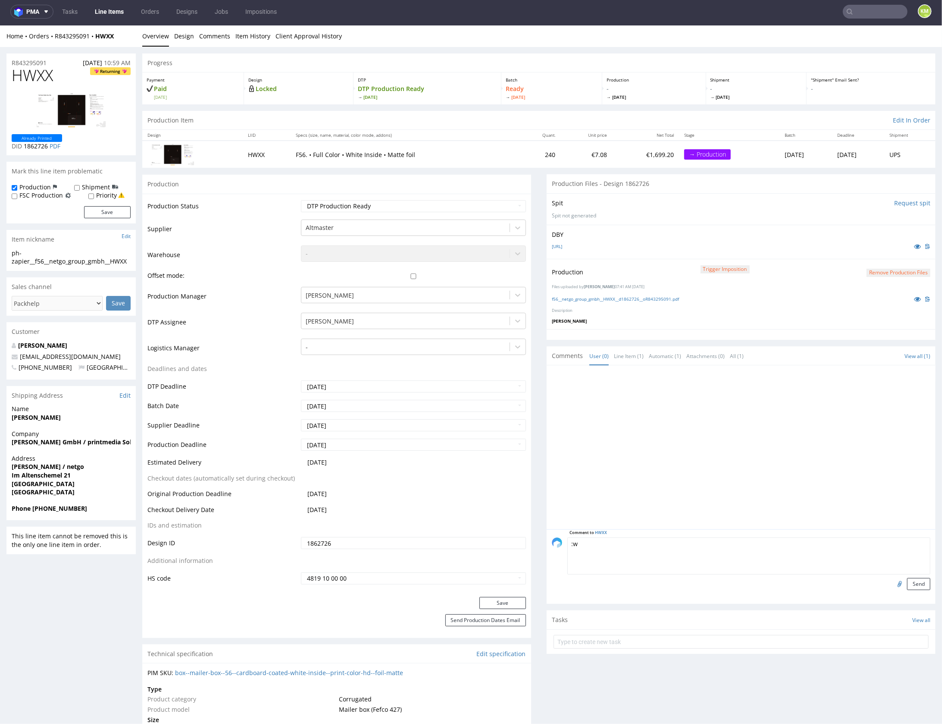
type textarea ":"
drag, startPoint x: 596, startPoint y: 544, endPoint x: 719, endPoint y: 541, distance: 123.3
click at [719, 541] on textarea "🏴 prośba o potwierdzenie" at bounding box center [748, 555] width 363 height 37
click at [715, 544] on textarea "🏴 prośba by vendor zwrócił uwagę czy wartości kolorów są takie same jak w poprz…" at bounding box center [748, 555] width 363 height 37
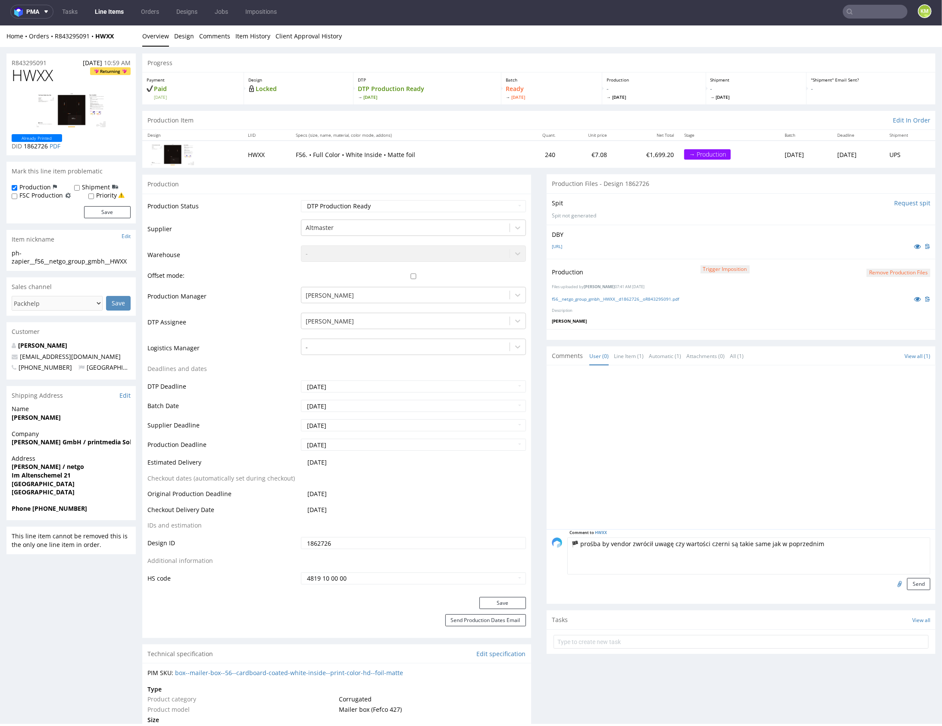
click at [832, 546] on textarea "🏴 prośba by vendor zwrócił uwagę czy wartości czerni są takie same jak w poprze…" at bounding box center [748, 555] width 363 height 37
type textarea "🏴 prośba by vendor zwrócił uwagę czy wartości czerni są takie same jak w poprze…"
click at [915, 582] on button "Send" at bounding box center [918, 583] width 23 height 12
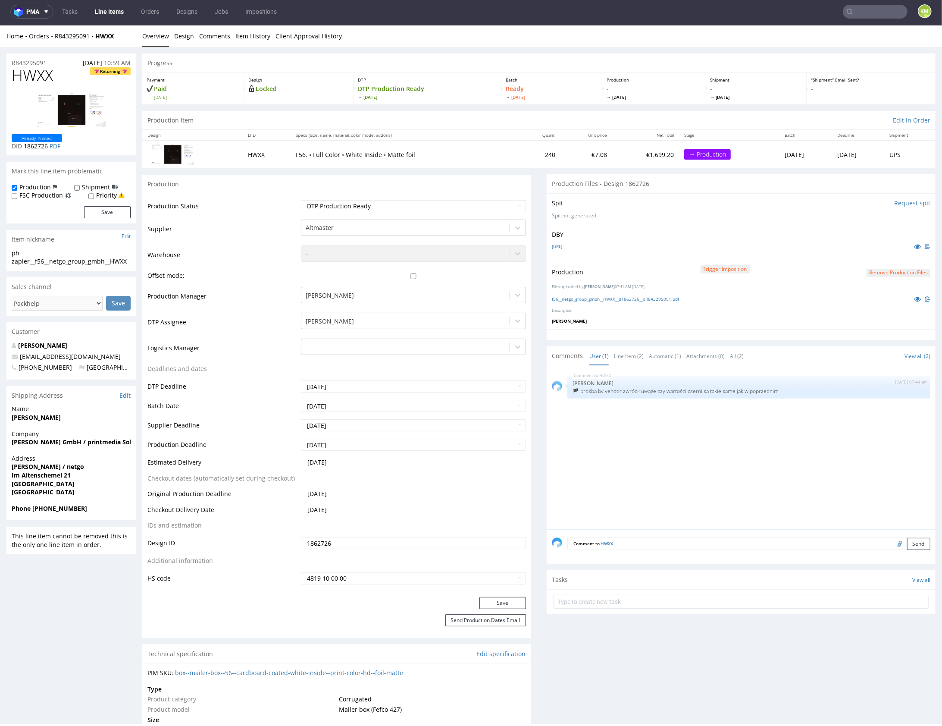
click at [625, 469] on div "HWXX 13th Aug 25 | 07:44 am Karol Markowski 🏴 prośba by vendor zwrócił uwagę cz…" at bounding box center [744, 449] width 384 height 159
click at [675, 435] on div "HWXX 13th Aug 25 | 07:44 am Karol Markowski 🏴 prośba by vendor zwrócił uwagę cz…" at bounding box center [744, 449] width 384 height 159
click at [732, 433] on div "HWXX 13th Aug 25 | 07:44 am Karol Markowski 🏴 prośba by vendor zwrócił uwagę cz…" at bounding box center [744, 449] width 384 height 159
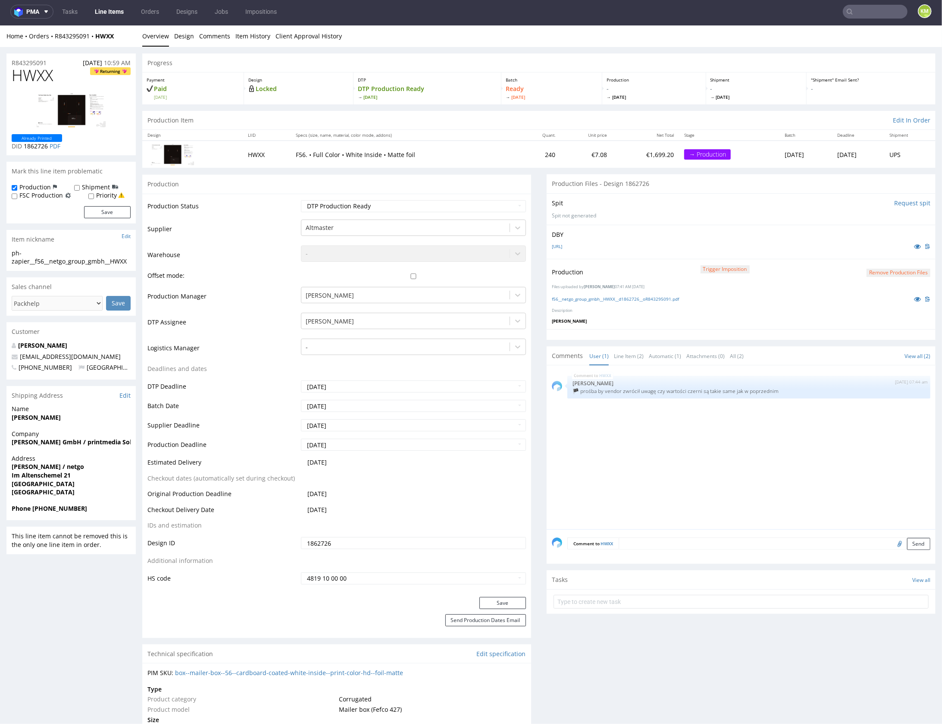
click at [732, 433] on div "HWXX 13th Aug 25 | 07:44 am Karol Markowski 🏴 prośba by vendor zwrócił uwagę cz…" at bounding box center [744, 449] width 384 height 159
click at [734, 434] on div "HWXX 13th Aug 25 | 07:44 am Karol Markowski 🏴 prośba by vendor zwrócił uwagę cz…" at bounding box center [744, 449] width 384 height 159
click at [711, 441] on div "HWXX 13th Aug 25 | 07:44 am Karol Markowski 🏴 prośba by vendor zwrócił uwagę cz…" at bounding box center [744, 449] width 384 height 159
click at [634, 427] on div "HWXX 13th Aug 25 | 07:44 am Karol Markowski 🏴 prośba by vendor zwrócił uwagę cz…" at bounding box center [744, 449] width 384 height 159
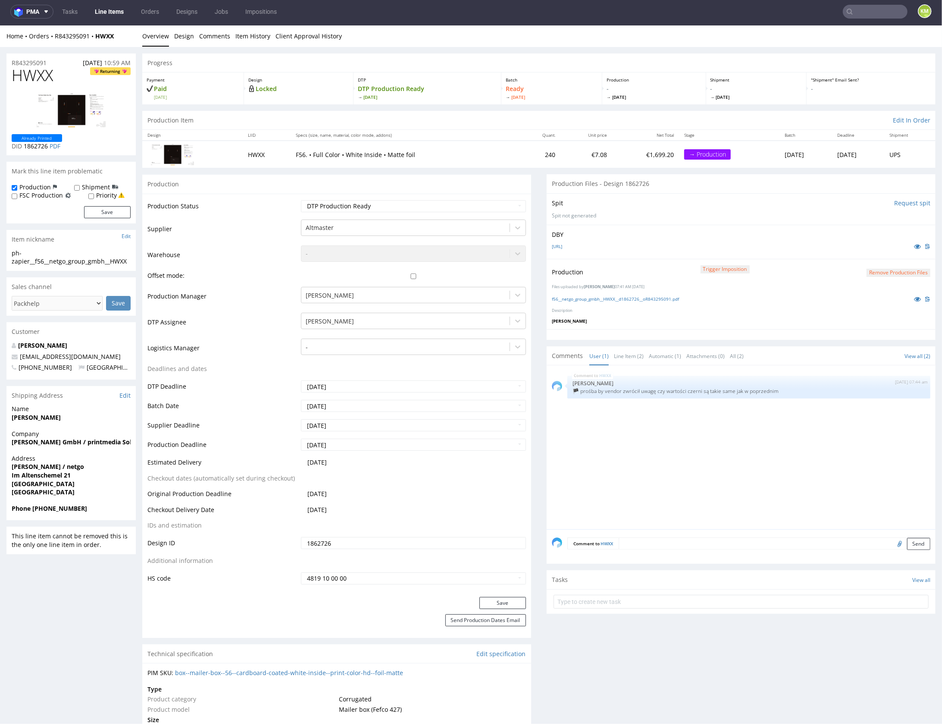
click at [633, 423] on div "HWXX 13th Aug 25 | 07:44 am Karol Markowski 🏴 prośba by vendor zwrócił uwagę cz…" at bounding box center [744, 449] width 384 height 159
click at [644, 424] on div "HWXX 13th Aug 25 | 07:44 am Karol Markowski 🏴 prośba by vendor zwrócił uwagę cz…" at bounding box center [744, 449] width 384 height 159
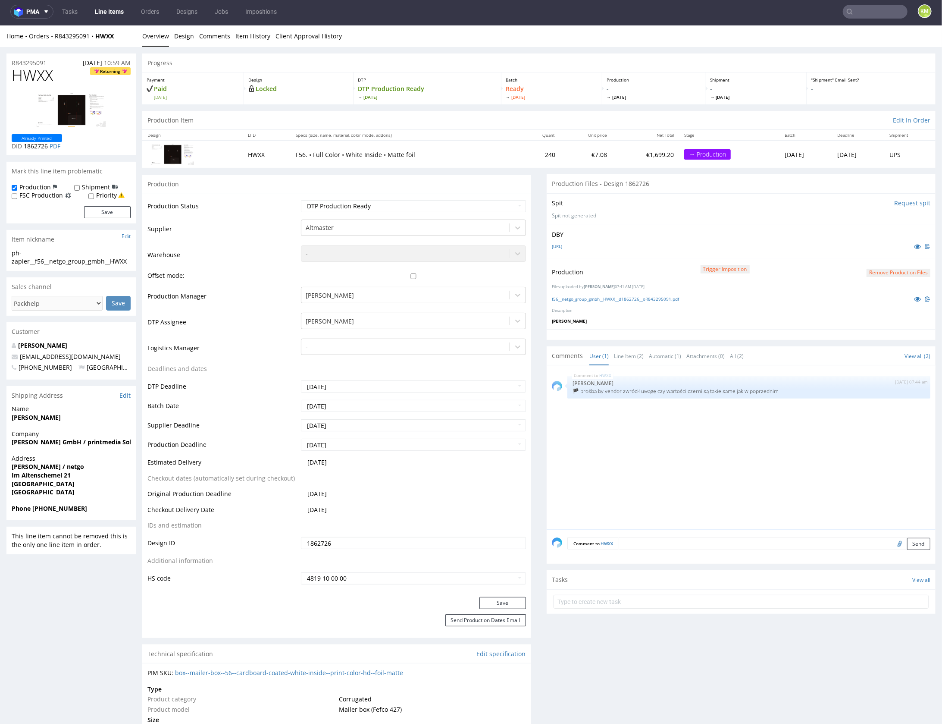
click at [714, 450] on div "HWXX 13th Aug 25 | 07:44 am Karol Markowski 🏴 prośba by vendor zwrócił uwagę cz…" at bounding box center [744, 449] width 384 height 159
click at [720, 450] on div "HWXX 13th Aug 25 | 07:44 am Karol Markowski 🏴 prośba by vendor zwrócił uwagę cz…" at bounding box center [744, 449] width 384 height 159
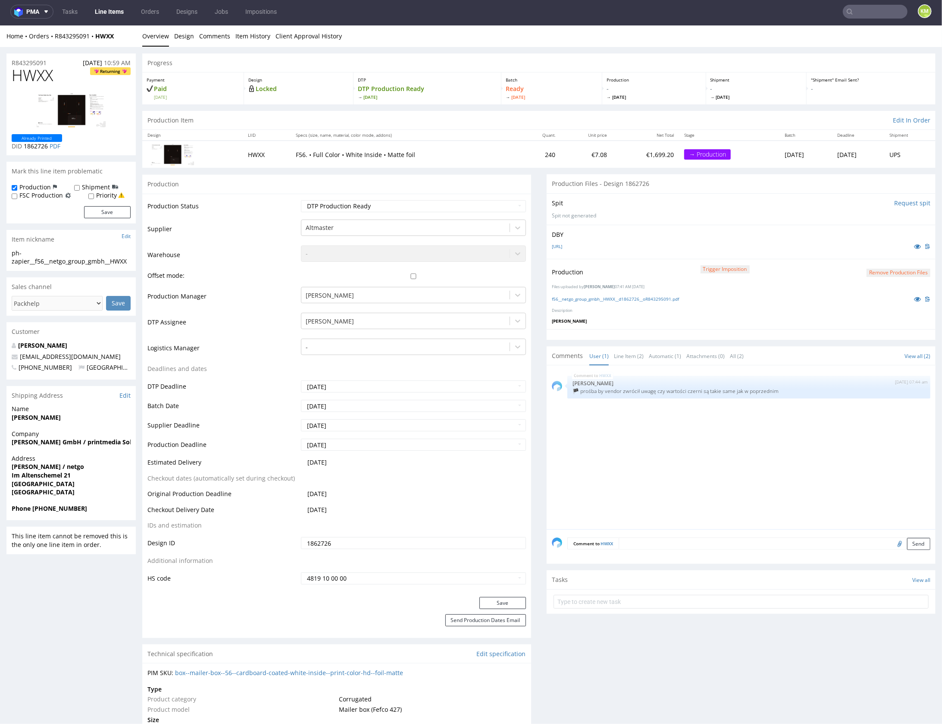
click at [717, 439] on div "HWXX 13th Aug 25 | 07:44 am Karol Markowski 🏴 prośba by vendor zwrócił uwagę cz…" at bounding box center [744, 449] width 384 height 159
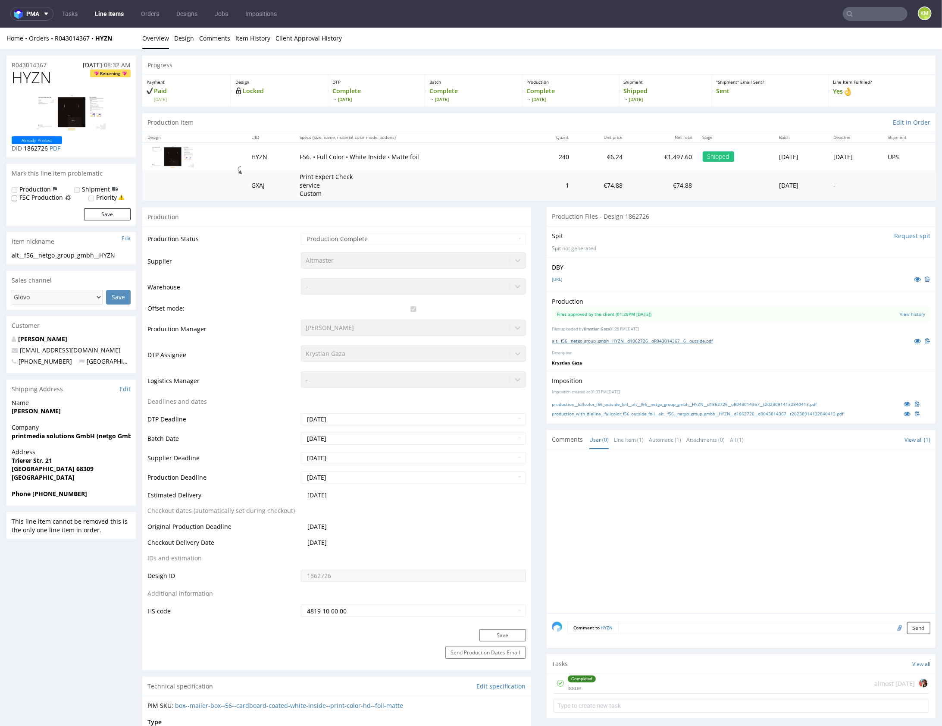
click at [675, 340] on link "alt__f56__netgo_group_gmbh__HYZN__d1862726__oR043014367__6__outside.pdf" at bounding box center [632, 340] width 161 height 6
click at [641, 341] on link "alt__f56__netgo_group_gmbh__HYZN__d1862726__oR043014367__6__outside.pdf" at bounding box center [632, 340] width 161 height 6
drag, startPoint x: 667, startPoint y: 677, endPoint x: 668, endPoint y: 702, distance: 25.4
click at [667, 677] on div "Completed issue almost [DATE]" at bounding box center [741, 682] width 375 height 20
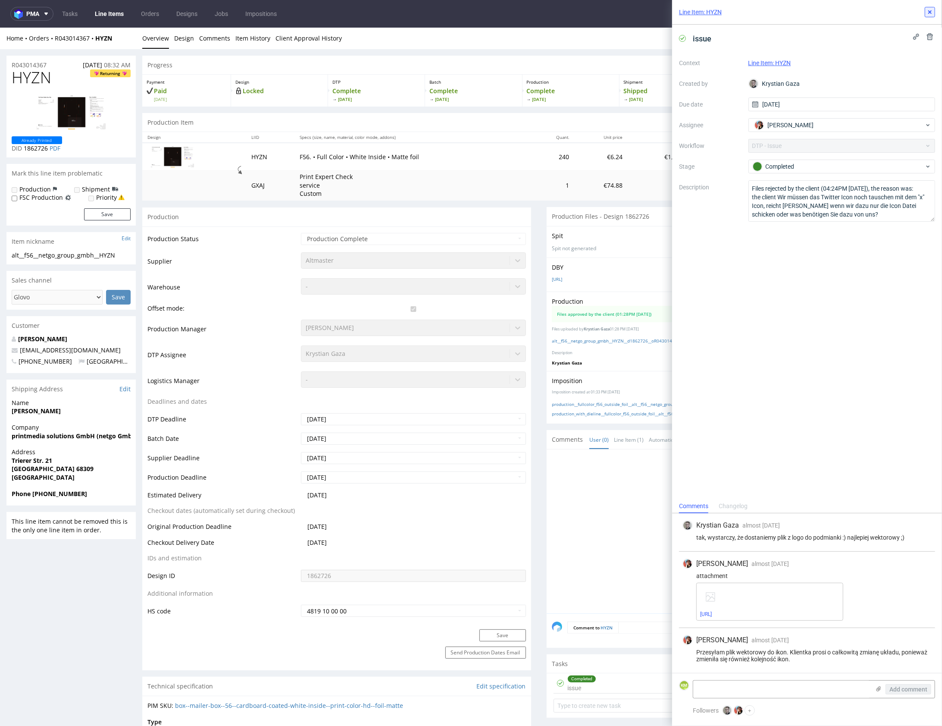
click at [929, 13] on icon at bounding box center [929, 12] width 7 height 7
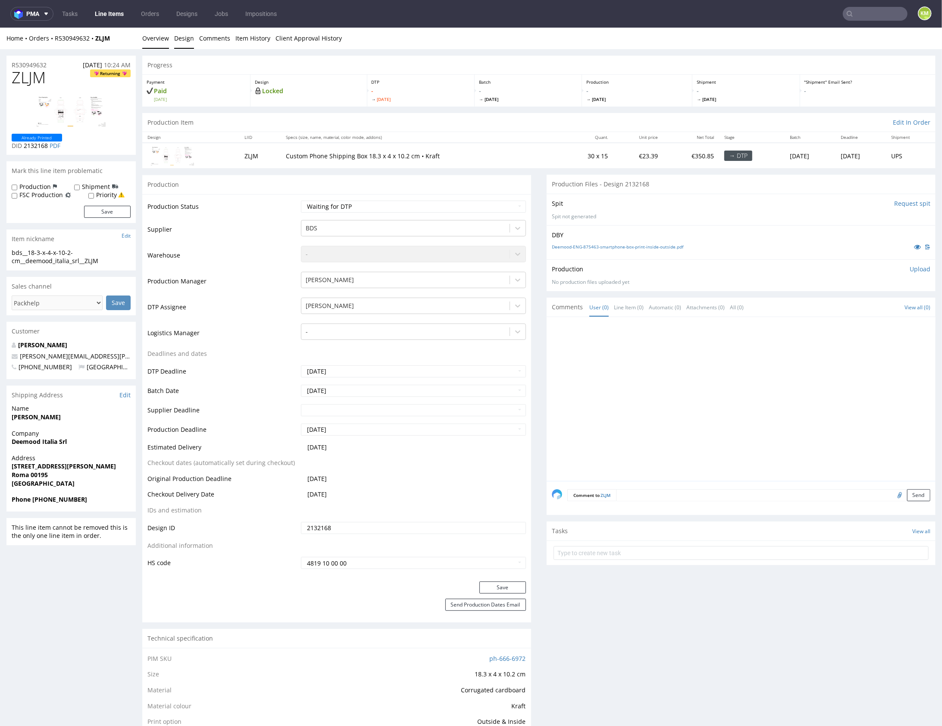
click at [186, 40] on link "Design" at bounding box center [184, 37] width 20 height 21
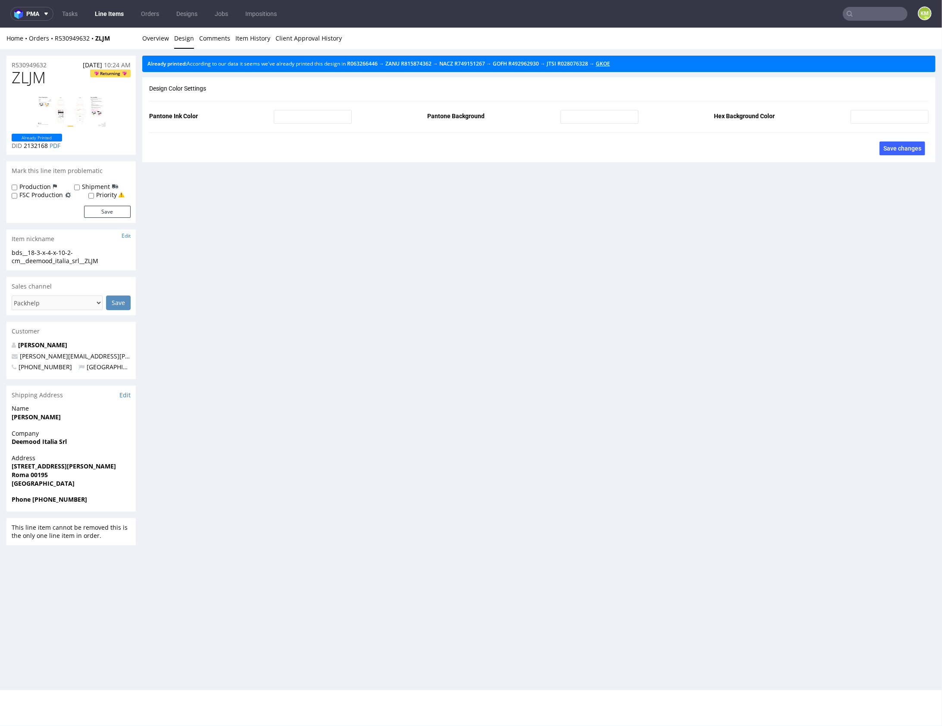
drag, startPoint x: 625, startPoint y: 62, endPoint x: 621, endPoint y: 61, distance: 4.9
click at [161, 37] on link "Overview" at bounding box center [155, 37] width 27 height 21
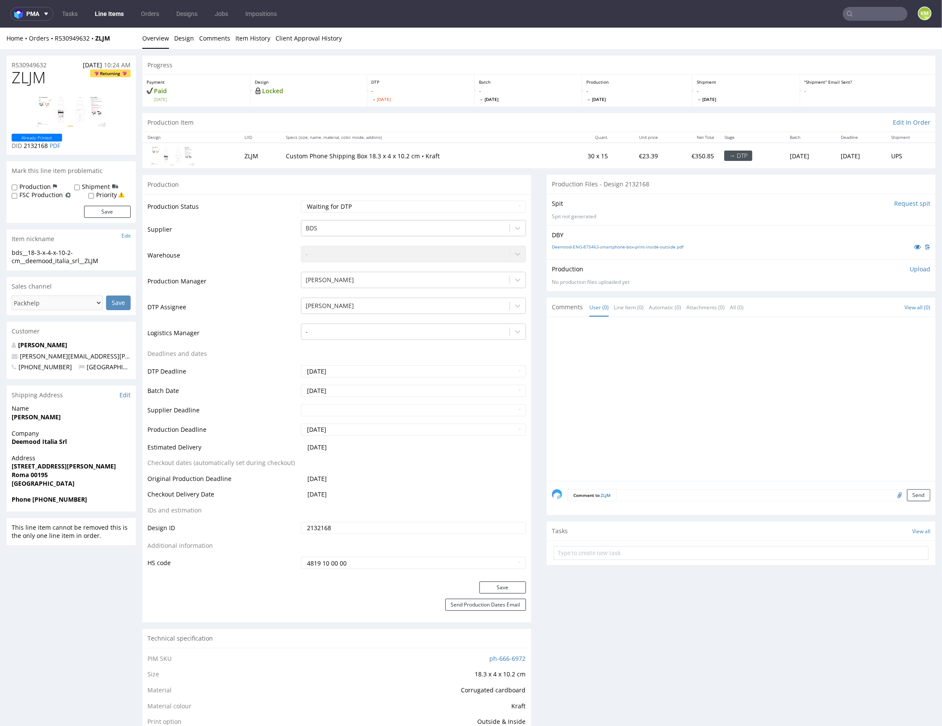
click at [670, 355] on div at bounding box center [744, 401] width 384 height 159
drag, startPoint x: 670, startPoint y: 355, endPoint x: 663, endPoint y: 349, distance: 8.8
click at [670, 355] on div at bounding box center [744, 401] width 384 height 159
click at [41, 255] on div "bds__18-3-x-4-x-10-2-cm__deemood_italia_srl__ZLJM" at bounding box center [71, 256] width 119 height 17
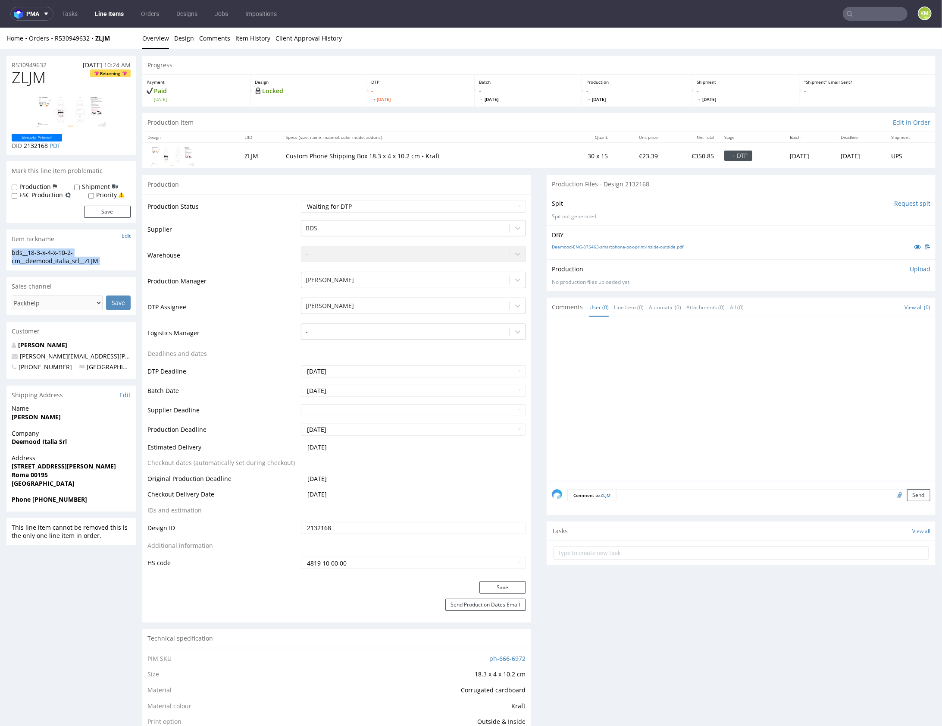
click at [41, 255] on div "bds__18-3-x-4-x-10-2-cm__deemood_italia_srl__ZLJM" at bounding box center [71, 256] width 119 height 17
copy div "bds__18-3-x-4-x-10-2-cm__deemood_italia_srl__ZLJM Update"
click at [397, 525] on input "2132168" at bounding box center [413, 527] width 225 height 12
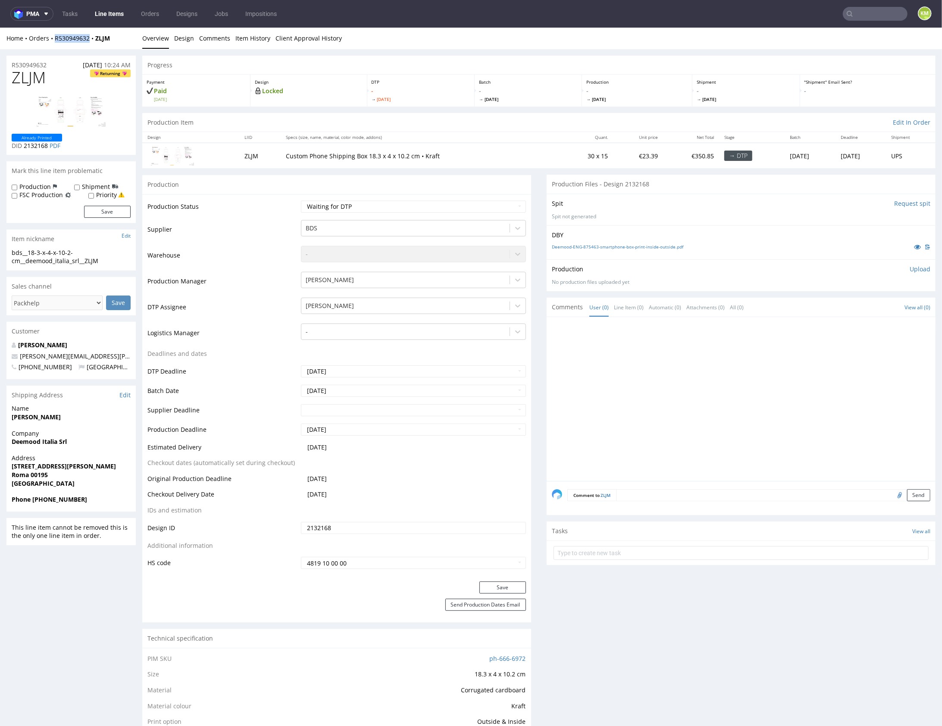
click at [713, 397] on div at bounding box center [744, 401] width 384 height 159
click at [910, 270] on p "Upload" at bounding box center [920, 268] width 21 height 9
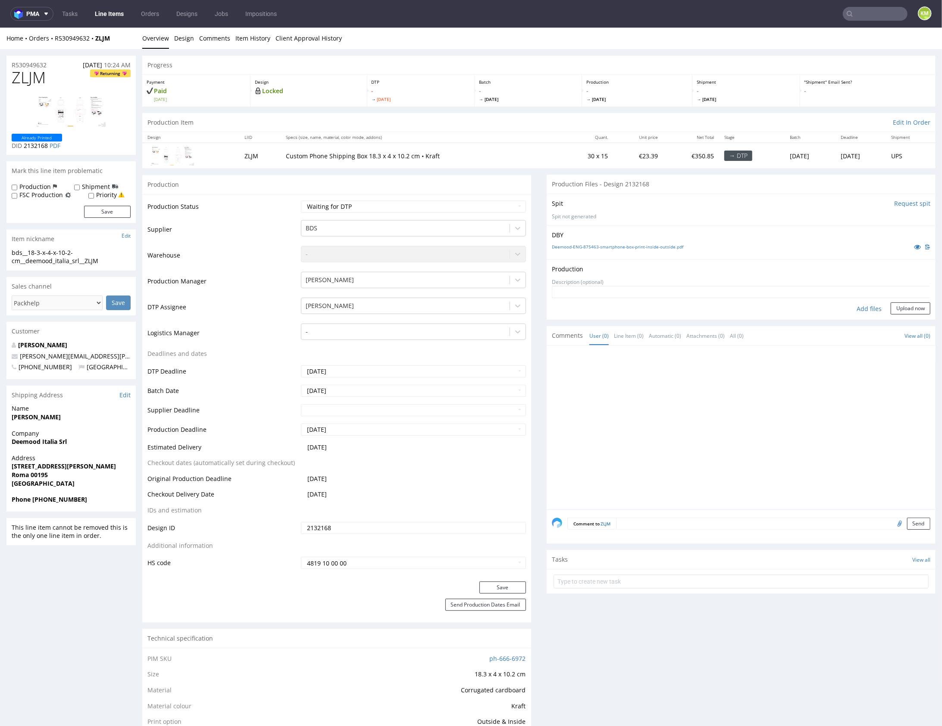
click at [852, 309] on div "Add files" at bounding box center [868, 308] width 43 height 13
type input "C:\fakepath\bds__18-3-x-4-x-10-2-cm__deemood_italia_srl__ZLJM__d2132168__oR5309…"
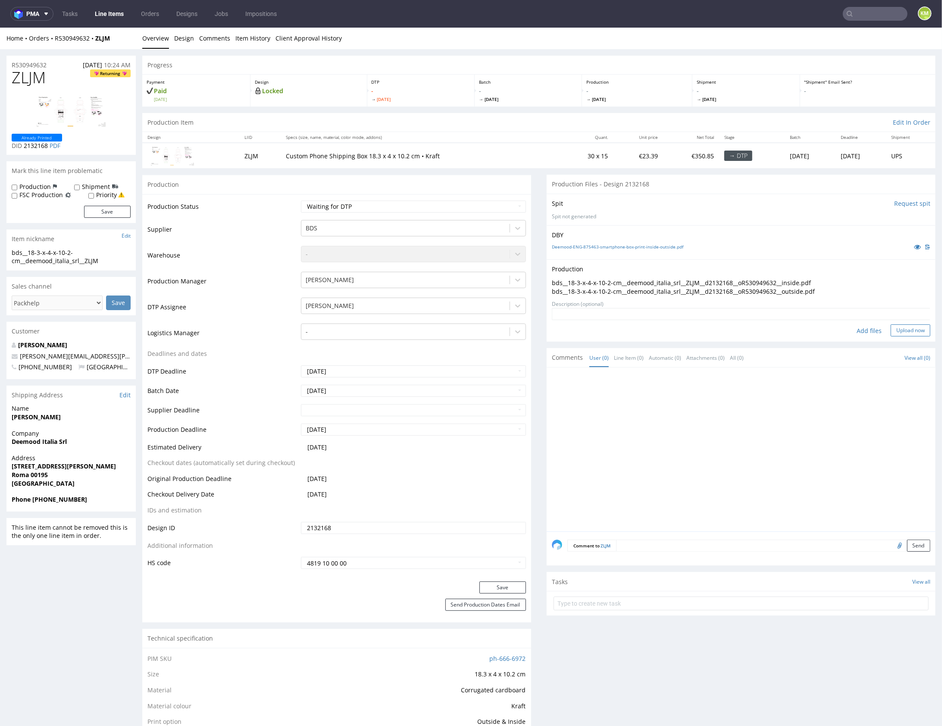
click at [899, 331] on button "Upload now" at bounding box center [911, 330] width 40 height 12
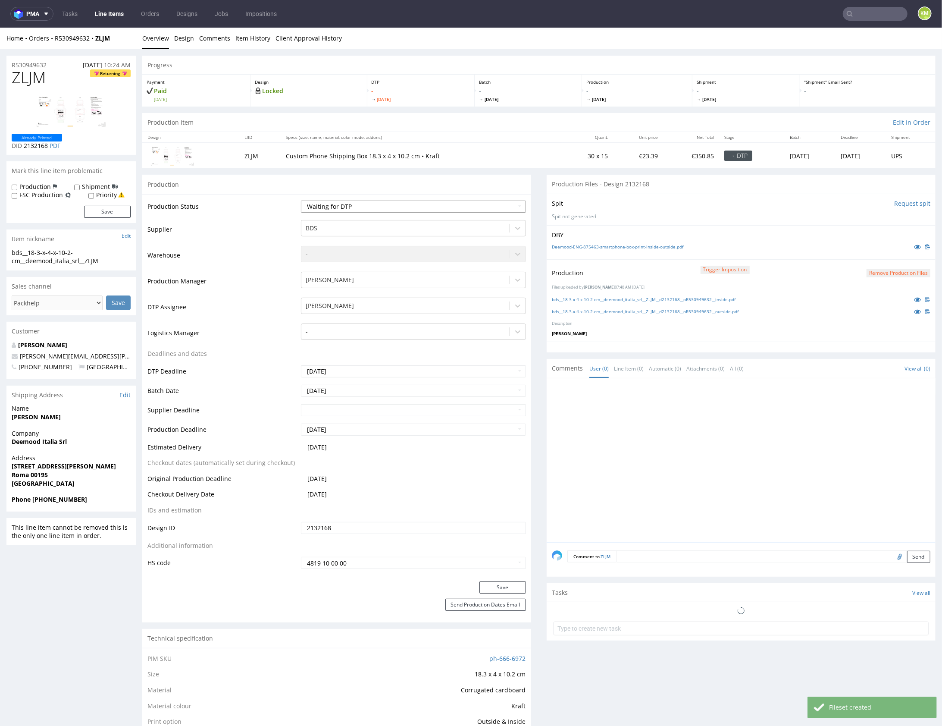
click at [436, 203] on select "Waiting for Artwork Waiting for Diecut Waiting for Mockup Waiting for DTP Waiti…" at bounding box center [413, 206] width 225 height 12
select select "dtp_production_ready"
click at [301, 200] on select "Waiting for Artwork Waiting for Diecut Waiting for Mockup Waiting for DTP Waiti…" at bounding box center [413, 206] width 225 height 12
click at [494, 587] on button "Save" at bounding box center [502, 587] width 47 height 12
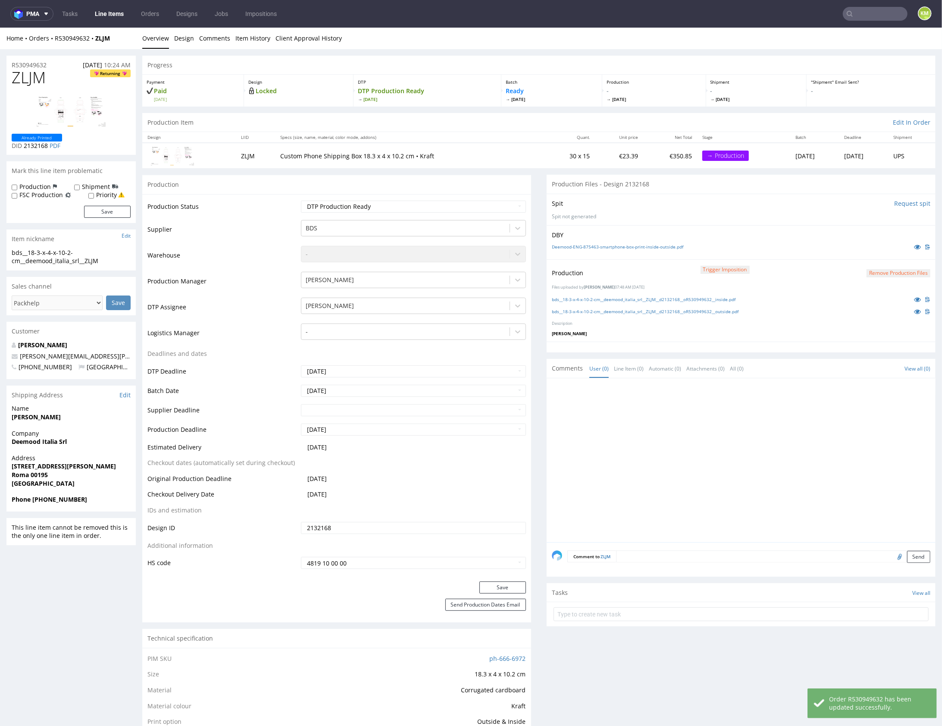
click at [677, 452] on div at bounding box center [744, 462] width 384 height 159
click at [676, 452] on div at bounding box center [744, 462] width 384 height 159
click at [609, 427] on div at bounding box center [744, 462] width 384 height 159
click at [685, 430] on div at bounding box center [744, 462] width 384 height 159
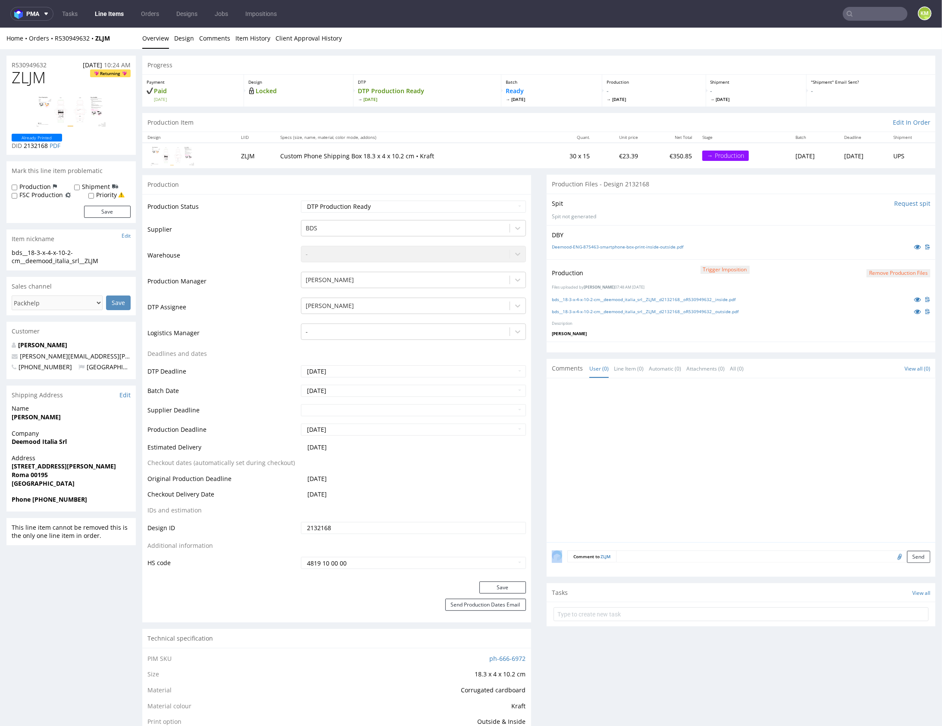
click at [685, 430] on div at bounding box center [744, 462] width 384 height 159
click at [712, 458] on div at bounding box center [744, 462] width 384 height 159
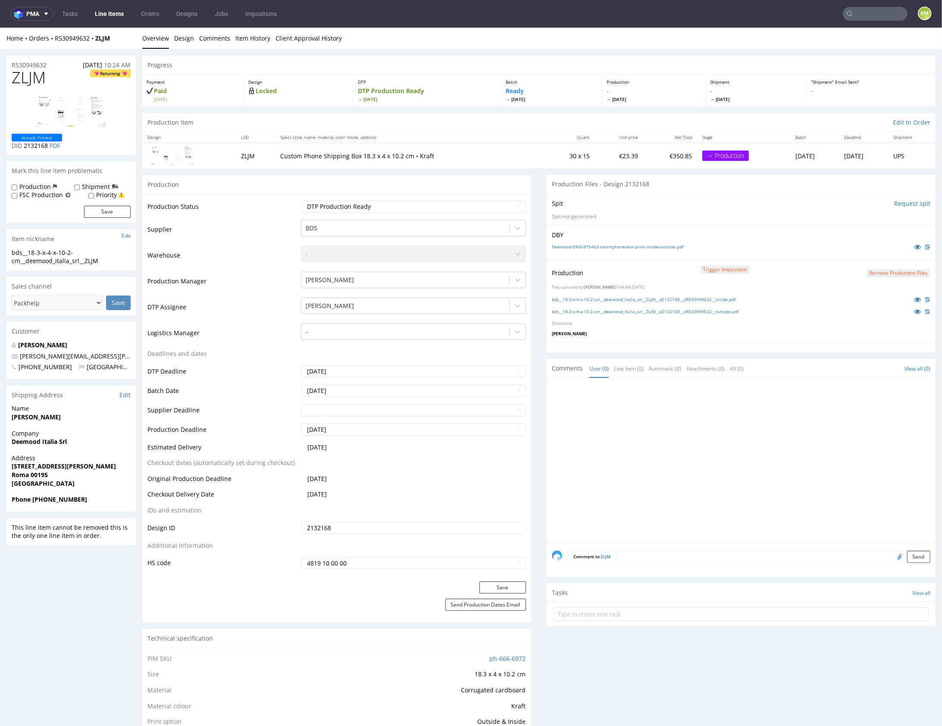
click at [719, 450] on div at bounding box center [744, 462] width 384 height 159
click at [708, 452] on div at bounding box center [744, 462] width 384 height 159
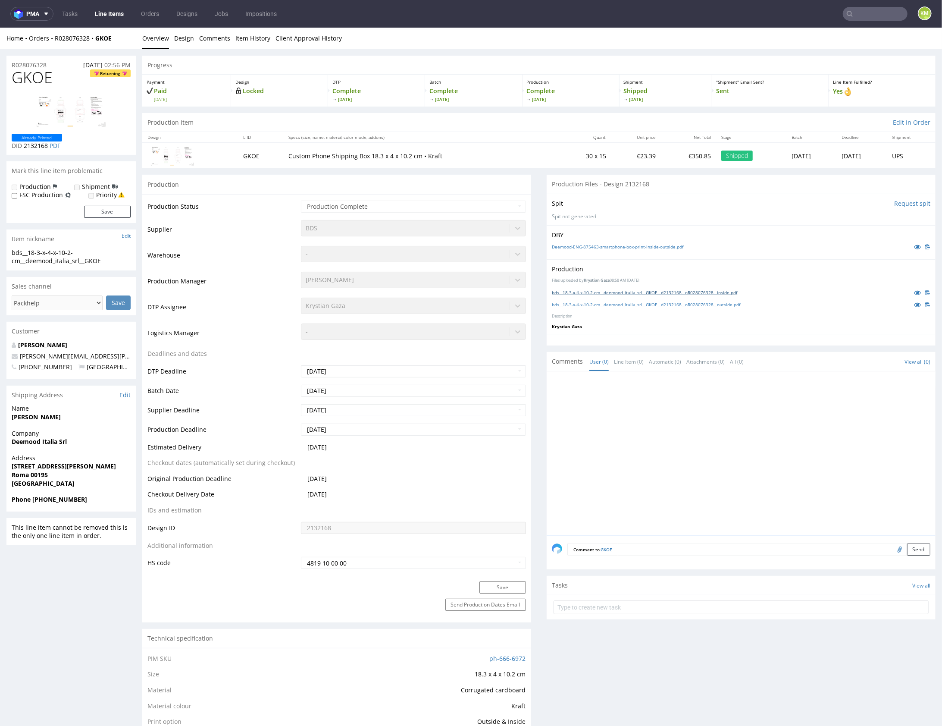
click at [716, 290] on link "bds__18-3-x-4-x-10-2-cm__deemood_italia_srl__GKOE__d2132168__oR028076328__insid…" at bounding box center [644, 292] width 185 height 6
click at [720, 304] on link "bds__18-3-x-4-x-10-2-cm__deemood_italia_srl__GKOE__d2132168__oR028076328__outsi…" at bounding box center [646, 304] width 188 height 6
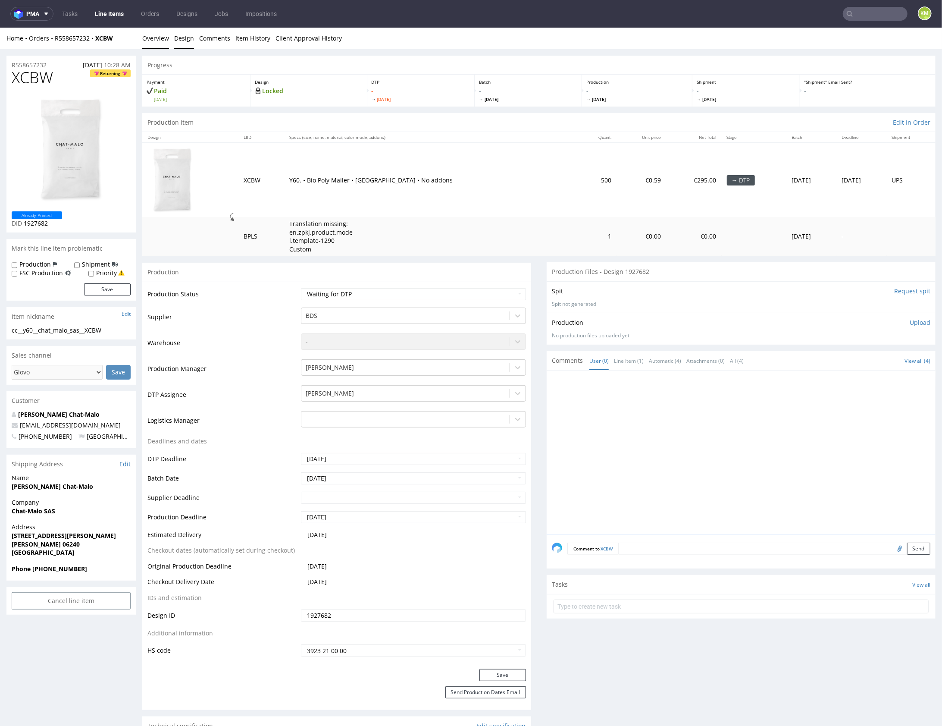
click at [183, 38] on link "Design" at bounding box center [184, 37] width 20 height 21
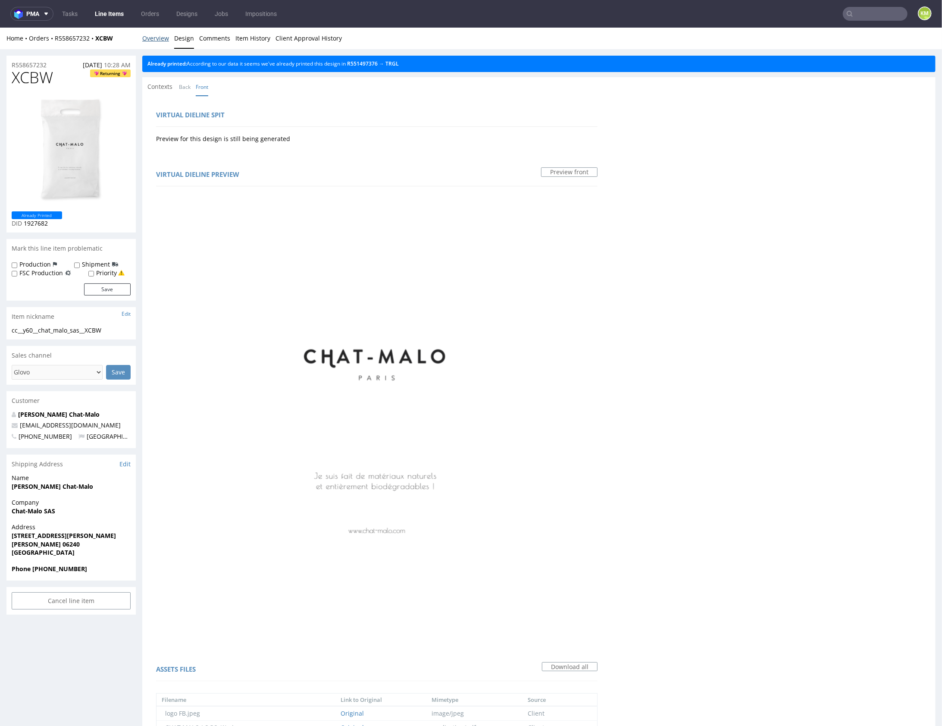
drag, startPoint x: 163, startPoint y: 38, endPoint x: 184, endPoint y: 31, distance: 22.1
click at [163, 37] on link "Overview" at bounding box center [155, 37] width 27 height 21
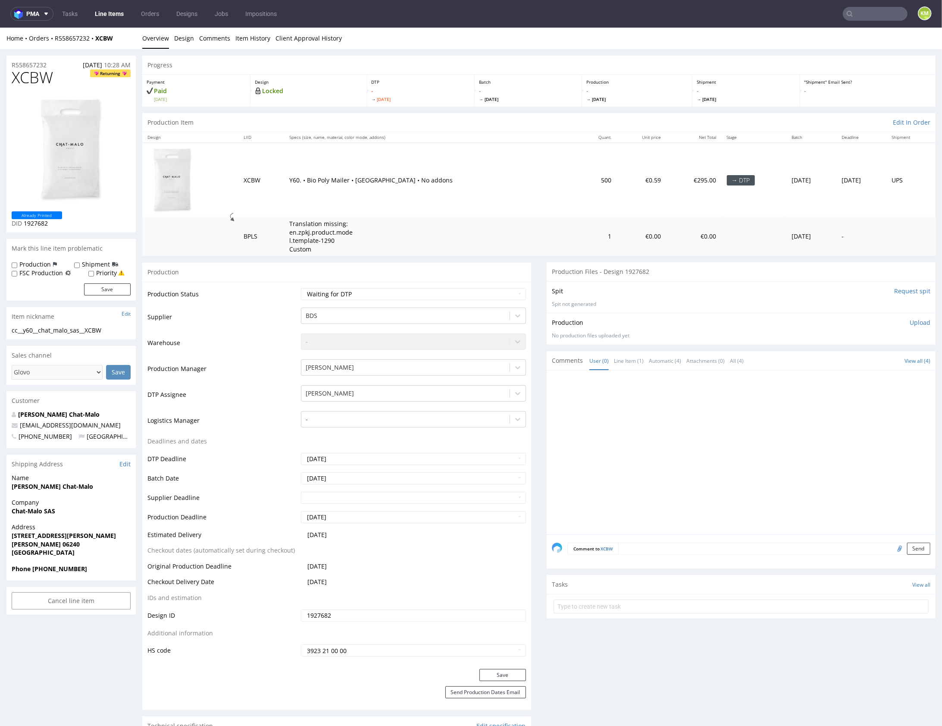
click at [97, 328] on div "cc__y60__chat_malo_sas__XCBW" at bounding box center [71, 329] width 119 height 9
copy div "cc__y60__chat_malo_sas__XCBW"
copy link "R558657232"
click at [33, 81] on span "XCBW" at bounding box center [32, 77] width 41 height 17
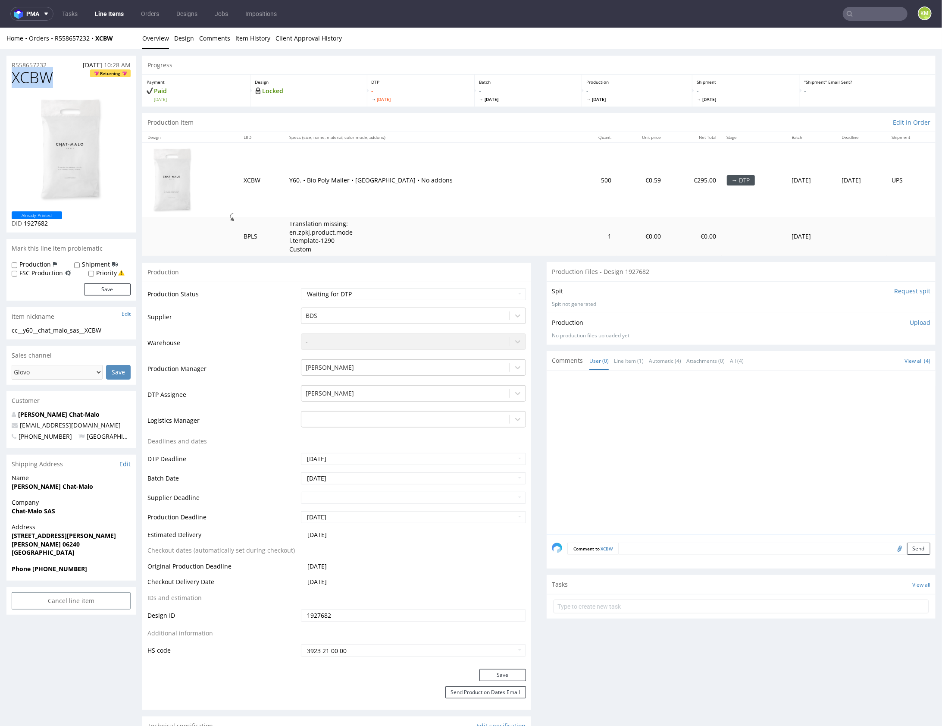
click at [33, 81] on span "XCBW" at bounding box center [32, 77] width 41 height 17
copy span "XCBW"
click at [910, 322] on p "Upload" at bounding box center [920, 322] width 21 height 9
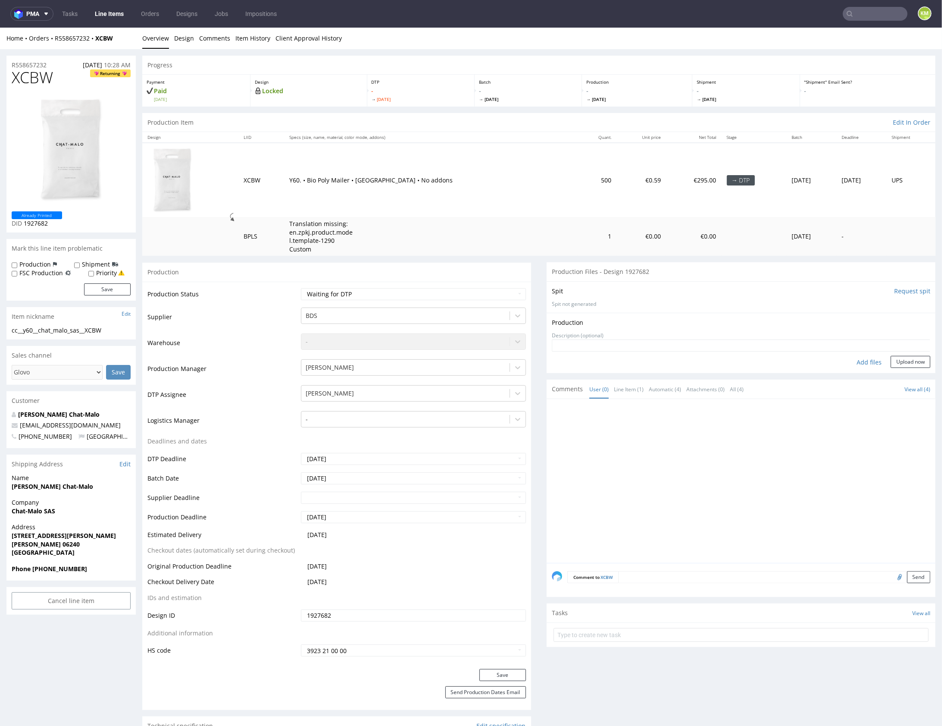
click at [855, 360] on div "Add files" at bounding box center [868, 361] width 43 height 13
type input "C:\fakepath\cc__y60__chat_malo_sas__XCBW__d1927682__oR558657232.pdf"
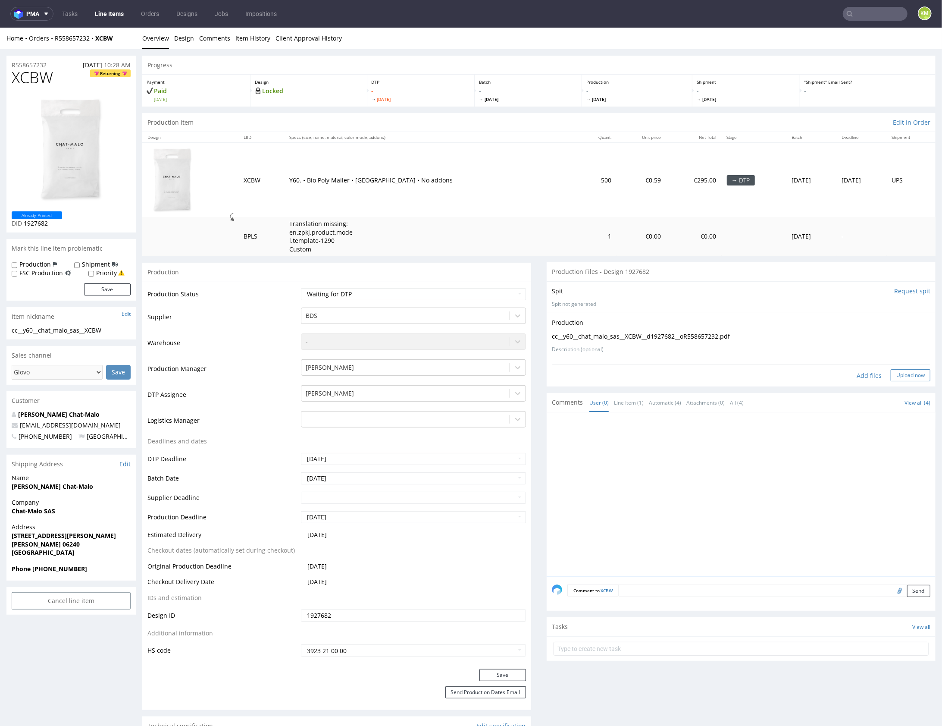
click at [900, 375] on button "Upload now" at bounding box center [911, 375] width 40 height 12
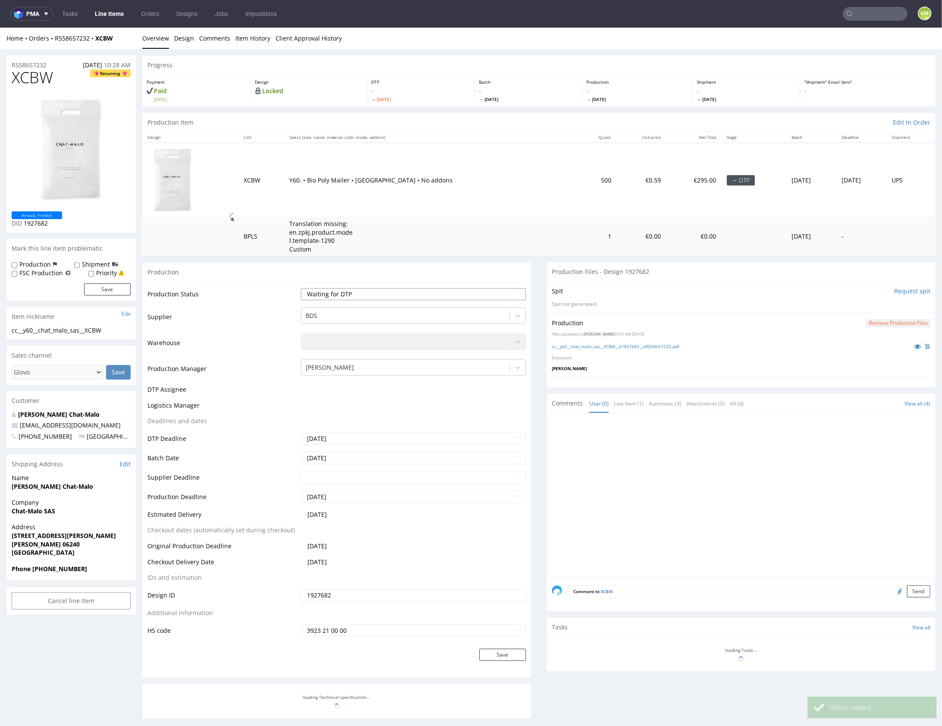
click at [463, 291] on select "Waiting for Artwork Waiting for Diecut Waiting for Mockup Waiting for DTP Waiti…" at bounding box center [413, 294] width 225 height 12
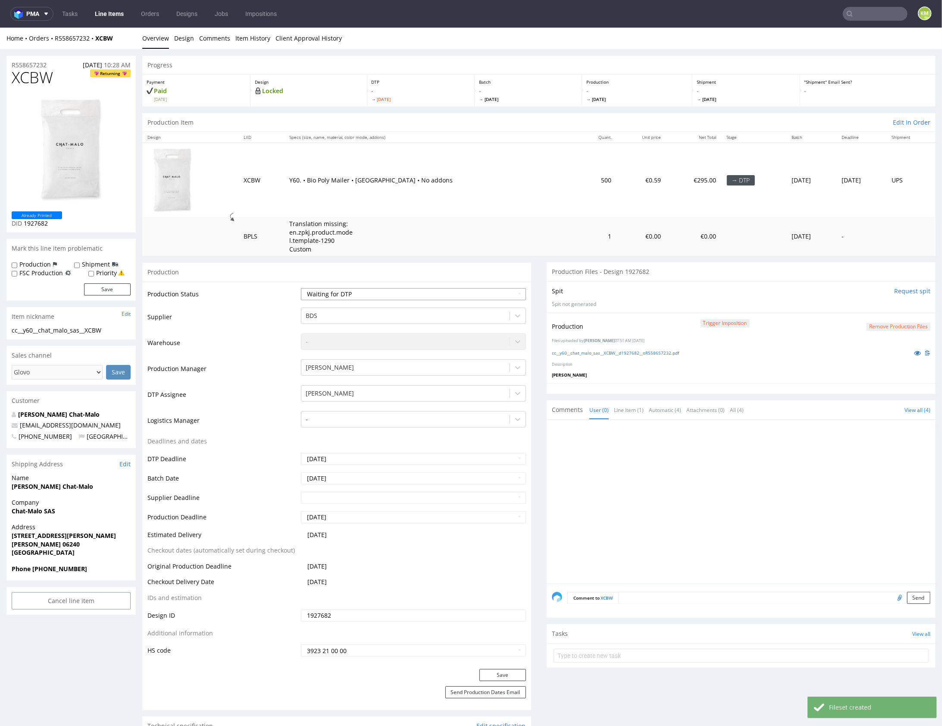
select select "dtp_production_ready"
click at [301, 288] on select "Waiting for Artwork Waiting for Diecut Waiting for Mockup Waiting for DTP Waiti…" at bounding box center [413, 294] width 225 height 12
click at [497, 671] on button "Save" at bounding box center [502, 674] width 47 height 12
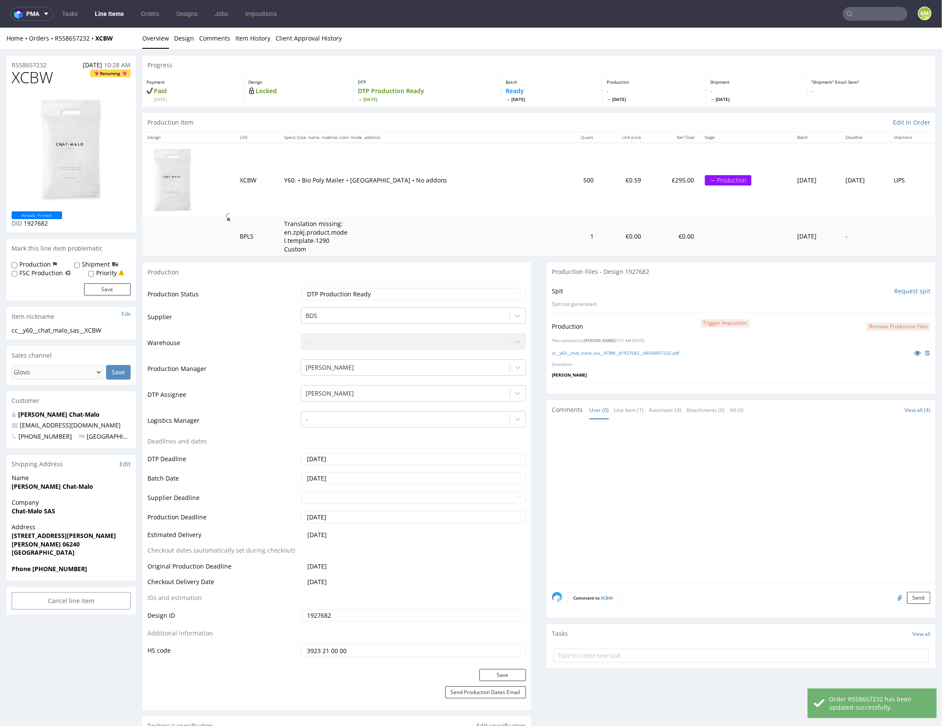
click at [707, 524] on div at bounding box center [744, 503] width 384 height 159
click at [698, 453] on div at bounding box center [744, 503] width 384 height 159
click at [626, 413] on link "Line Item (1)" at bounding box center [629, 409] width 30 height 19
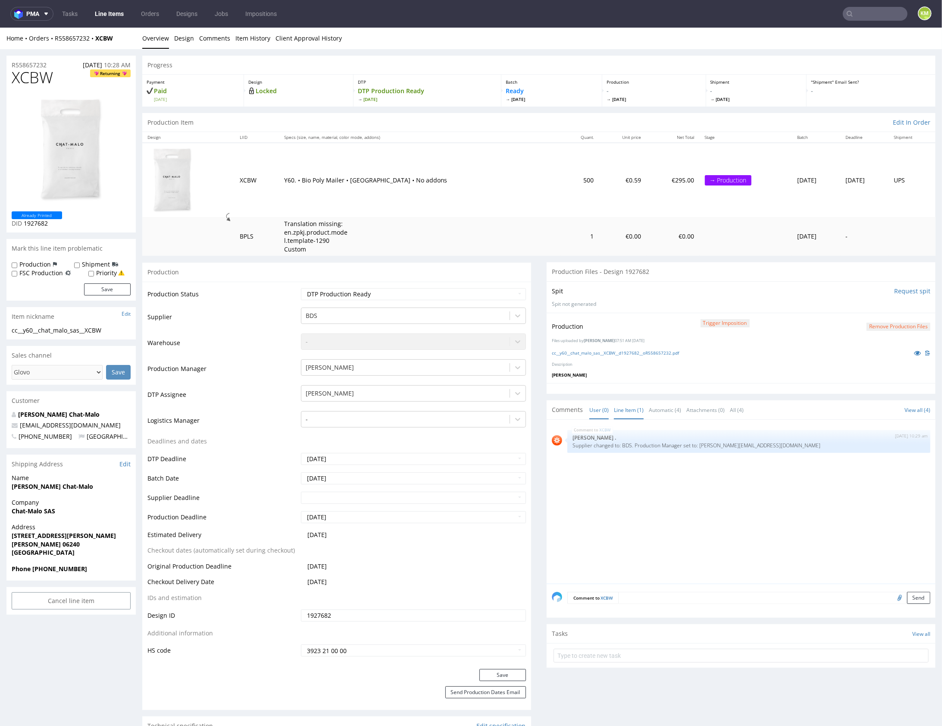
click at [591, 407] on link "User (0)" at bounding box center [598, 409] width 19 height 19
click at [727, 440] on div at bounding box center [744, 503] width 384 height 159
click at [728, 440] on div at bounding box center [744, 503] width 384 height 159
click at [646, 467] on div at bounding box center [744, 503] width 384 height 159
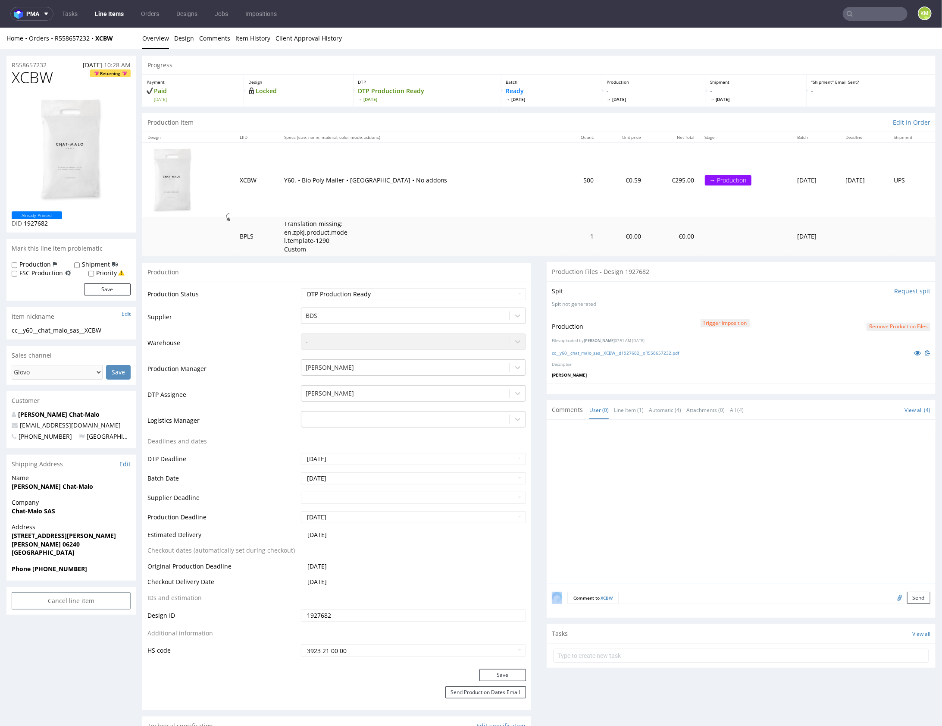
click at [646, 467] on div at bounding box center [744, 503] width 384 height 159
click at [679, 460] on div at bounding box center [744, 503] width 384 height 159
click at [671, 350] on link "cc__y60__chat_malo_sas__XCBW__d1927682__oR558657232.pdf" at bounding box center [615, 352] width 127 height 6
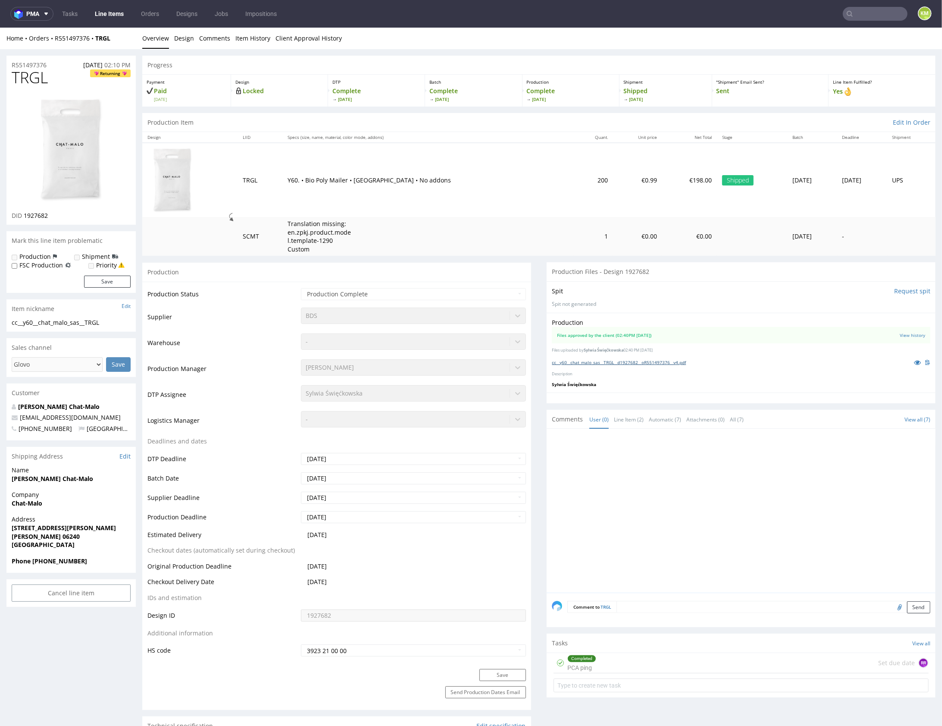
click at [656, 360] on link "cc__y60__chat_malo_sas__TRGL__d1927682__oR551497376__v4.pdf" at bounding box center [619, 362] width 134 height 6
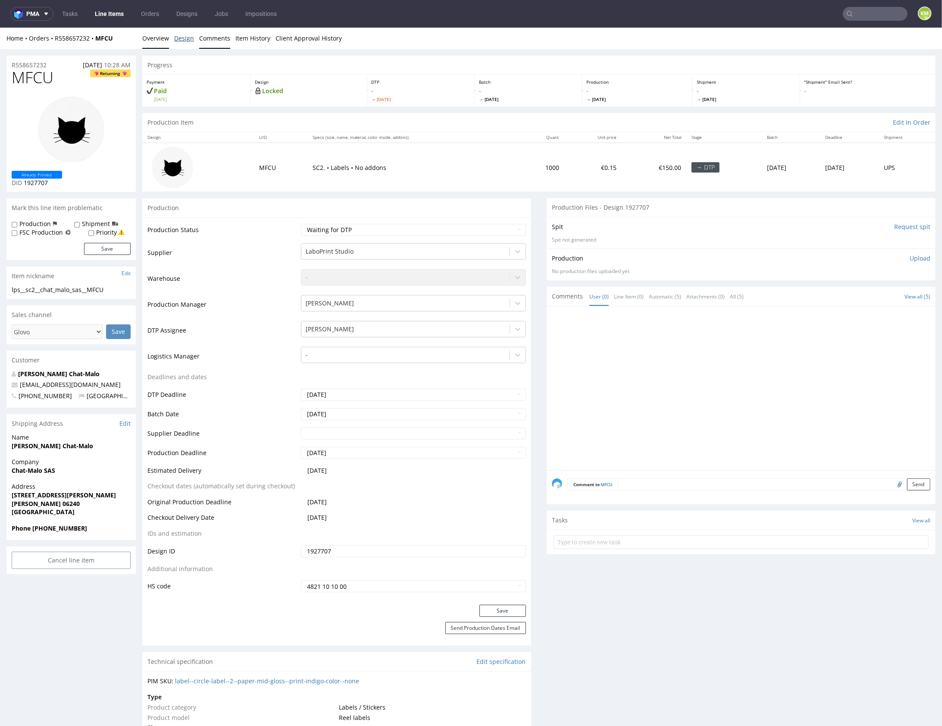
drag, startPoint x: 177, startPoint y: 41, endPoint x: 199, endPoint y: 41, distance: 22.0
click at [177, 41] on link "Design" at bounding box center [184, 37] width 20 height 21
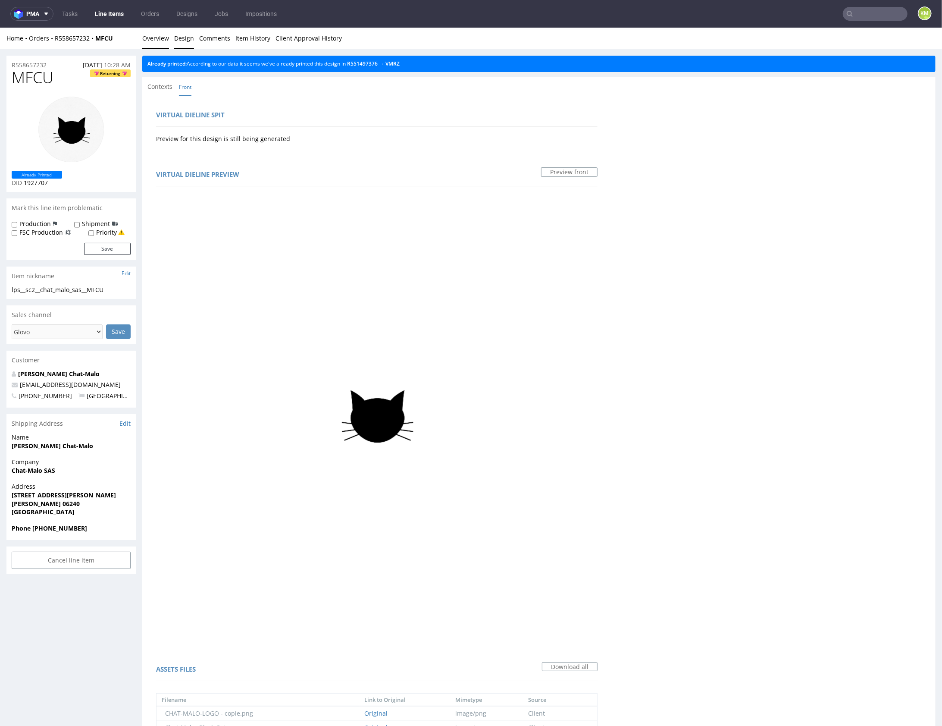
click at [161, 39] on link "Overview" at bounding box center [155, 37] width 27 height 21
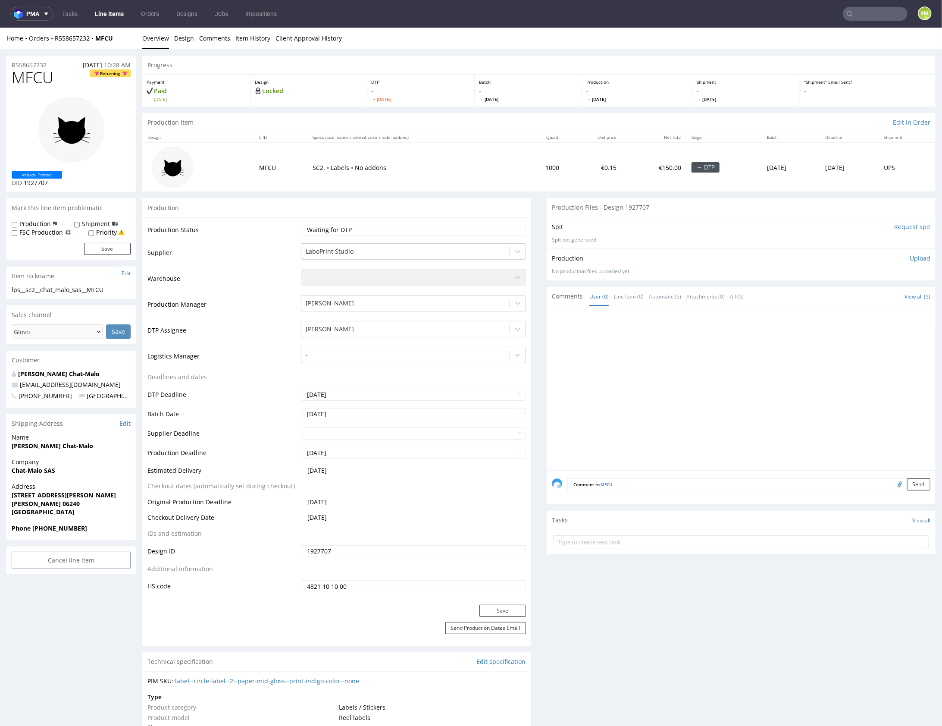
click at [635, 358] on div at bounding box center [744, 390] width 384 height 159
click at [98, 292] on div "lps__sc2__chat_malo_sas__MFCU" at bounding box center [71, 289] width 119 height 9
copy div "lps__sc2__chat_malo_sas__MFCU"
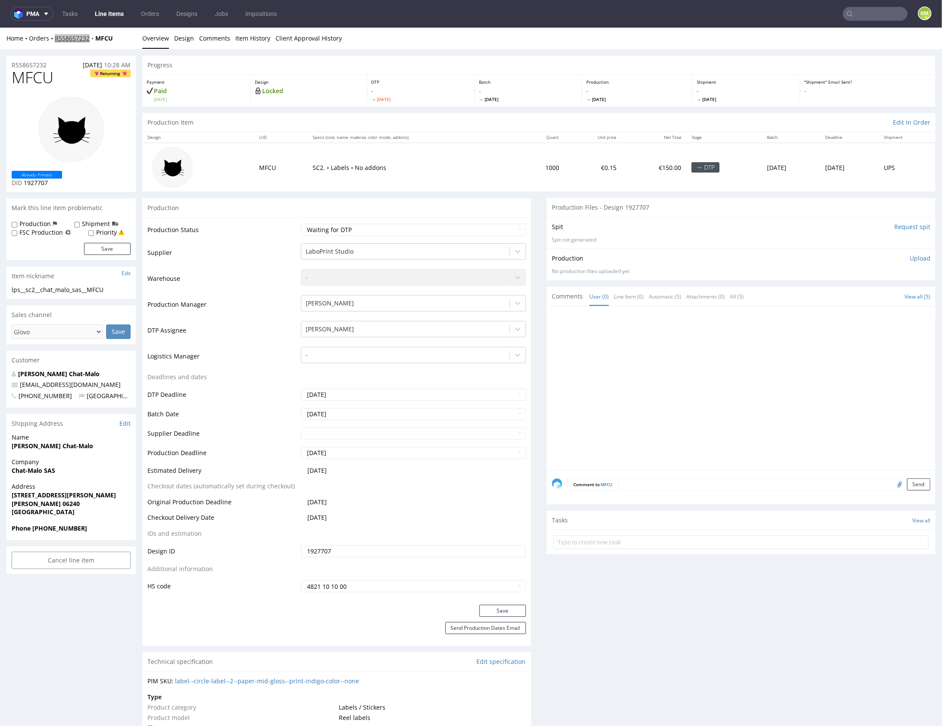
copy link "R558657232"
click at [910, 260] on p "Upload" at bounding box center [920, 257] width 21 height 9
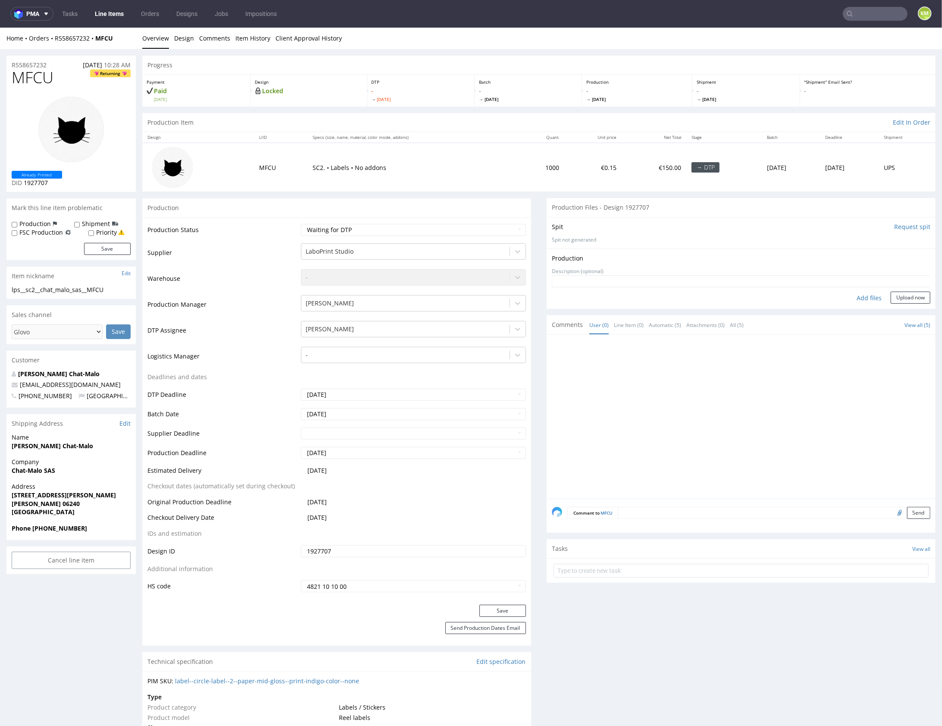
click at [861, 302] on div "Add files" at bounding box center [868, 297] width 43 height 13
type input "C:\fakepath\lps__sc2__chat_malo_sas__MFCU__d1927707__oR558657232.pdf"
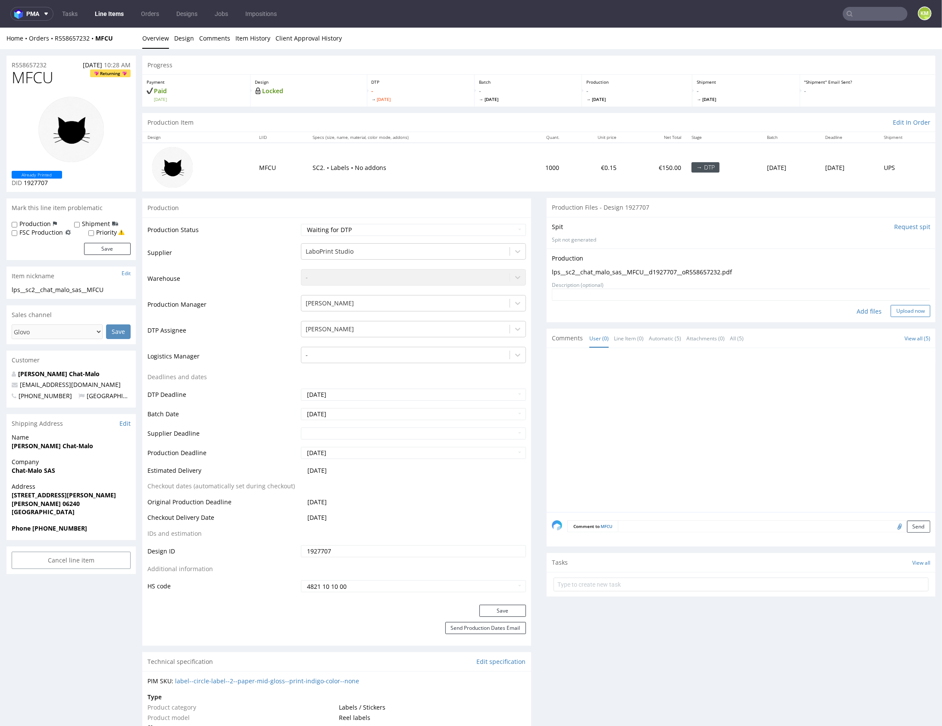
click at [912, 308] on button "Upload now" at bounding box center [911, 310] width 40 height 12
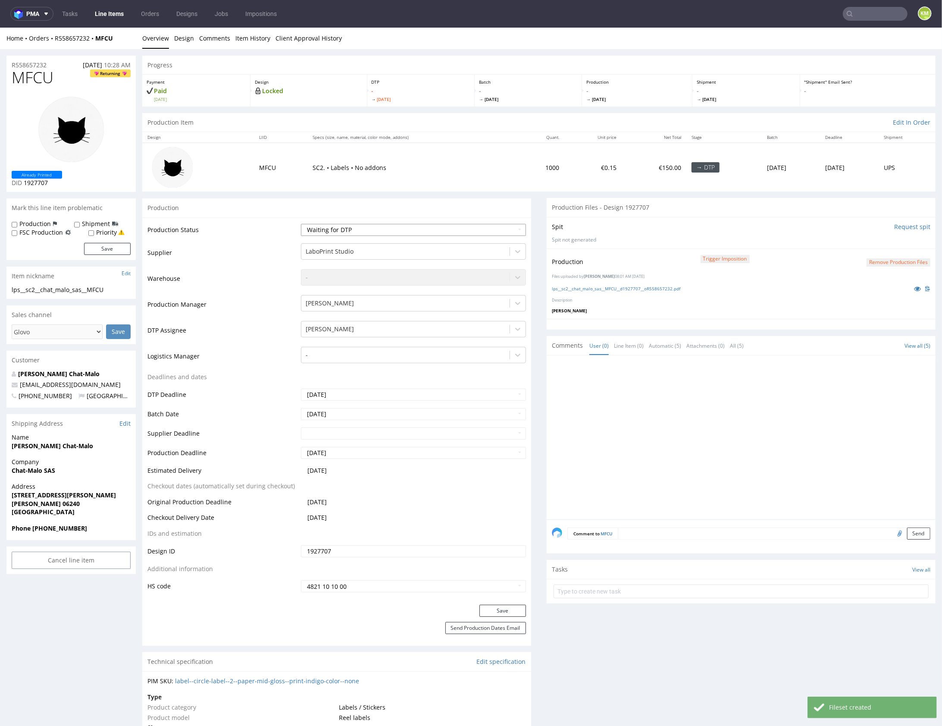
click at [372, 230] on select "Waiting for Artwork Waiting for Diecut Waiting for Mockup Waiting for DTP Waiti…" at bounding box center [413, 229] width 225 height 12
select select "dtp_production_ready"
click at [301, 223] on select "Waiting for Artwork Waiting for Diecut Waiting for Mockup Waiting for DTP Waiti…" at bounding box center [413, 229] width 225 height 12
click at [500, 610] on button "Save" at bounding box center [502, 610] width 47 height 12
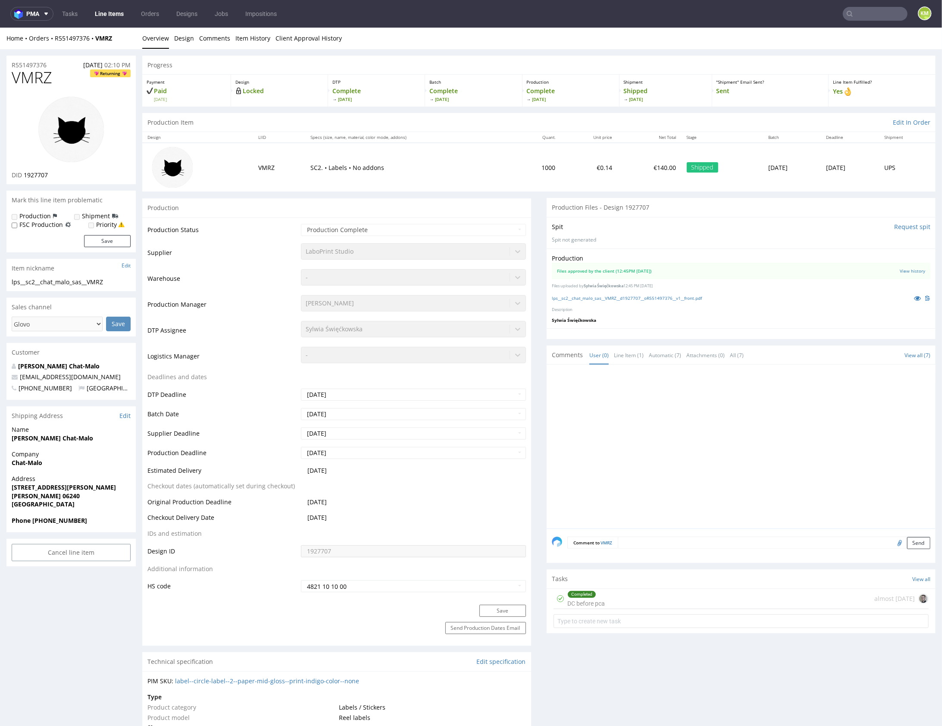
click at [677, 311] on p "Description" at bounding box center [741, 309] width 378 height 6
click at [675, 297] on link "lps__sc2__chat_malo_sas__VMRZ__d1927707__oR551497376__v1__front.pdf" at bounding box center [627, 297] width 150 height 6
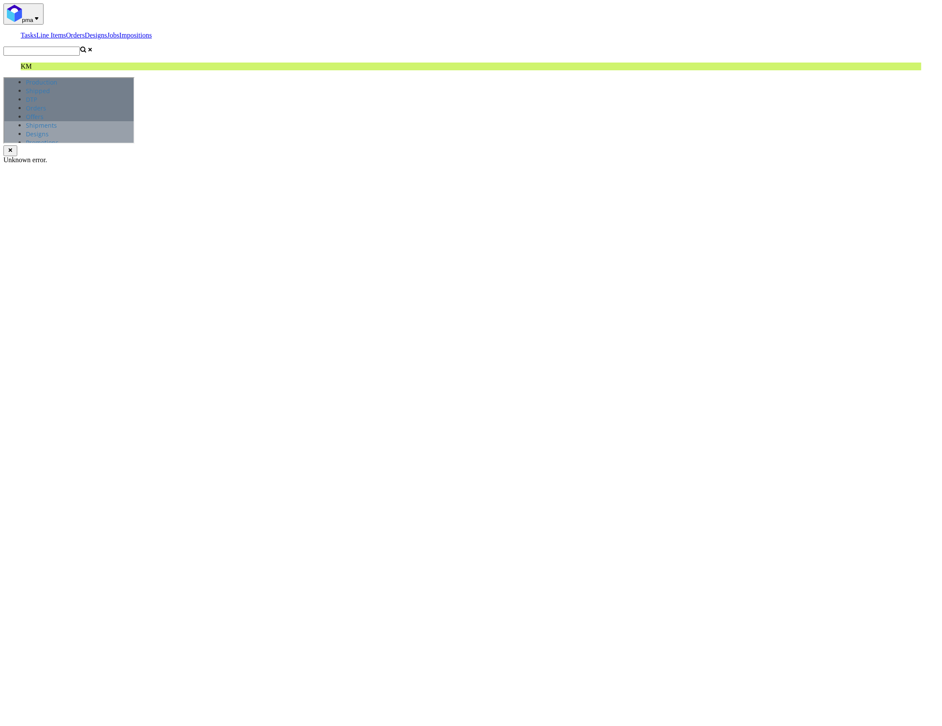
click at [45, 215] on link "Design" at bounding box center [35, 219] width 20 height 8
click at [52, 206] on link "Overview" at bounding box center [38, 210] width 27 height 8
copy div "cc__y90__marmule_fabric__FUSX"
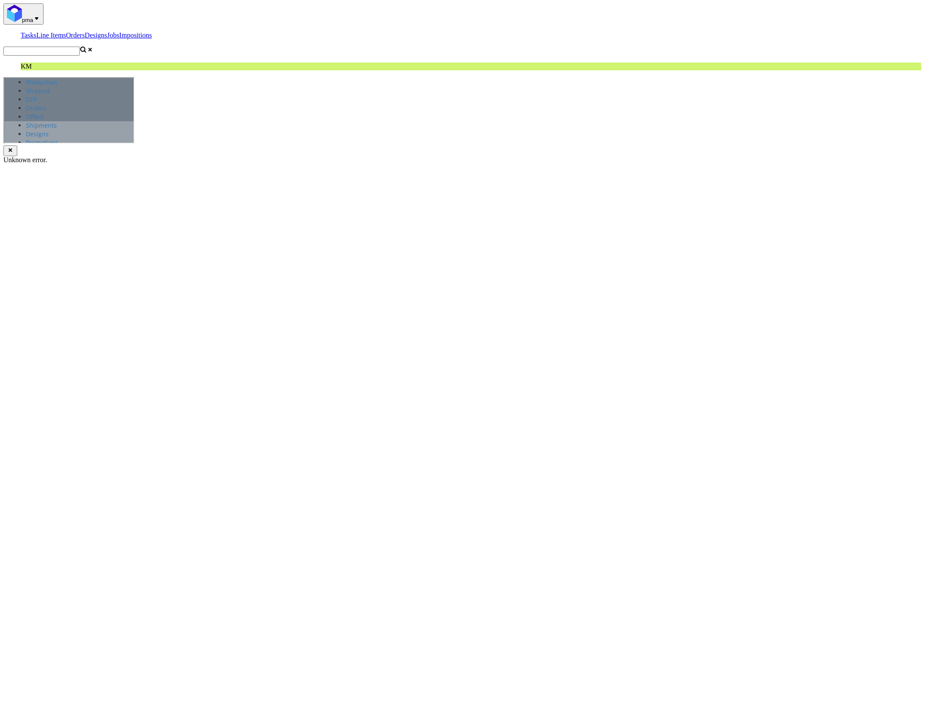
copy link "R828768756"
click at [42, 290] on span "FUSX" at bounding box center [26, 300] width 36 height 21
copy span "FUSX"
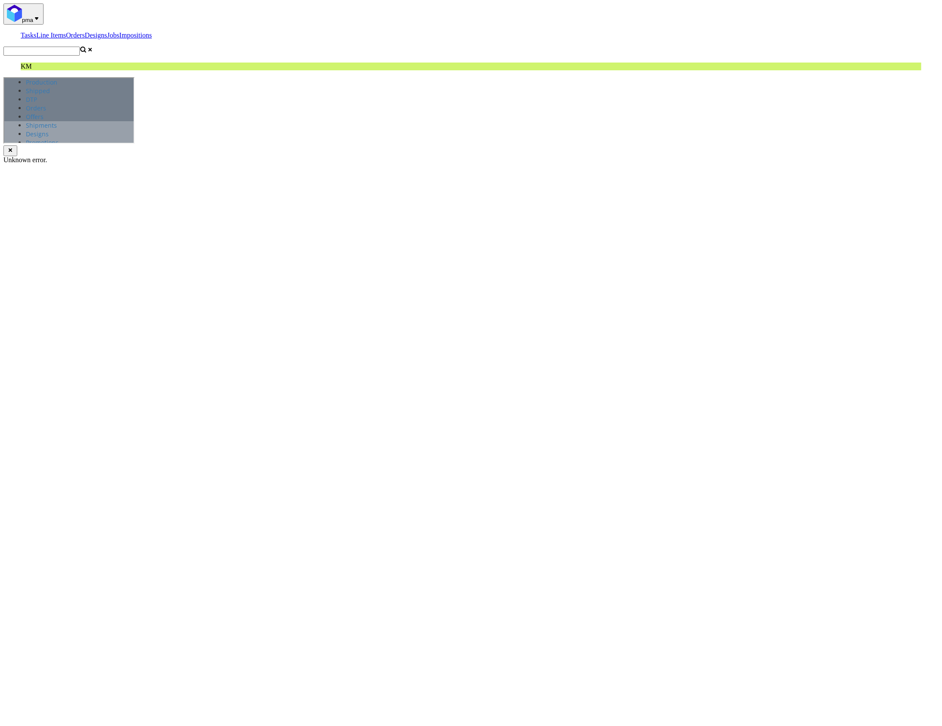
type input "C:\fakepath\cc__y90__marmule_fabric__FUSX__d2161190__oR828768756.pdf"
select select "dtp_production_ready"
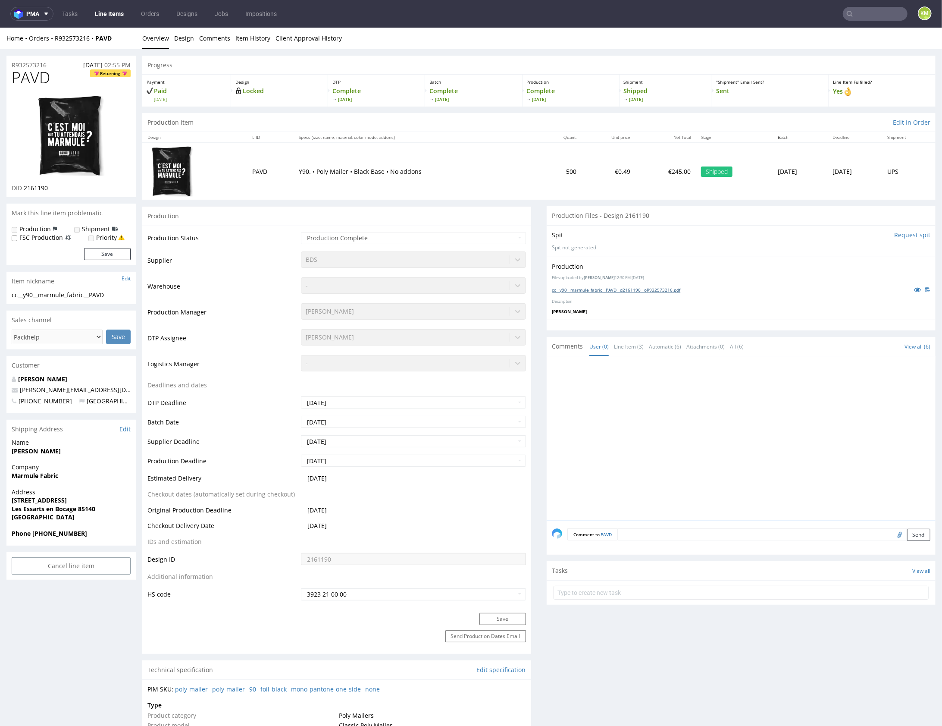
click at [636, 287] on link "cc__y90__marmule_fabric__PAVD__d2161190__oR932573216.pdf" at bounding box center [616, 289] width 128 height 6
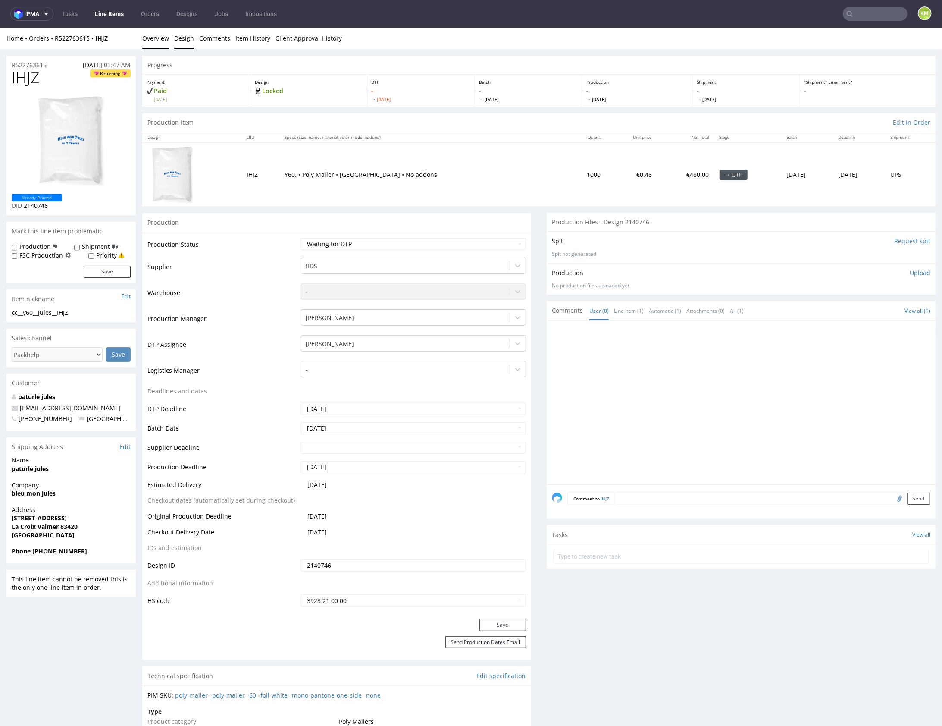
click at [181, 34] on link "Design" at bounding box center [184, 37] width 20 height 21
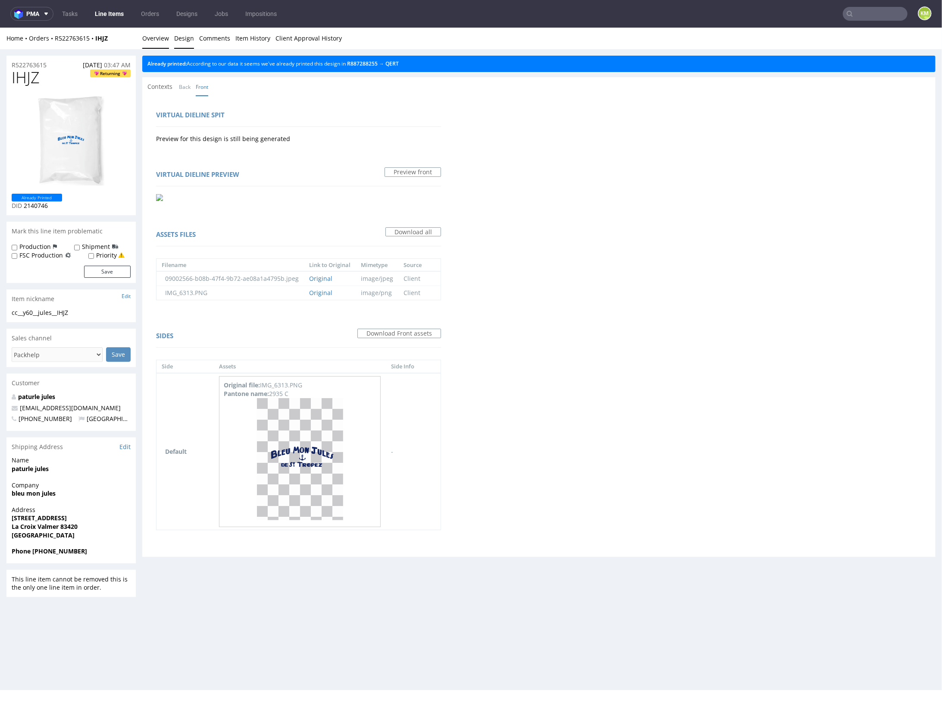
click at [156, 38] on link "Overview" at bounding box center [155, 37] width 27 height 21
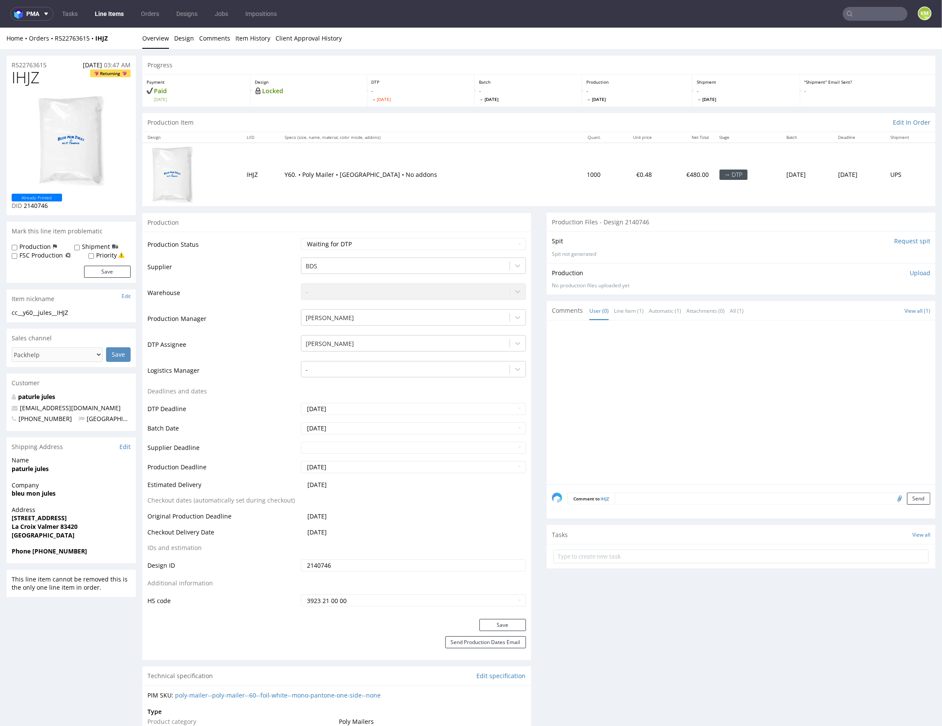
click at [70, 312] on div "cc__y60__jules__IHJZ" at bounding box center [71, 312] width 119 height 9
copy div "cc__y60__jules__IHJZ"
copy link "R522763615"
click at [23, 81] on span "IHJZ" at bounding box center [26, 77] width 28 height 17
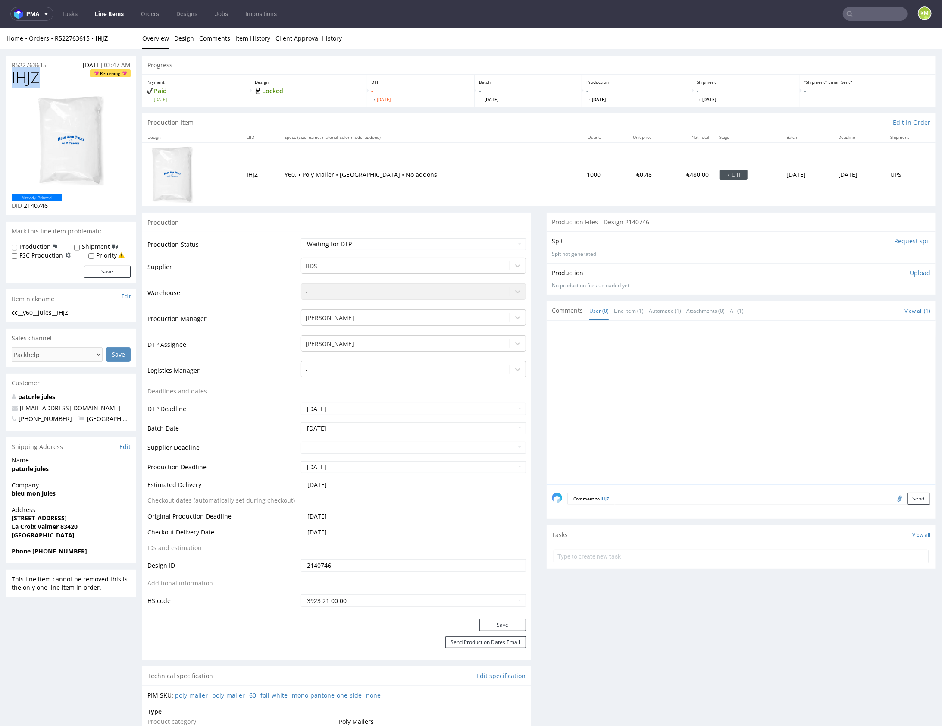
click at [23, 81] on span "IHJZ" at bounding box center [26, 77] width 28 height 17
copy span "IHJZ"
click at [651, 378] on div at bounding box center [744, 404] width 384 height 159
click at [901, 408] on div at bounding box center [744, 404] width 384 height 159
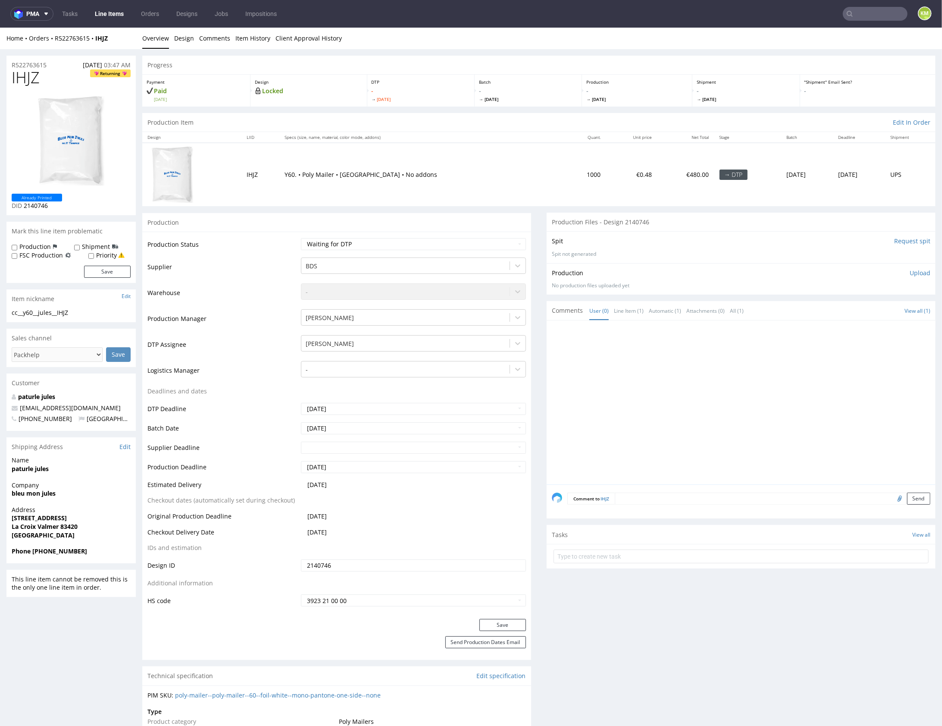
drag, startPoint x: 912, startPoint y: 273, endPoint x: 887, endPoint y: 291, distance: 30.9
click at [912, 273] on p "Upload" at bounding box center [920, 272] width 21 height 9
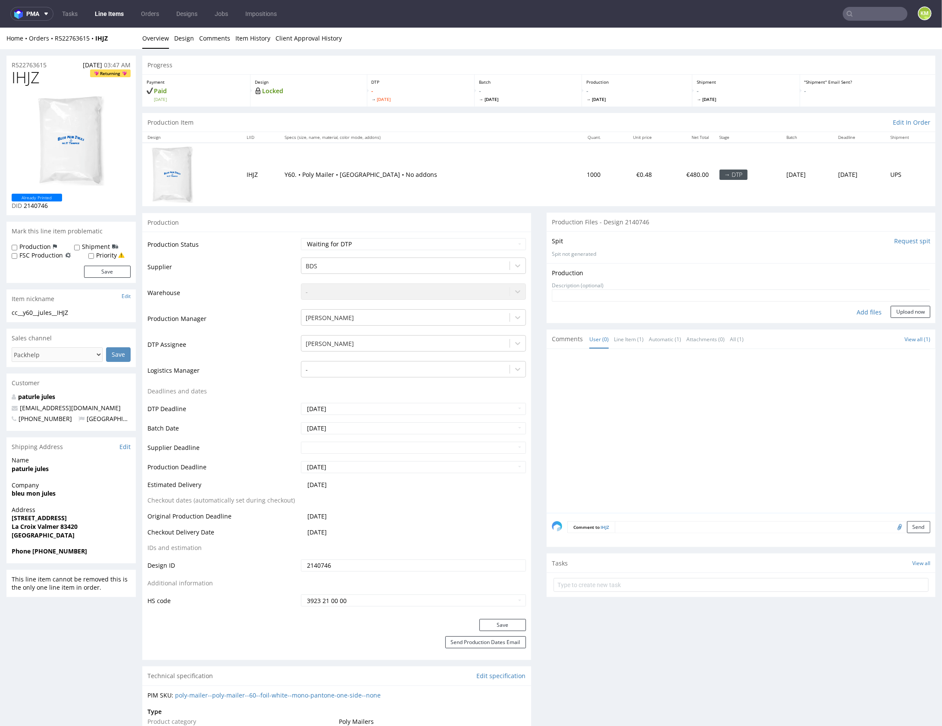
click at [863, 311] on div "Add files" at bounding box center [868, 311] width 43 height 13
type input "C:\fakepath\cc__y60__jules__IHJZ__d2140746__oR522763615.pdf"
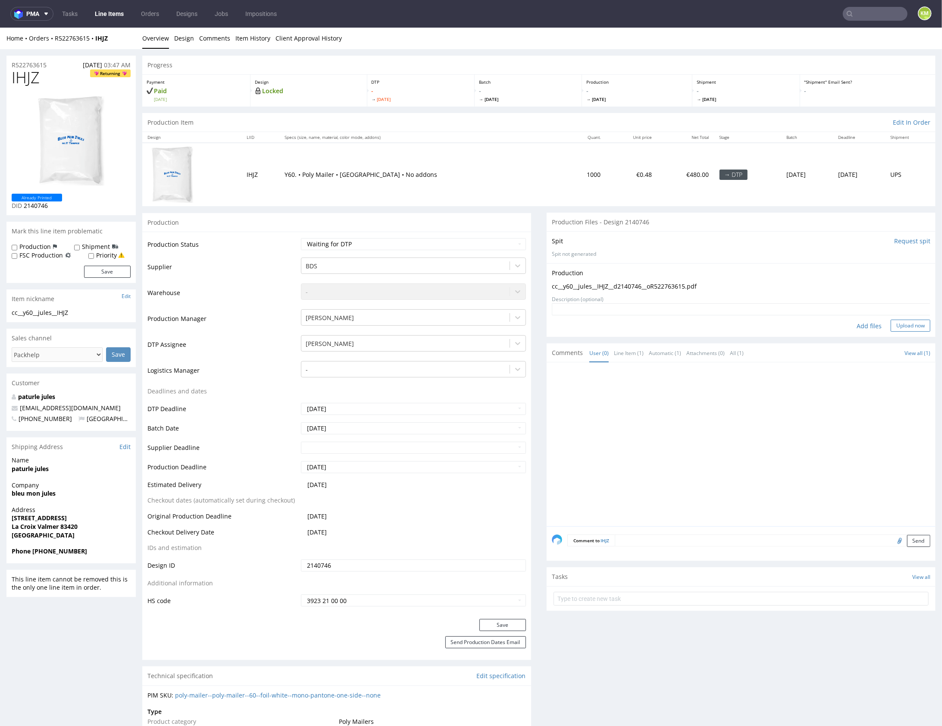
click at [902, 324] on button "Upload now" at bounding box center [911, 325] width 40 height 12
click at [447, 241] on select "Waiting for Artwork Waiting for Diecut Waiting for Mockup Waiting for DTP Waiti…" at bounding box center [413, 244] width 225 height 12
select select "dtp_production_ready"
click at [301, 238] on select "Waiting for Artwork Waiting for Diecut Waiting for Mockup Waiting for DTP Waiti…" at bounding box center [413, 244] width 225 height 12
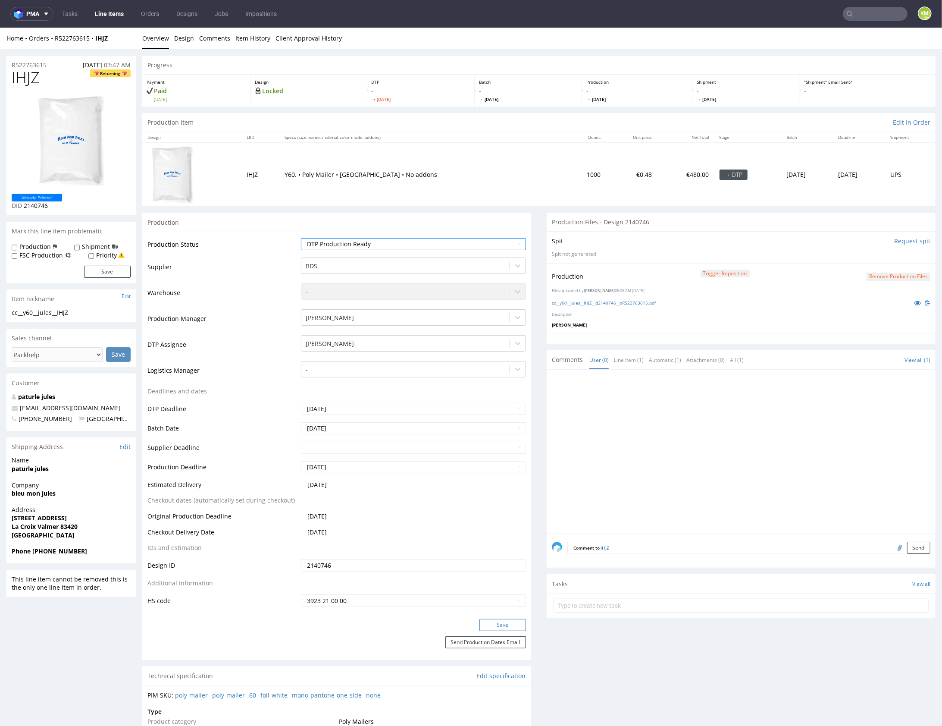
click at [500, 629] on button "Save" at bounding box center [502, 624] width 47 height 12
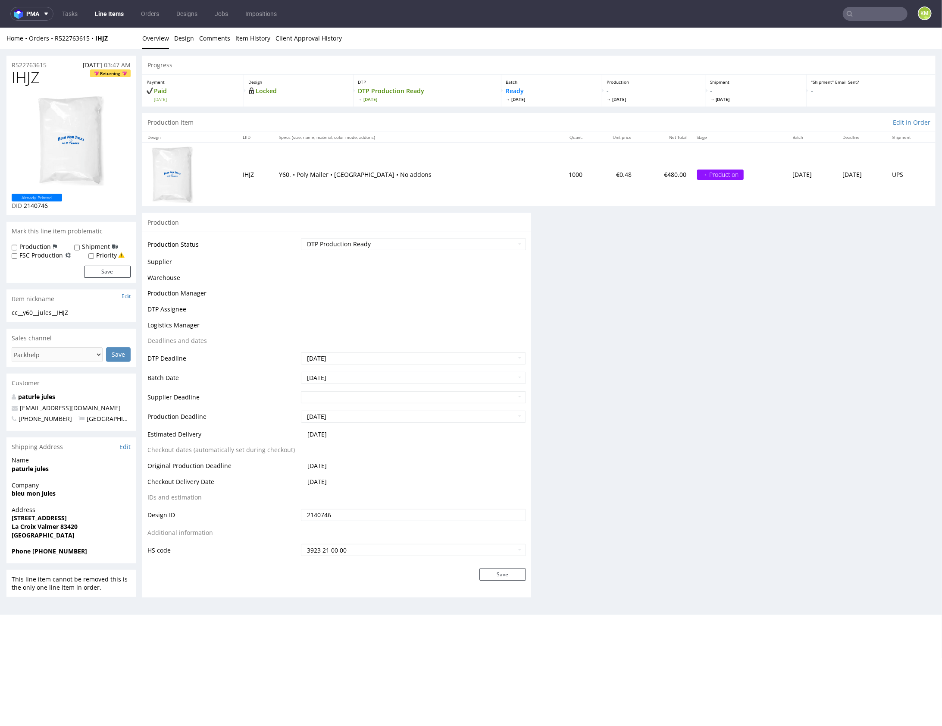
click at [653, 416] on div "Progress Payment Paid Sat 09 Aug Design Locked DTP DTP Production Ready Wed 13 …" at bounding box center [538, 329] width 793 height 548
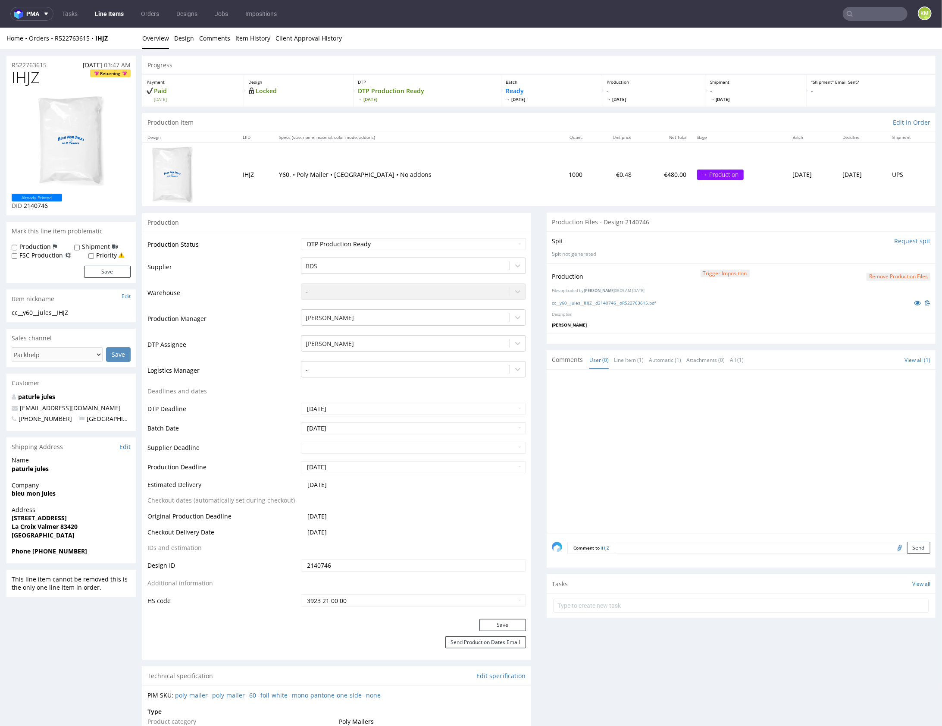
click at [696, 432] on div at bounding box center [744, 453] width 384 height 159
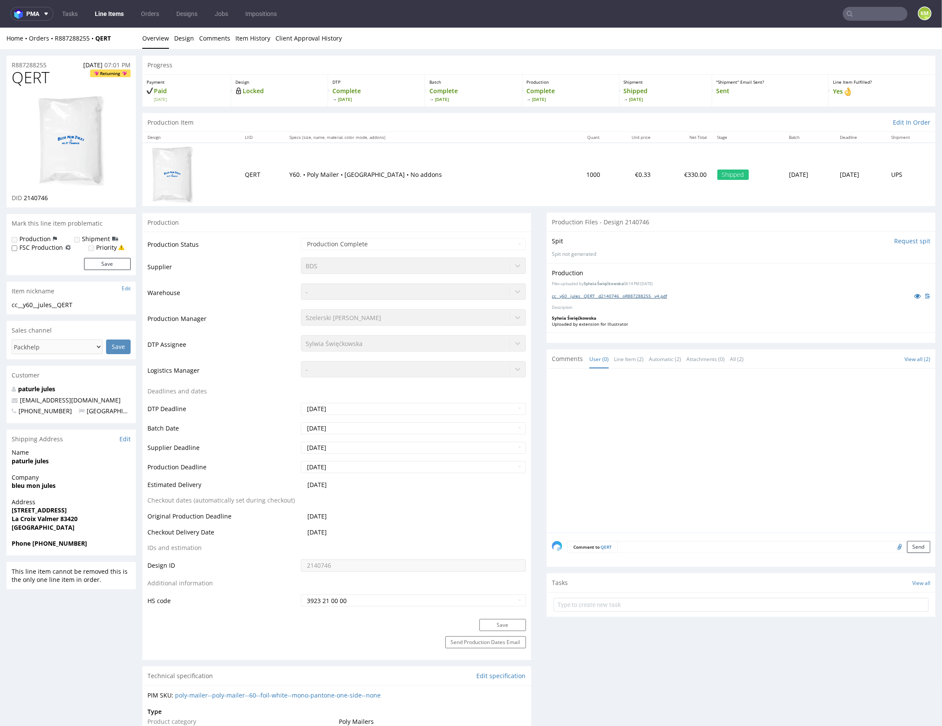
click at [629, 295] on link "cc__y60__jules__QERT__d2140746__oR887288255__v4.pdf" at bounding box center [609, 295] width 115 height 6
click at [685, 267] on div "Production Files uploaded by Sylwia Święćkowska 08:14 PM November 19th, 2024 cc…" at bounding box center [741, 297] width 389 height 69
click at [652, 294] on link "cc__y60__jules__QERT__d2140746__oR887288255__v4.pdf" at bounding box center [609, 295] width 115 height 6
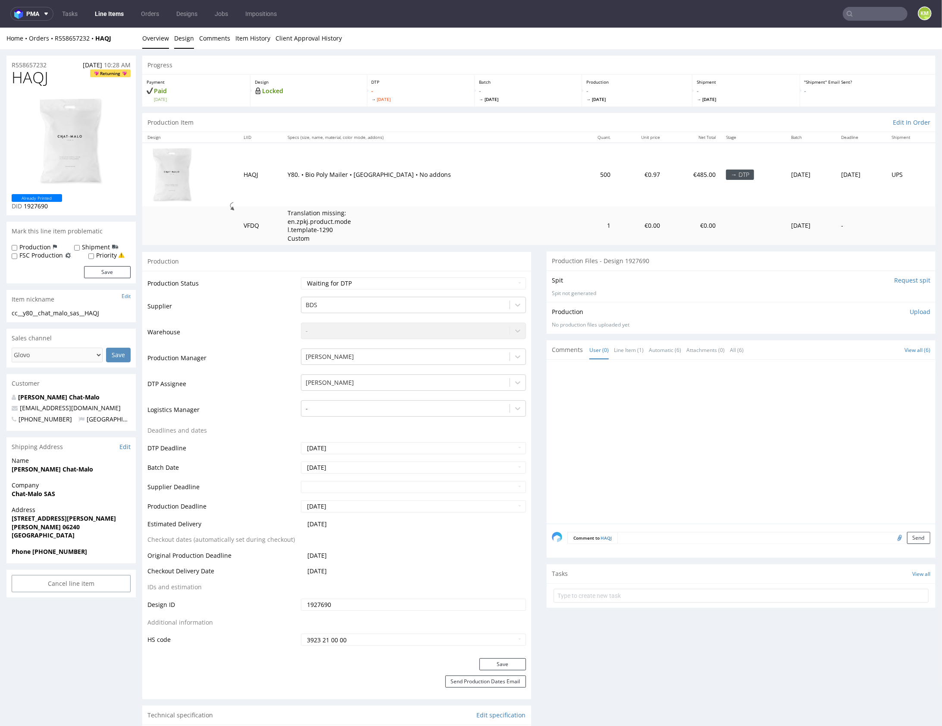
click at [178, 36] on link "Design" at bounding box center [184, 37] width 20 height 21
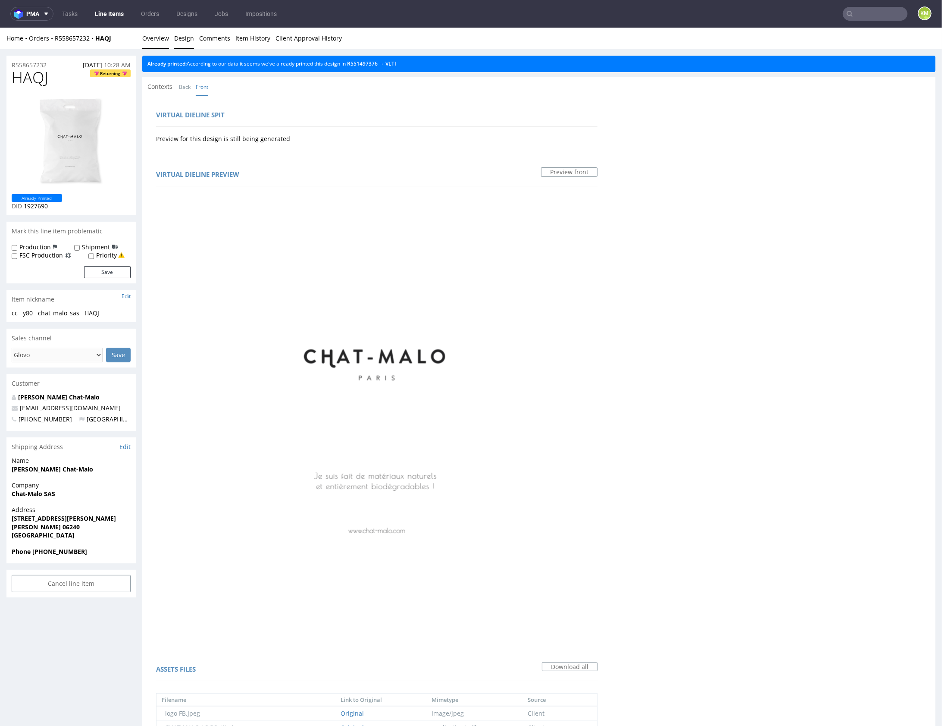
drag, startPoint x: 167, startPoint y: 36, endPoint x: 237, endPoint y: 46, distance: 71.0
click at [167, 36] on link "Overview" at bounding box center [155, 37] width 27 height 21
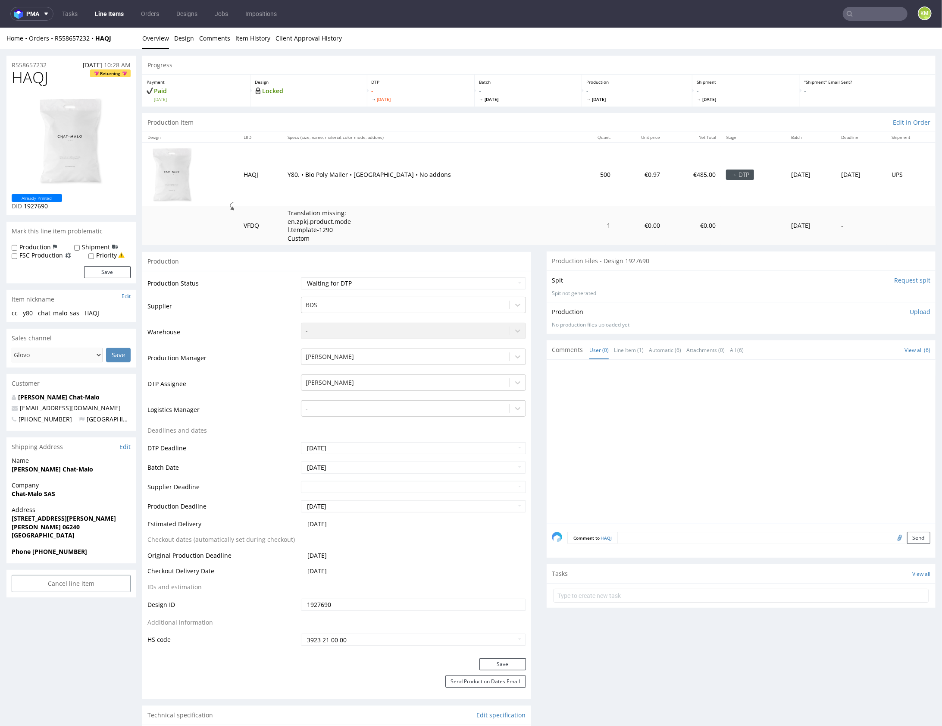
click at [751, 394] on div at bounding box center [744, 443] width 384 height 159
click at [99, 312] on div "cc__y80__chat_malo_sas__HAQJ" at bounding box center [71, 312] width 119 height 9
click at [99, 311] on div "cc__y80__chat_malo_sas__HAQJ" at bounding box center [71, 312] width 119 height 9
copy div "cc__y80__chat_malo_sas__HAQJ"
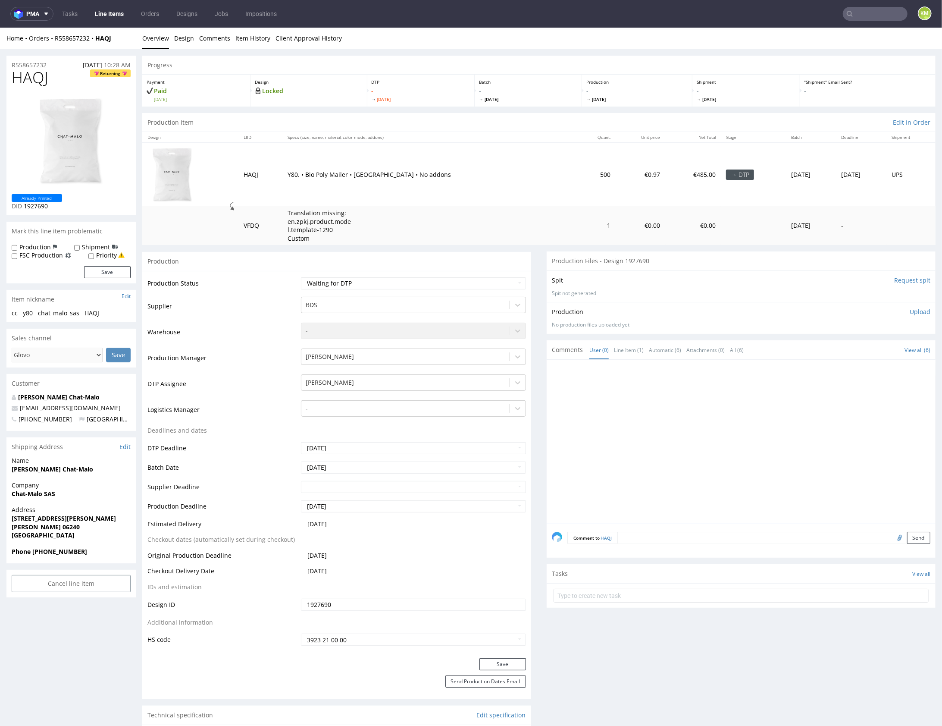
click at [750, 380] on div at bounding box center [744, 443] width 384 height 159
click at [693, 397] on div at bounding box center [744, 443] width 384 height 159
click at [397, 600] on input "1927690" at bounding box center [413, 604] width 225 height 12
click at [35, 79] on span "HAQJ" at bounding box center [30, 77] width 37 height 17
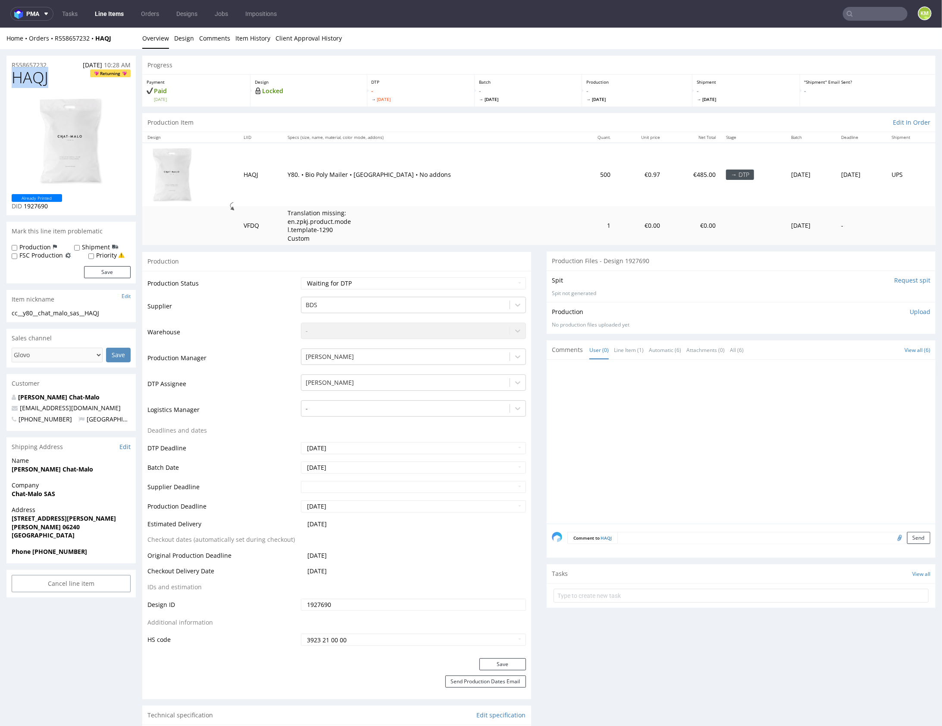
click at [35, 79] on span "HAQJ" at bounding box center [30, 77] width 37 height 17
click at [910, 312] on p "Upload" at bounding box center [920, 311] width 21 height 9
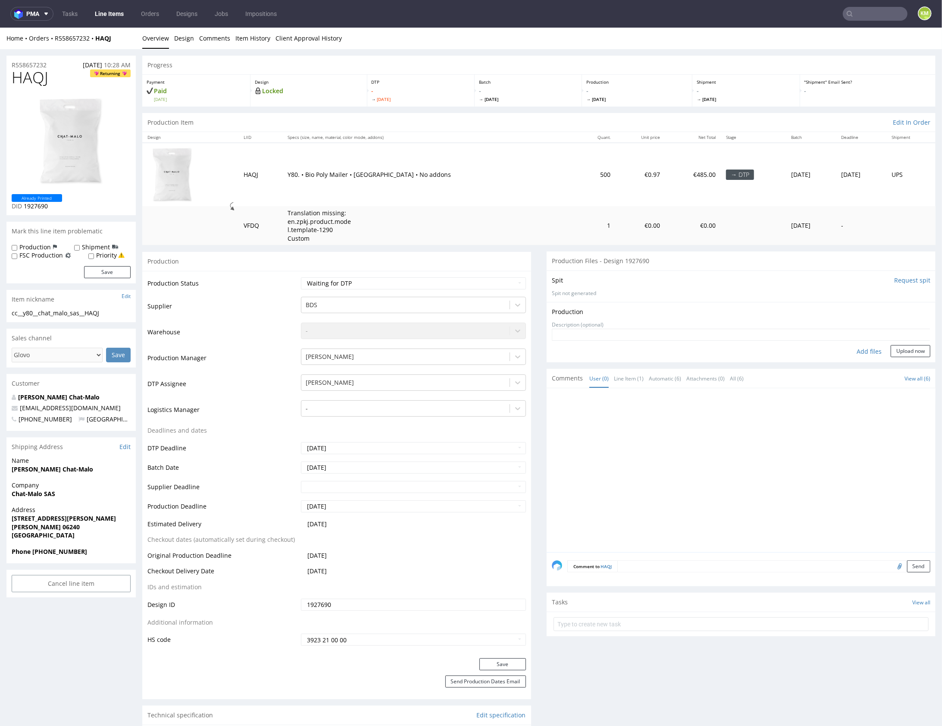
click at [864, 350] on div "Add files" at bounding box center [868, 350] width 43 height 13
type input "C:\fakepath\cc__y80__chat_malo_sas__HAQJ__d1927690__oR558657232.pdf"
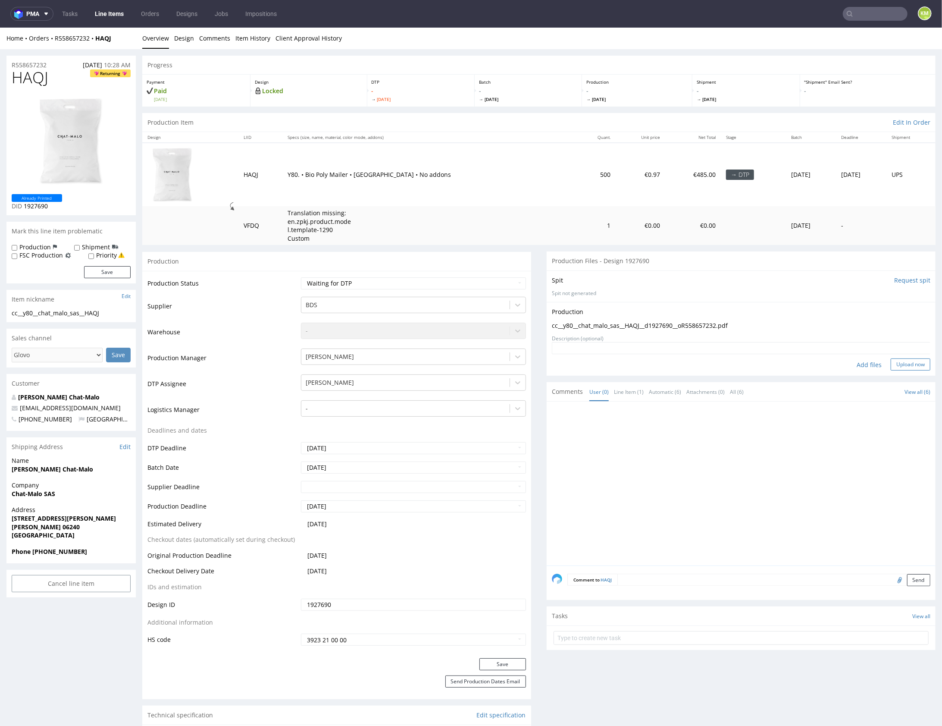
click at [900, 358] on button "Upload now" at bounding box center [911, 364] width 40 height 12
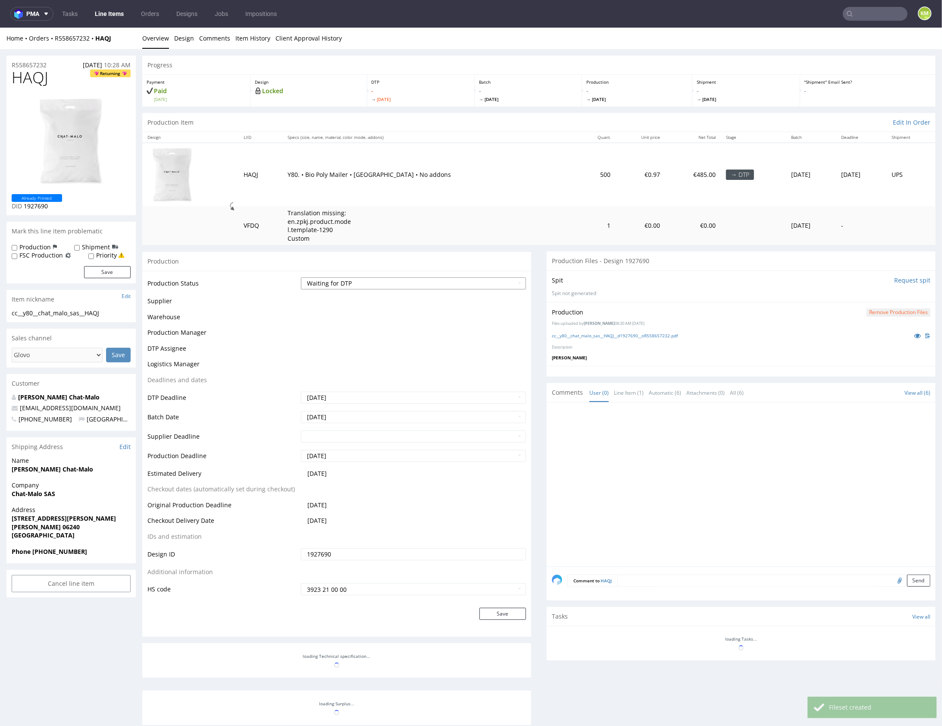
click at [459, 284] on select "Waiting for Artwork Waiting for Diecut Waiting for Mockup Waiting for DTP Waiti…" at bounding box center [413, 283] width 225 height 12
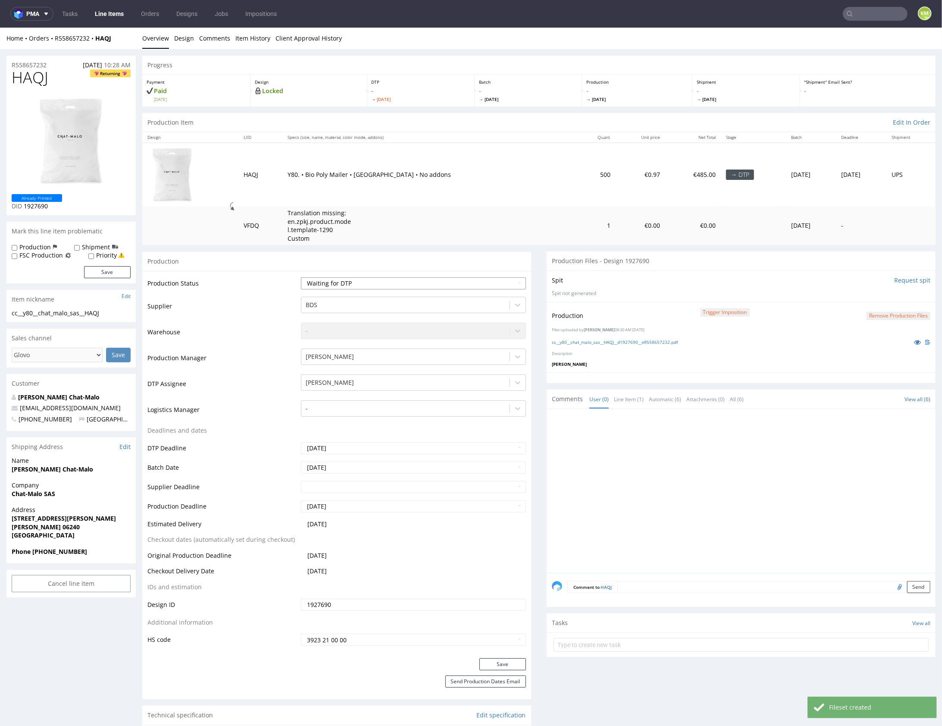
select select "dtp_production_ready"
click at [301, 277] on select "Waiting for Artwork Waiting for Diecut Waiting for Mockup Waiting for DTP Waiti…" at bounding box center [413, 283] width 225 height 12
click at [507, 663] on button "Save" at bounding box center [502, 663] width 47 height 12
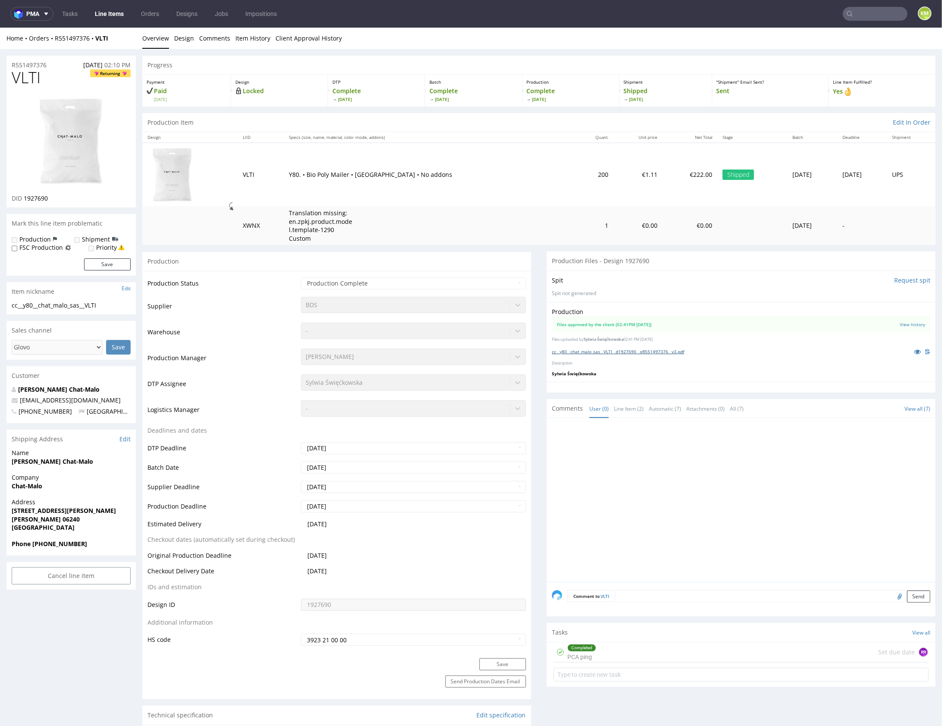
click at [615, 353] on link "cc__y80__chat_malo_sas__VLTI__d1927690__oR551497376__v3.pdf" at bounding box center [618, 351] width 132 height 6
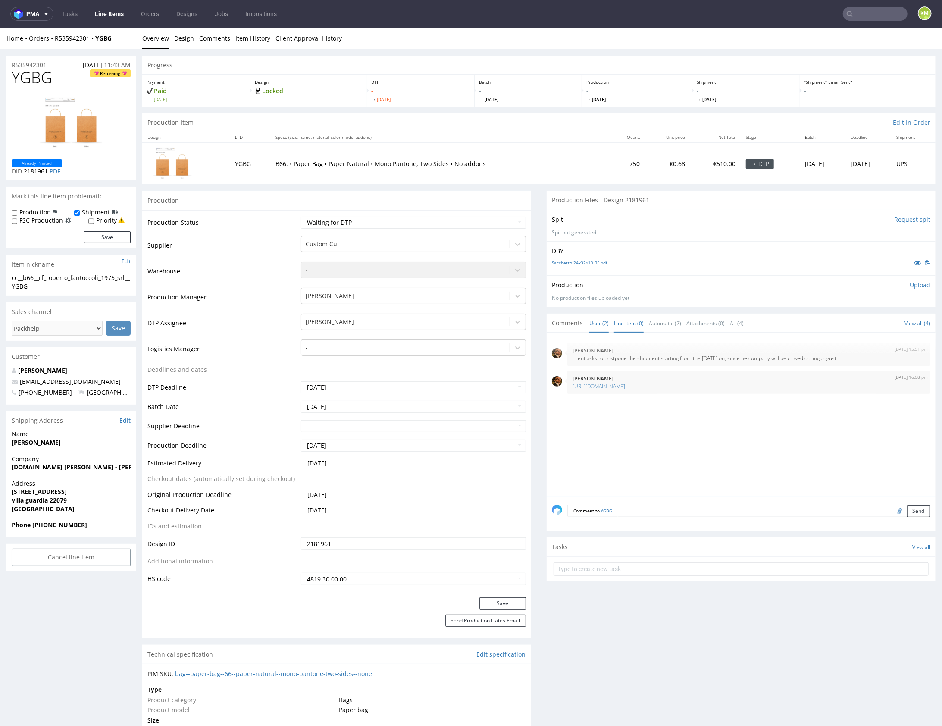
click at [629, 325] on link "Line Item (0)" at bounding box center [629, 322] width 30 height 19
click at [603, 328] on link "User (2)" at bounding box center [598, 322] width 19 height 19
click at [625, 322] on link "Line Item (0)" at bounding box center [629, 322] width 30 height 19
click at [183, 39] on link "Design" at bounding box center [184, 37] width 20 height 21
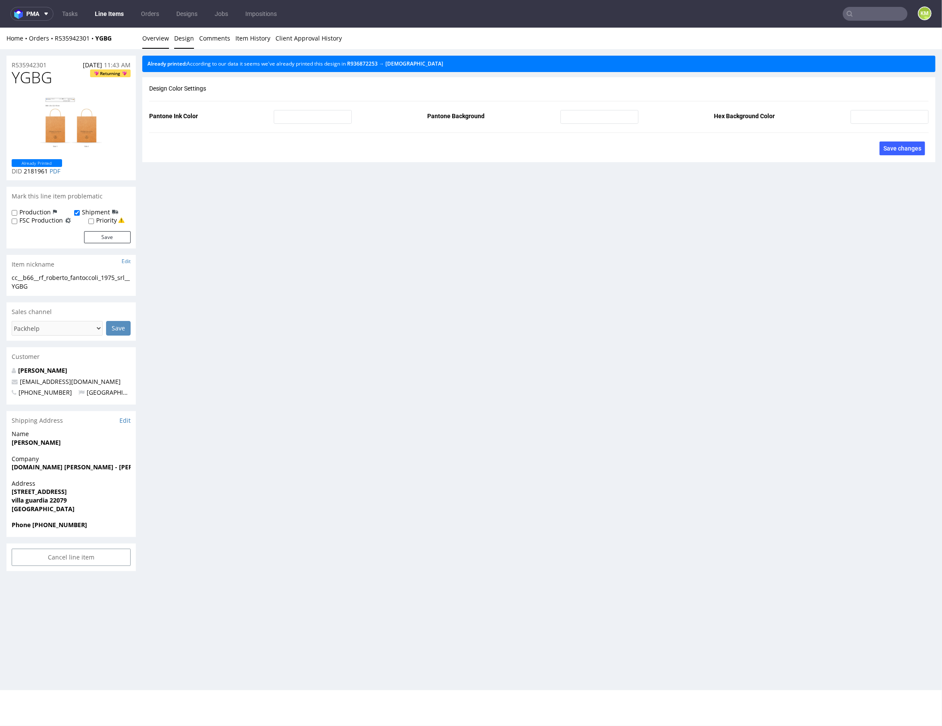
drag, startPoint x: 157, startPoint y: 38, endPoint x: 315, endPoint y: 29, distance: 158.0
click at [157, 38] on link "Overview" at bounding box center [155, 37] width 27 height 21
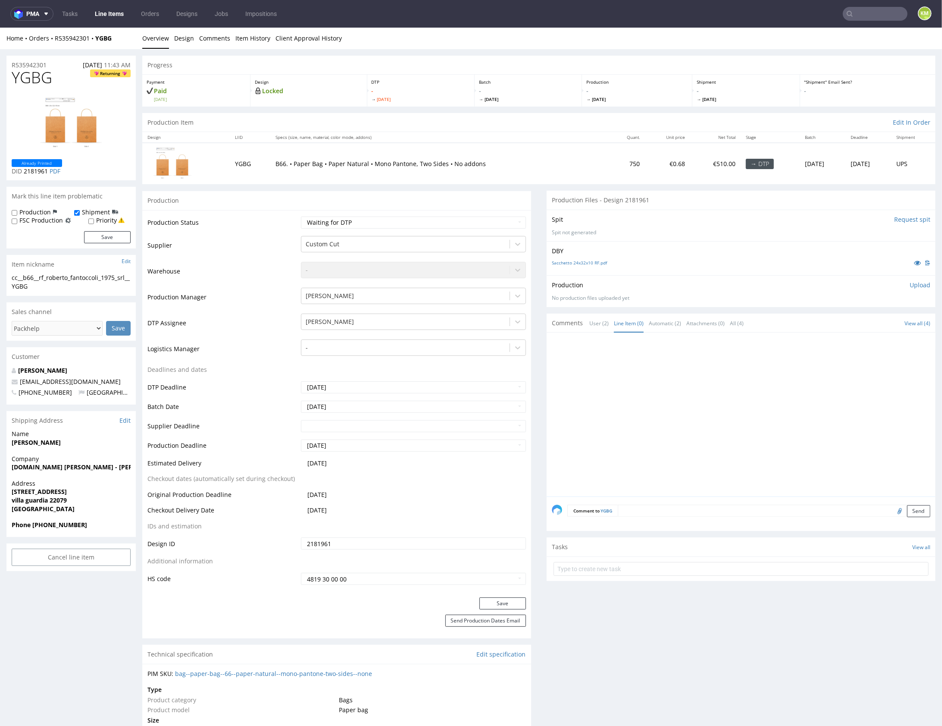
click at [38, 79] on span "YGBG" at bounding box center [32, 77] width 41 height 17
copy span "YGBG"
click at [679, 399] on div at bounding box center [744, 416] width 384 height 159
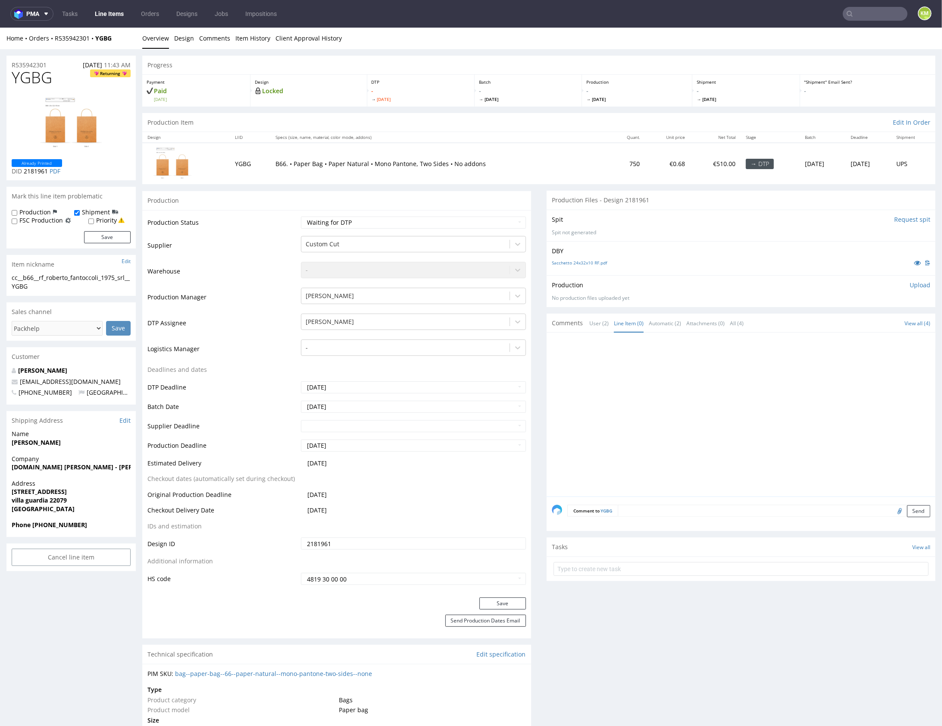
click at [75, 279] on div "cc__b66__rf_roberto_fantoccoli_1975_srl__YGBG" at bounding box center [71, 281] width 119 height 17
copy div "cc__b66__rf_roberto_fantoccoli_1975_srl__YGBG"
copy link "R535942301"
click at [732, 370] on div at bounding box center [744, 416] width 384 height 159
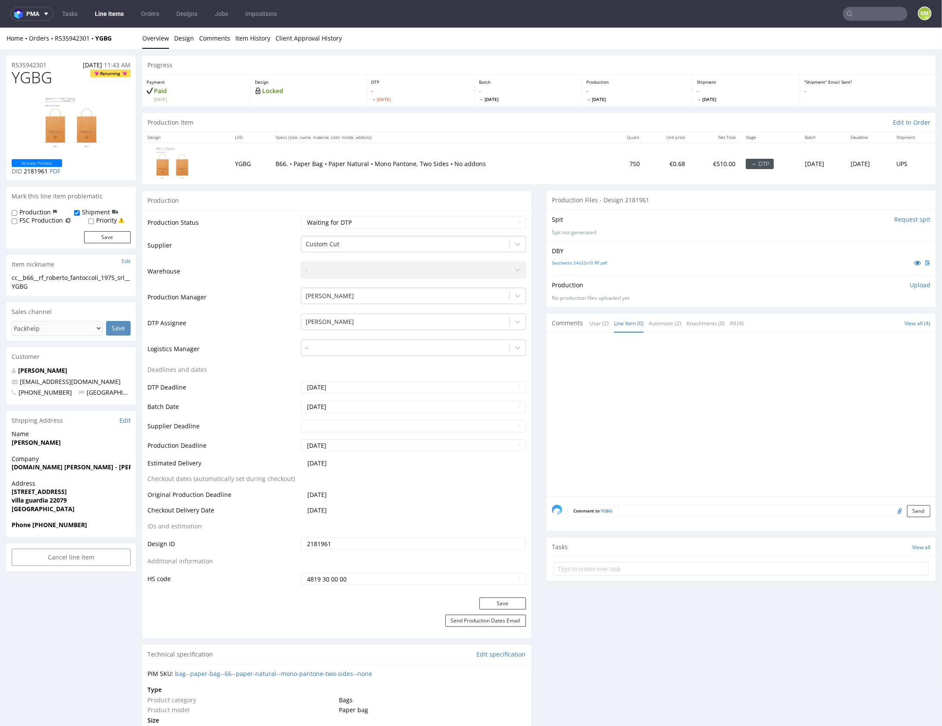
drag, startPoint x: 913, startPoint y: 283, endPoint x: 907, endPoint y: 285, distance: 6.0
click at [913, 283] on p "Upload" at bounding box center [920, 284] width 21 height 9
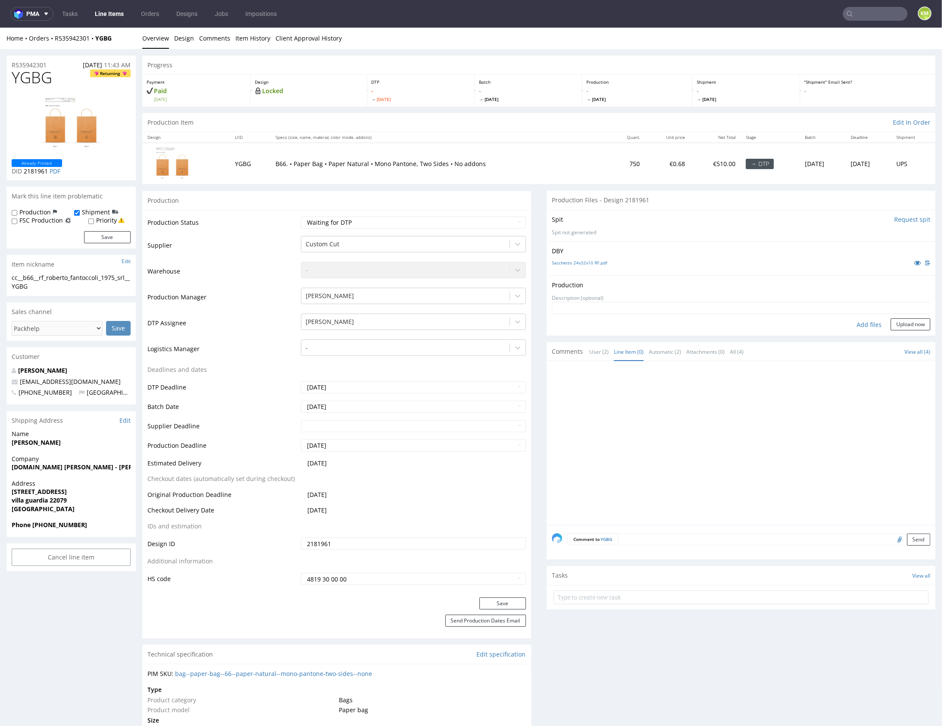
click at [849, 322] on div "Add files" at bounding box center [868, 324] width 43 height 13
type input "C:\fakepath\cc__b66__rf_roberto_fantoccoli_1975_srl__YGBG__d2181961__oR53594230…"
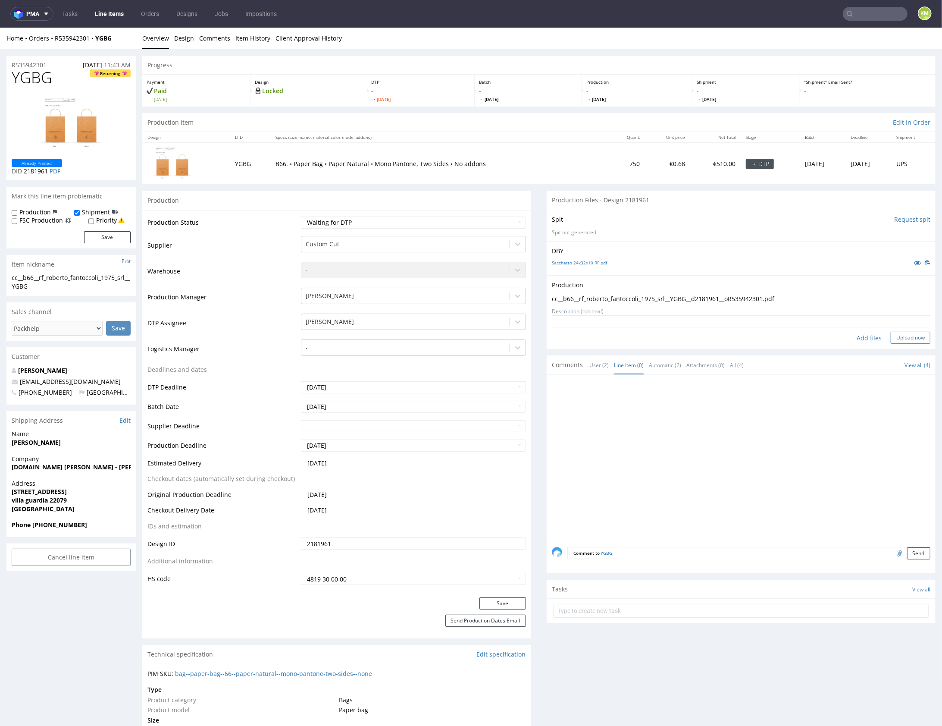
drag, startPoint x: 900, startPoint y: 336, endPoint x: 934, endPoint y: 375, distance: 51.6
click at [900, 336] on button "Upload now" at bounding box center [911, 337] width 40 height 12
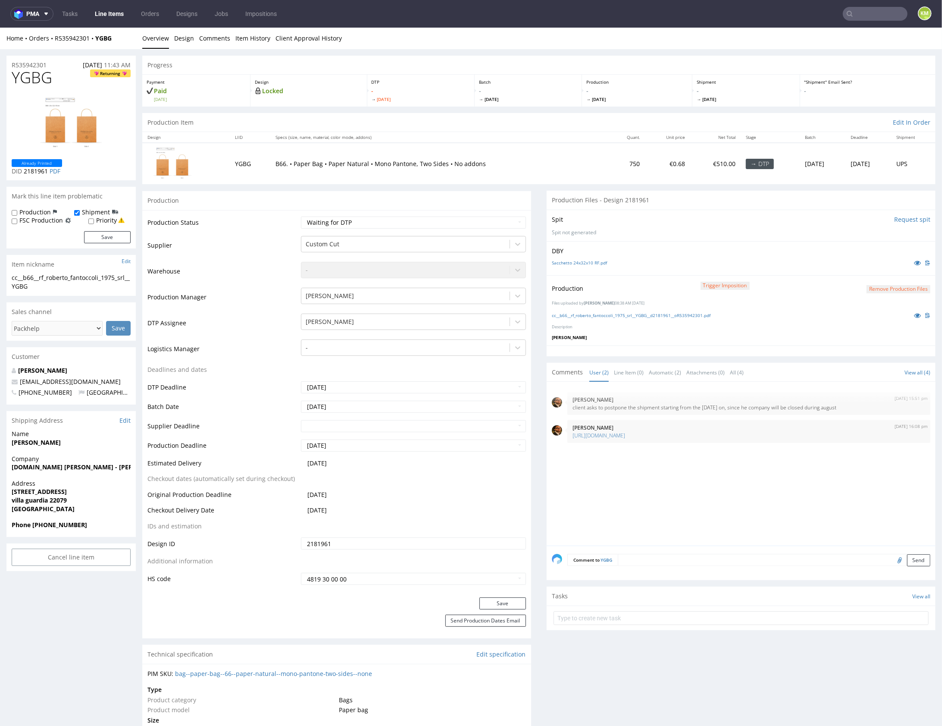
click at [794, 493] on div "6th Aug 25 | 15:51 pm Matteo Corsico client asks to postpone the shipment start…" at bounding box center [744, 465] width 384 height 159
click at [794, 492] on div "6th Aug 25 | 15:51 pm Matteo Corsico client asks to postpone the shipment start…" at bounding box center [744, 465] width 384 height 159
click at [797, 492] on div "6th Aug 25 | 15:51 pm Matteo Corsico client asks to postpone the shipment start…" at bounding box center [744, 465] width 384 height 159
click at [752, 497] on div "6th Aug 25 | 15:51 pm Matteo Corsico client asks to postpone the shipment start…" at bounding box center [744, 465] width 384 height 159
click at [751, 496] on div "6th Aug 25 | 15:51 pm Matteo Corsico client asks to postpone the shipment start…" at bounding box center [744, 465] width 384 height 159
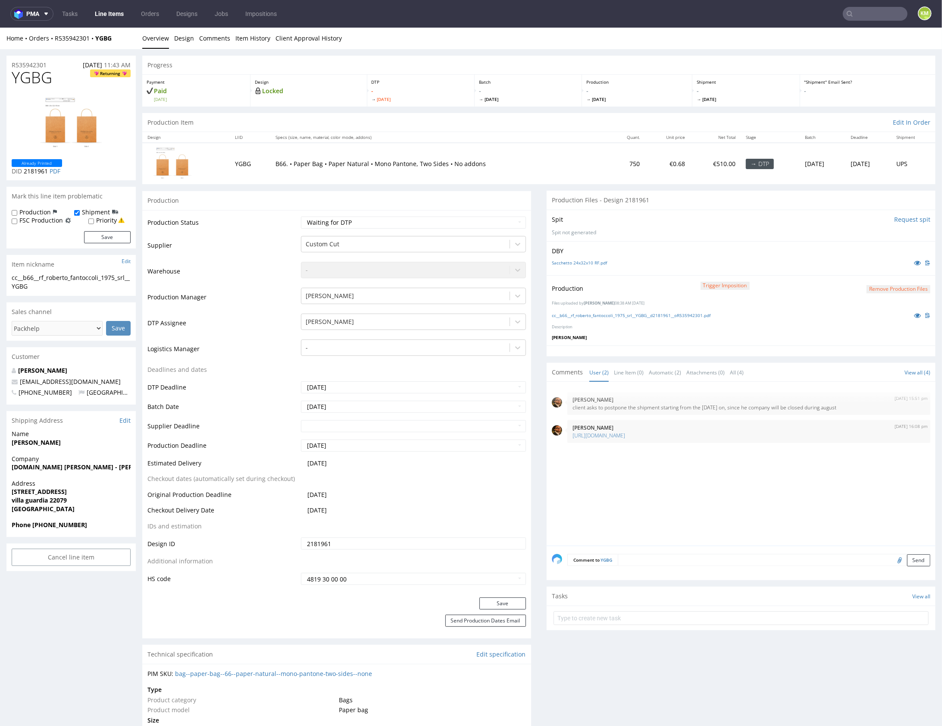
click at [776, 500] on div "6th Aug 25 | 15:51 pm Matteo Corsico client asks to postpone the shipment start…" at bounding box center [744, 465] width 384 height 159
click at [451, 222] on select "Waiting for Artwork Waiting for Diecut Waiting for Mockup Waiting for DTP Waiti…" at bounding box center [413, 222] width 225 height 12
select select "dtp_production_ready"
click at [301, 216] on select "Waiting for Artwork Waiting for Diecut Waiting for Mockup Waiting for DTP Waiti…" at bounding box center [413, 222] width 225 height 12
click at [506, 607] on button "Save" at bounding box center [502, 603] width 47 height 12
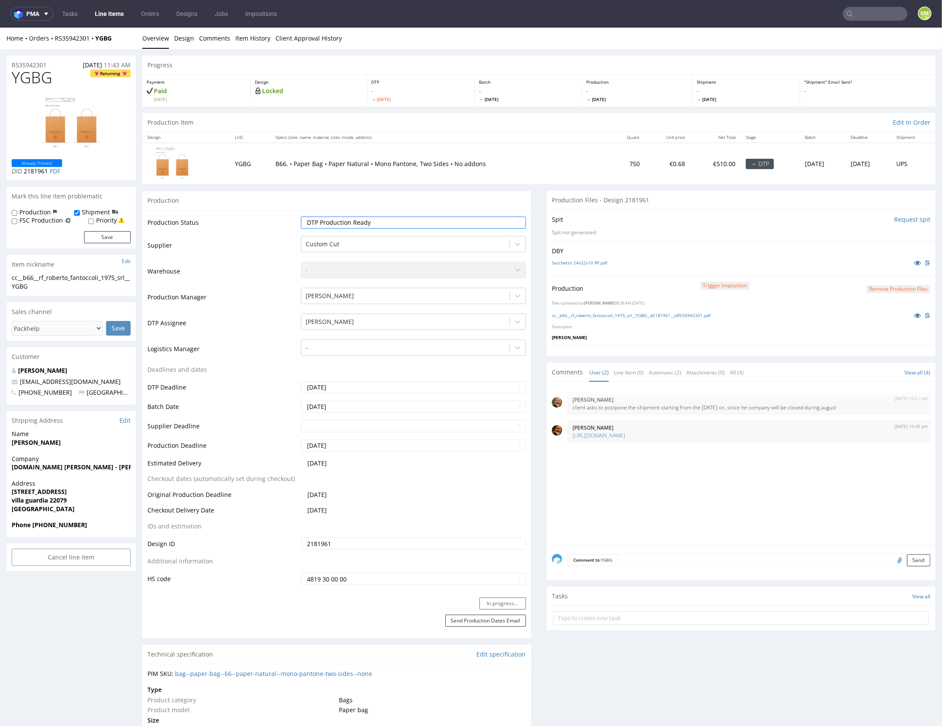
click at [641, 495] on div "6th Aug 25 | 15:51 pm Matteo Corsico client asks to postpone the shipment start…" at bounding box center [744, 465] width 384 height 159
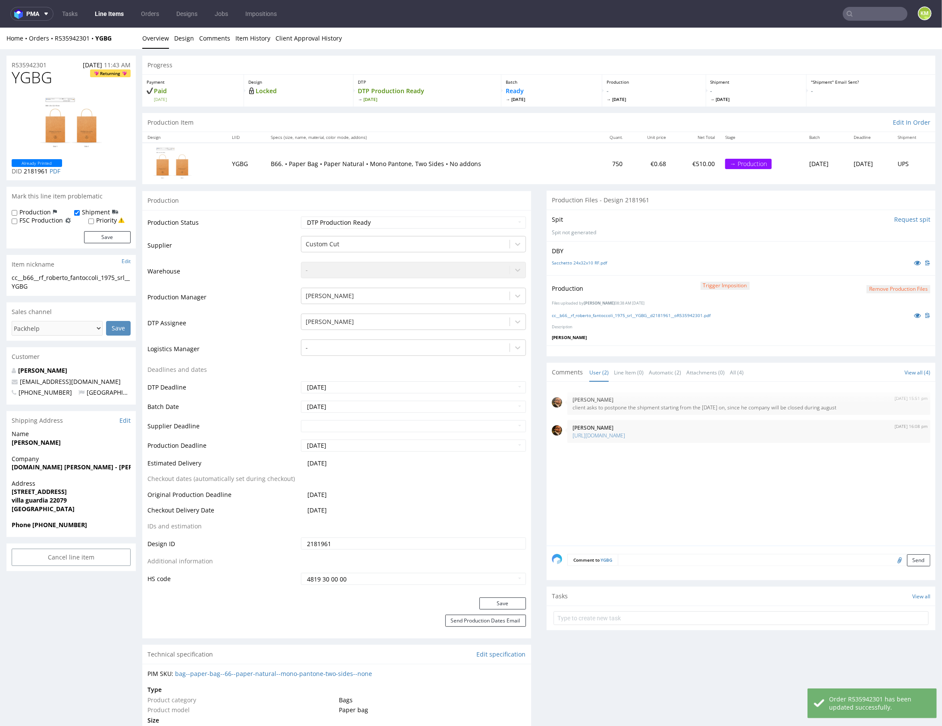
click at [651, 495] on div "6th Aug 25 | 15:51 pm Matteo Corsico client asks to postpone the shipment start…" at bounding box center [744, 465] width 384 height 159
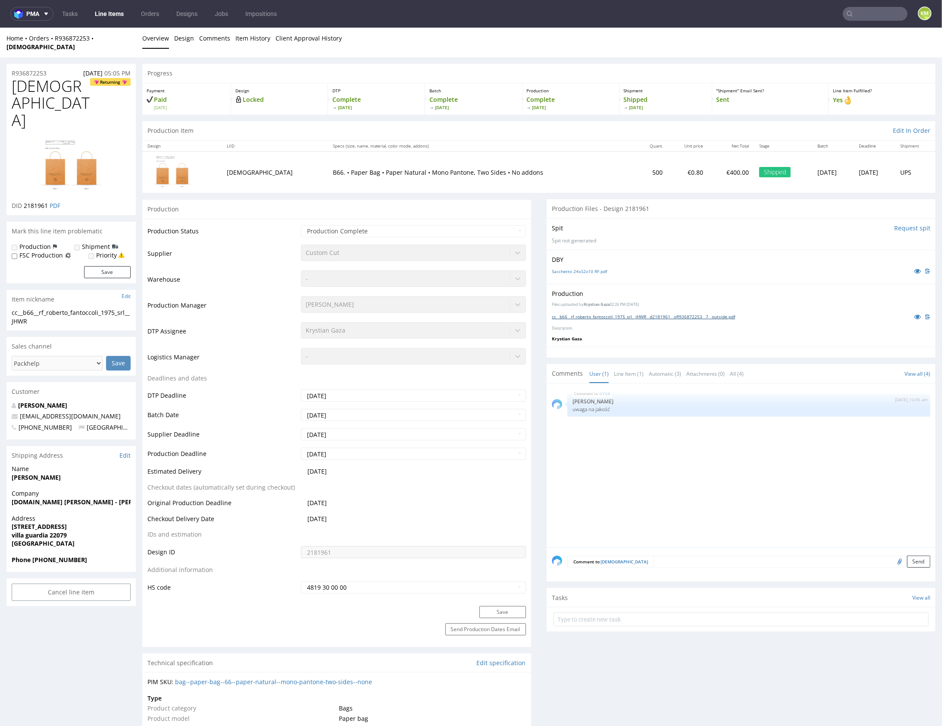
click at [675, 313] on link "cc__b66__rf_roberto_fantoccoli_1975_srl__JHWR__d2181961__oR936872253__7__outsid…" at bounding box center [643, 316] width 183 height 6
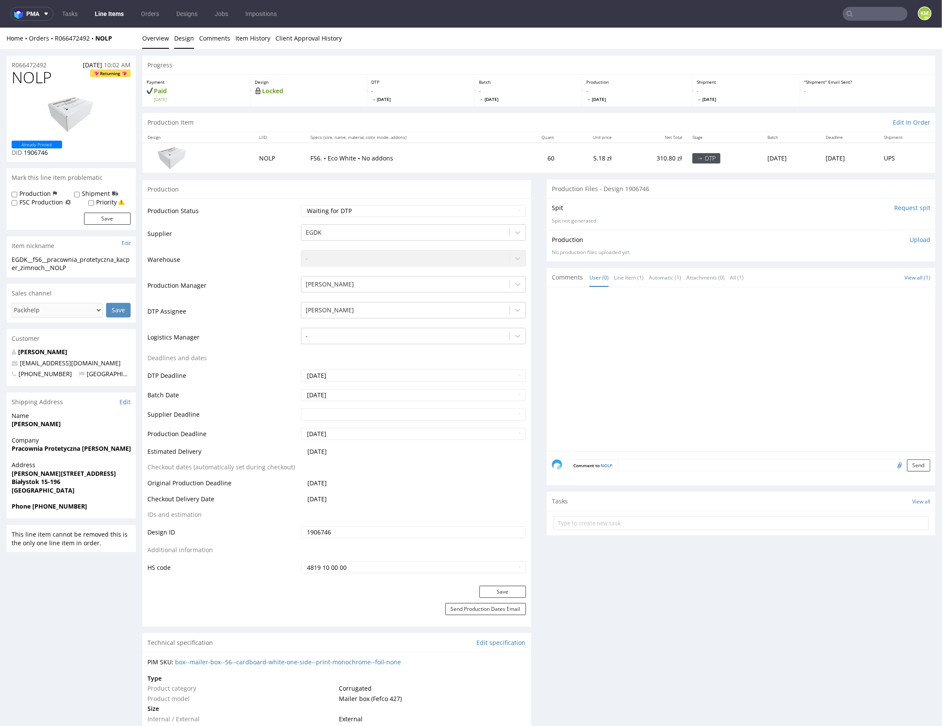
click at [178, 37] on link "Design" at bounding box center [184, 37] width 20 height 21
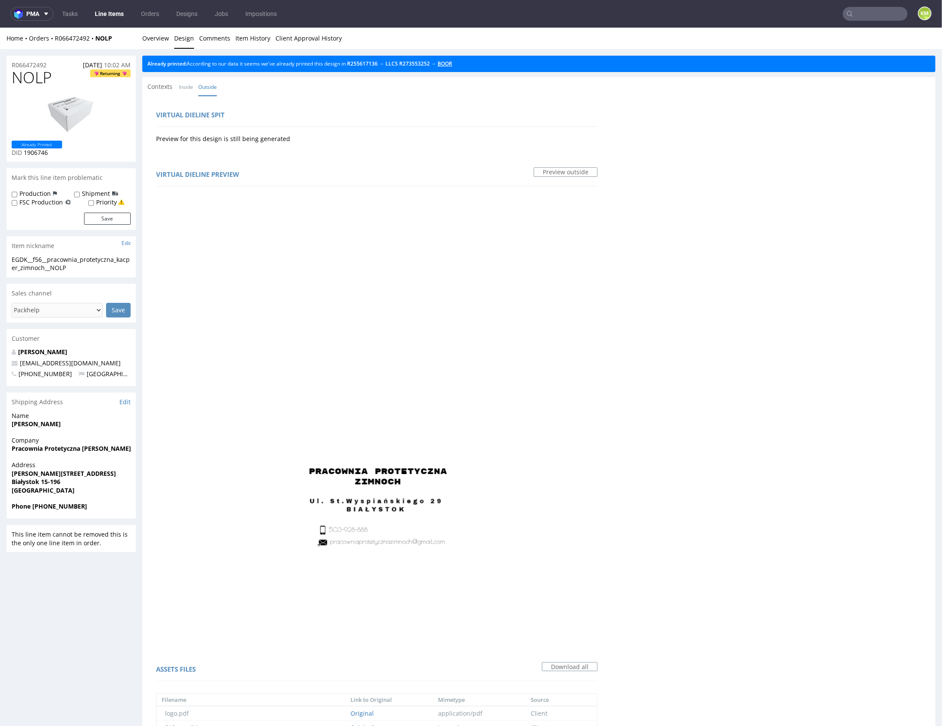
drag, startPoint x: 454, startPoint y: 64, endPoint x: 450, endPoint y: 65, distance: 4.4
drag, startPoint x: 160, startPoint y: 38, endPoint x: 364, endPoint y: 32, distance: 204.0
click at [160, 38] on link "Overview" at bounding box center [155, 37] width 27 height 21
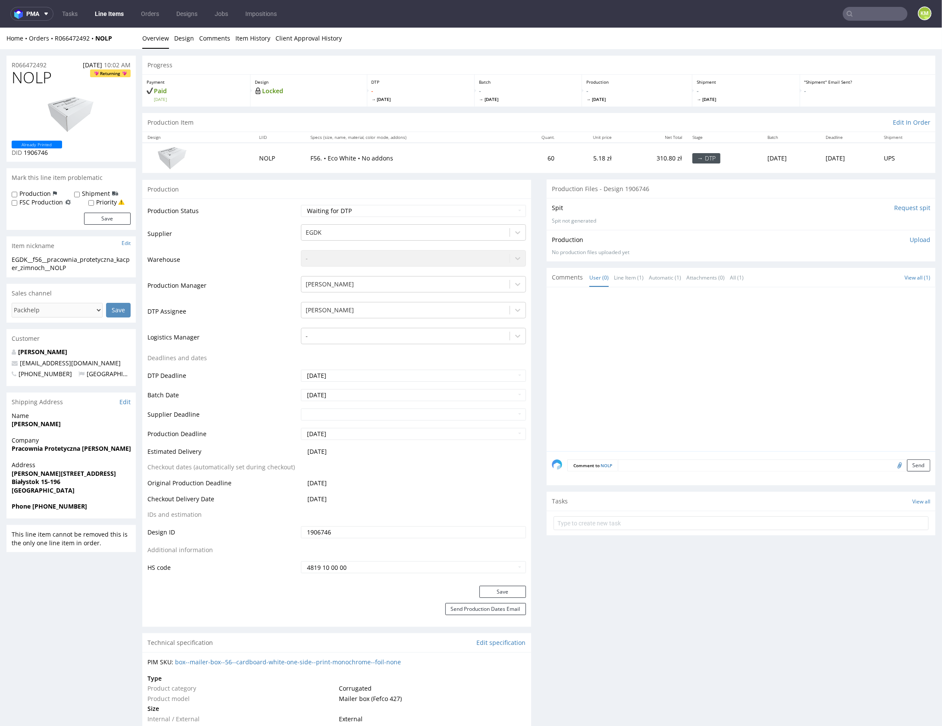
click at [77, 259] on div "EGDK__f56__pracownia_protetyczna_kacper_zimnoch__NOLP" at bounding box center [71, 263] width 119 height 17
click at [36, 79] on span "NOLP" at bounding box center [32, 77] width 40 height 17
click at [910, 235] on p "Upload" at bounding box center [920, 239] width 21 height 9
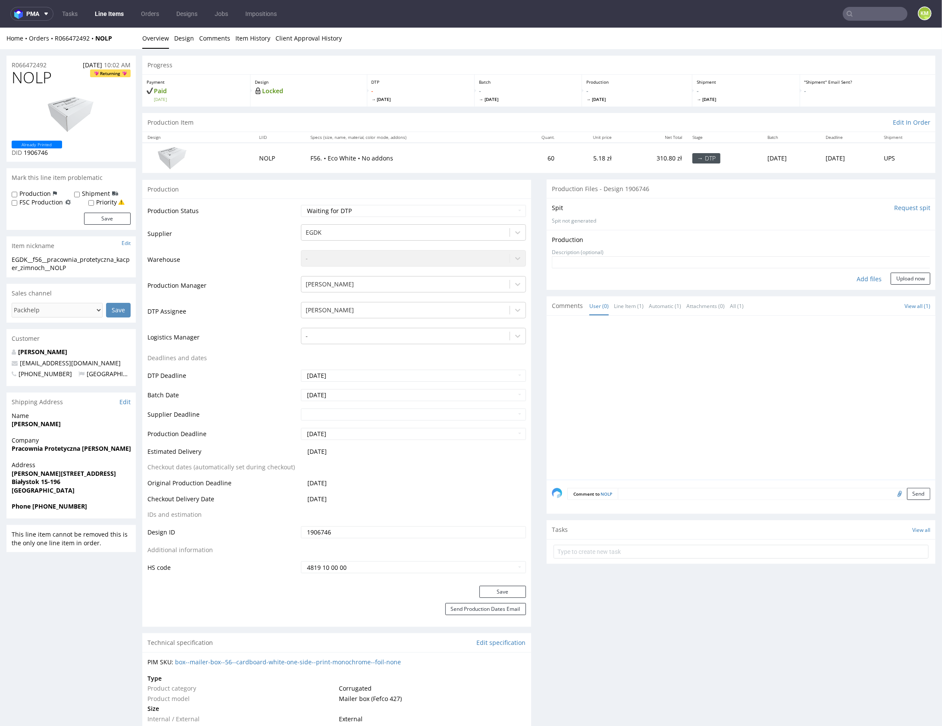
click at [851, 278] on div "Add files" at bounding box center [868, 278] width 43 height 13
type input "C:\fakepath\EGDK__f56__pracownia_protetyczna_kacper_zimnoch__NOLP__d1906746__oR…"
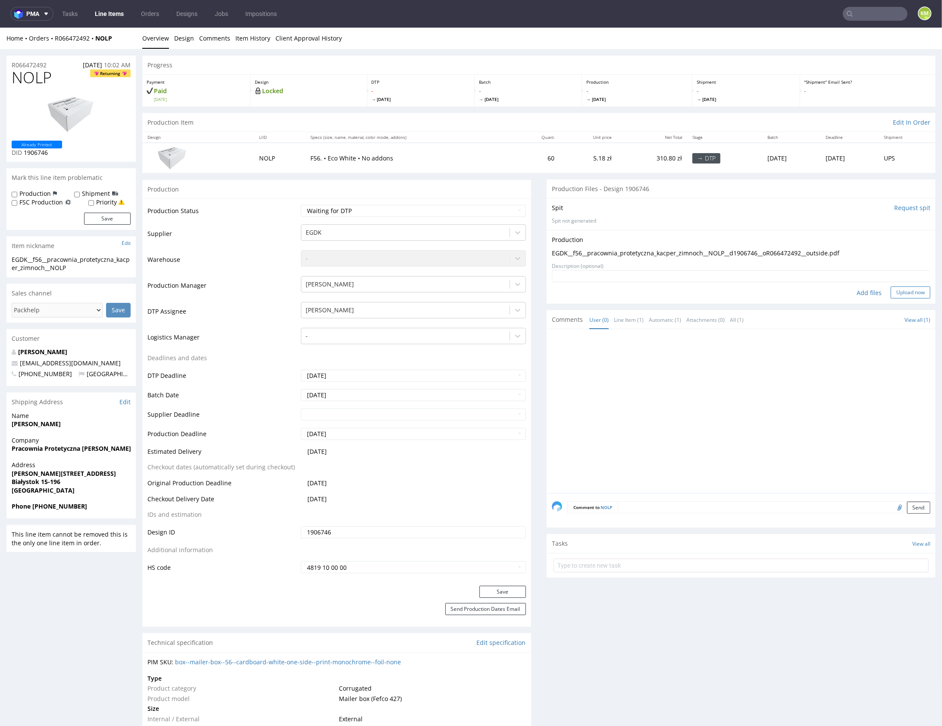
click at [895, 296] on button "Upload now" at bounding box center [911, 292] width 40 height 12
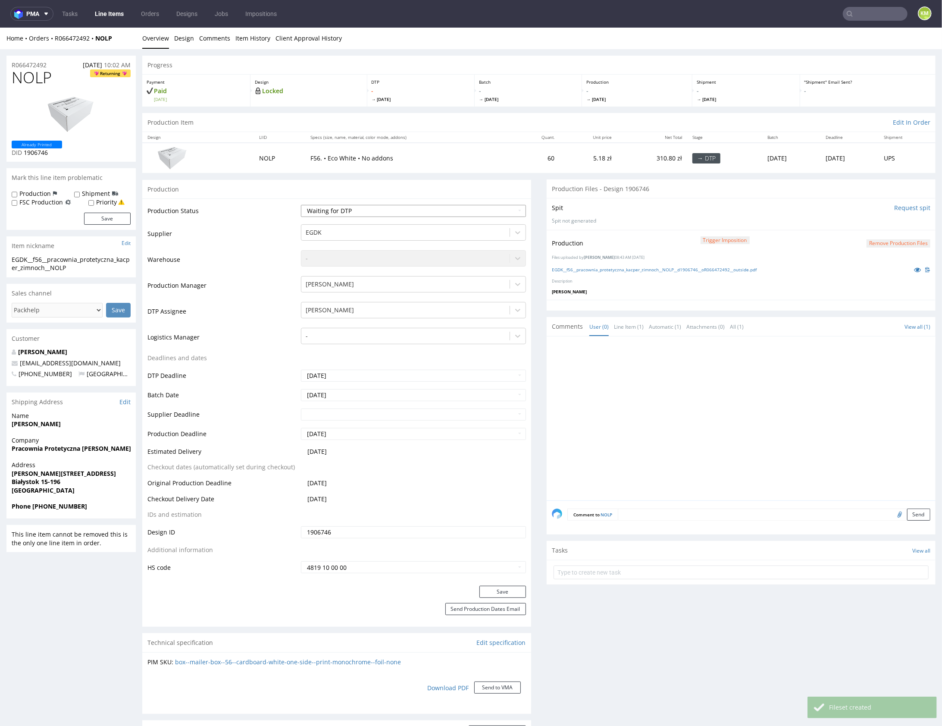
click at [456, 213] on select "Waiting for Artwork Waiting for Diecut Waiting for Mockup Waiting for DTP Waiti…" at bounding box center [413, 210] width 225 height 12
select select "dtp_production_ready"
click at [301, 204] on select "Waiting for Artwork Waiting for Diecut Waiting for Mockup Waiting for DTP Waiti…" at bounding box center [413, 210] width 225 height 12
click at [507, 591] on button "Save" at bounding box center [502, 591] width 47 height 12
click at [663, 428] on div at bounding box center [744, 420] width 384 height 159
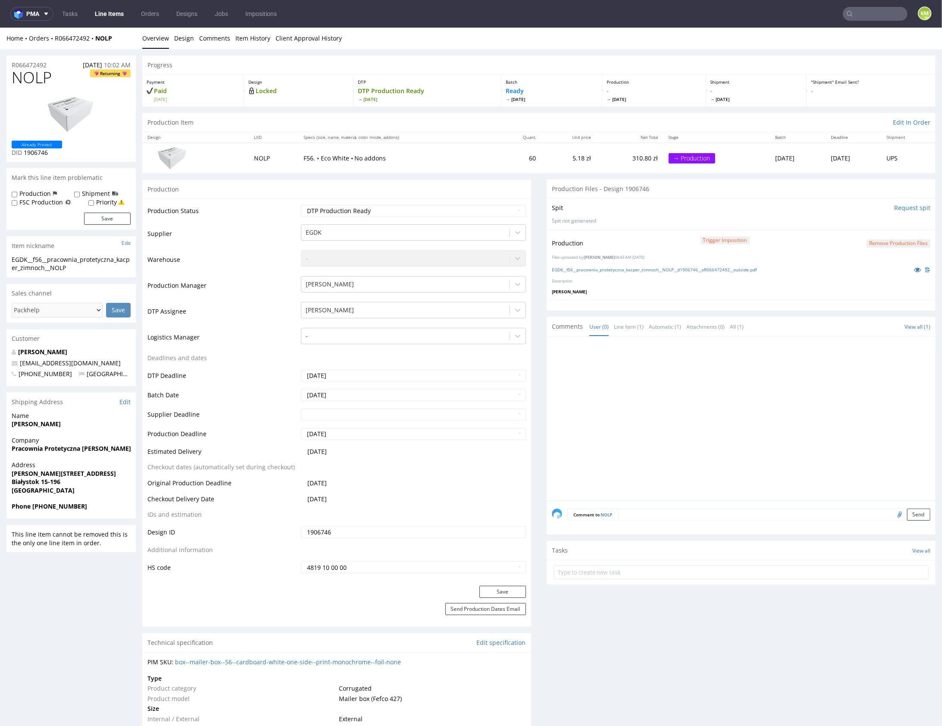
click at [799, 371] on div at bounding box center [744, 420] width 384 height 159
click at [754, 366] on div at bounding box center [744, 420] width 384 height 159
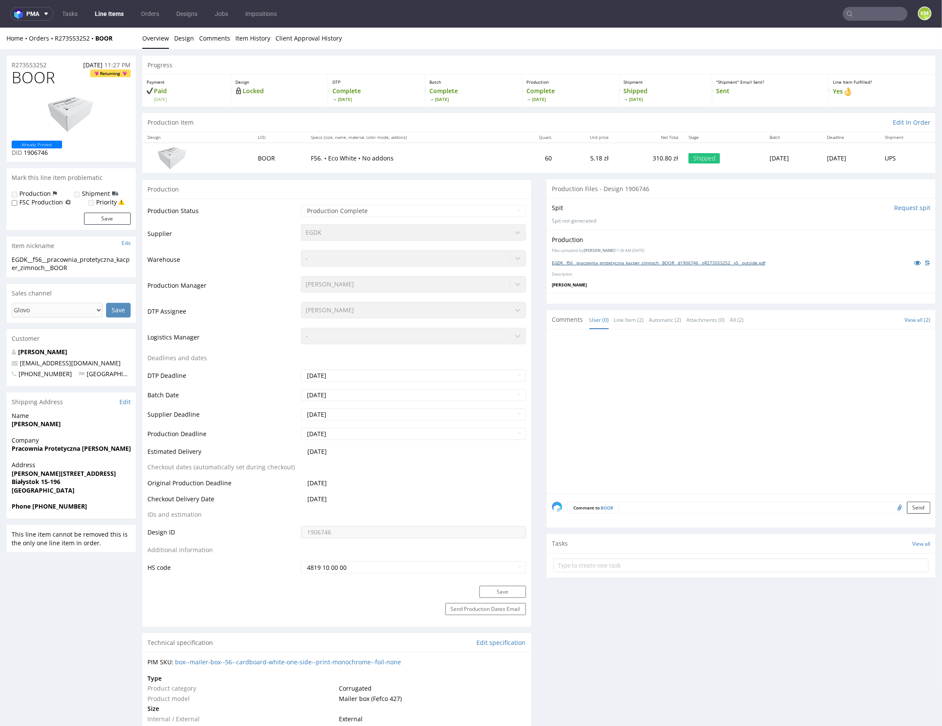
click at [703, 260] on link "EGDK__f56__pracownia_protetyczna_kacper_zimnoch__BOOR__d1906746__oR273553252__v…" at bounding box center [658, 262] width 213 height 6
drag, startPoint x: 672, startPoint y: 280, endPoint x: 672, endPoint y: 276, distance: 4.3
click at [672, 277] on div "Production Files uploaded by Jan Kocik 11:36 AM April 22nd, 2025 EGDK__f56__pra…" at bounding box center [741, 260] width 389 height 63
click at [670, 261] on link "EGDK__f56__pracownia_protetyczna_kacper_zimnoch__BOOR__d1906746__oR273553252__v…" at bounding box center [658, 262] width 213 height 6
